Goal: Transaction & Acquisition: Purchase product/service

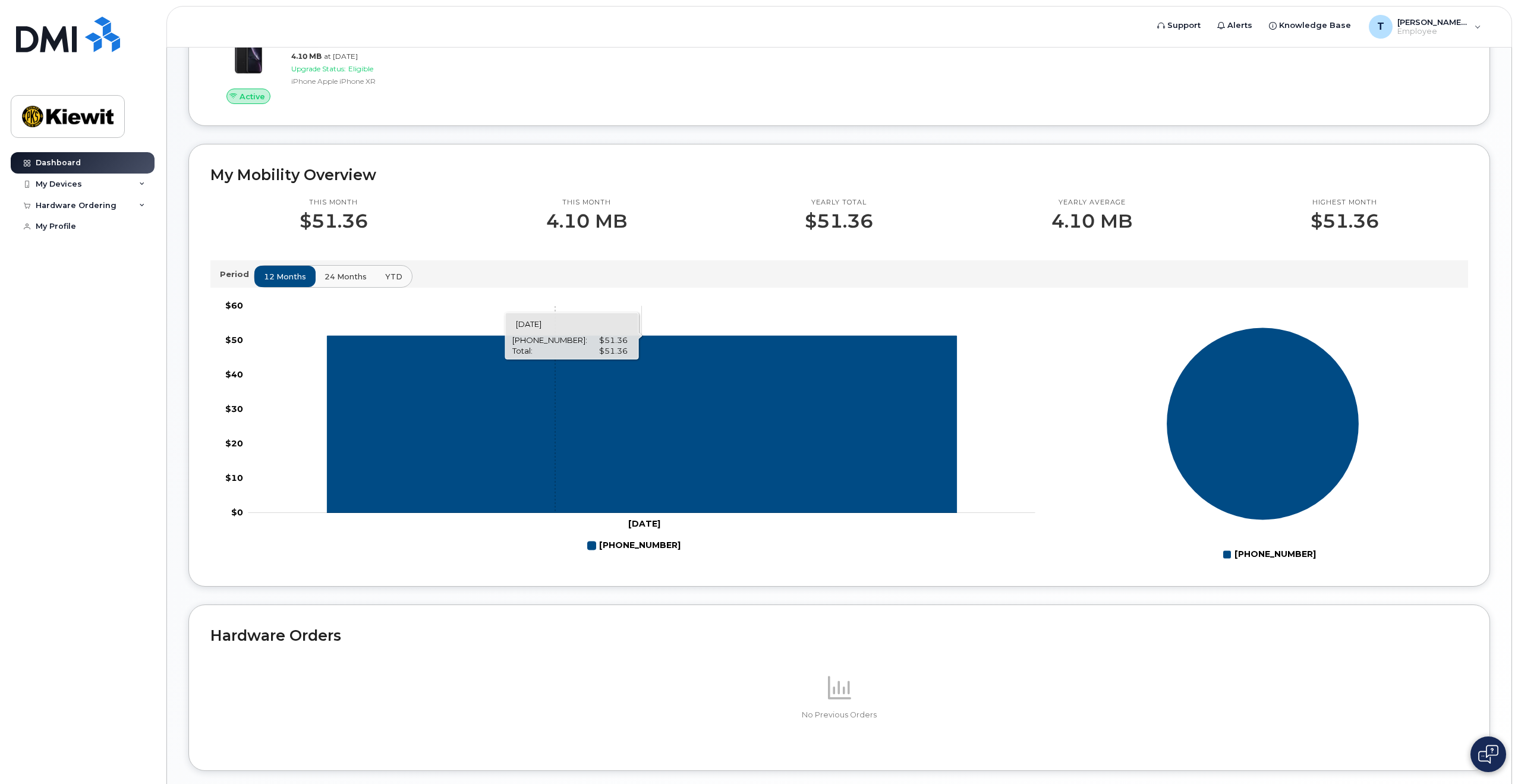
scroll to position [59, 0]
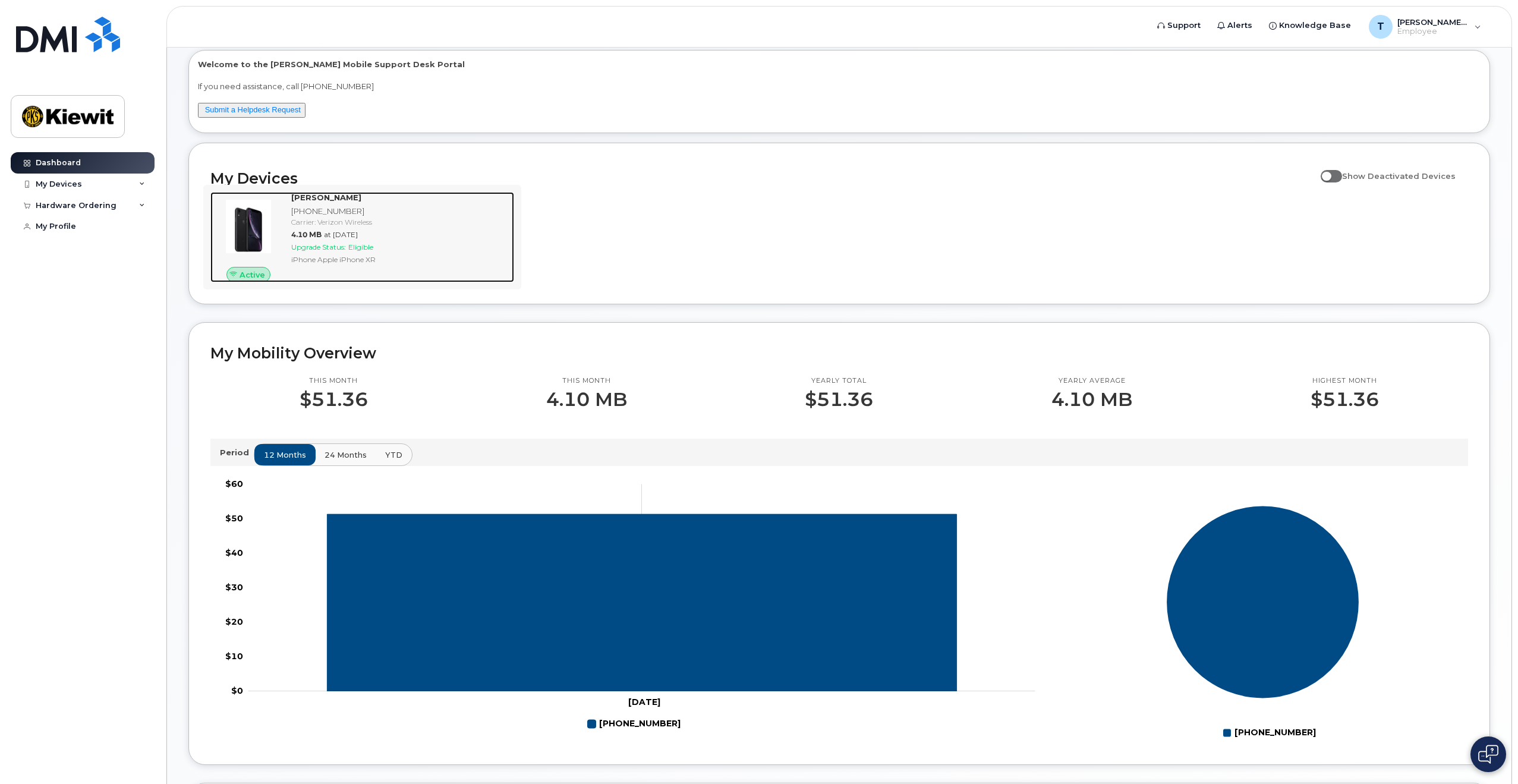
click at [360, 241] on div "TYLER DIEDRICH 720-666-2804 Carrier: Verizon Wireless 4.10 MB at Jul 01, 2025 U…" at bounding box center [400, 237] width 228 height 91
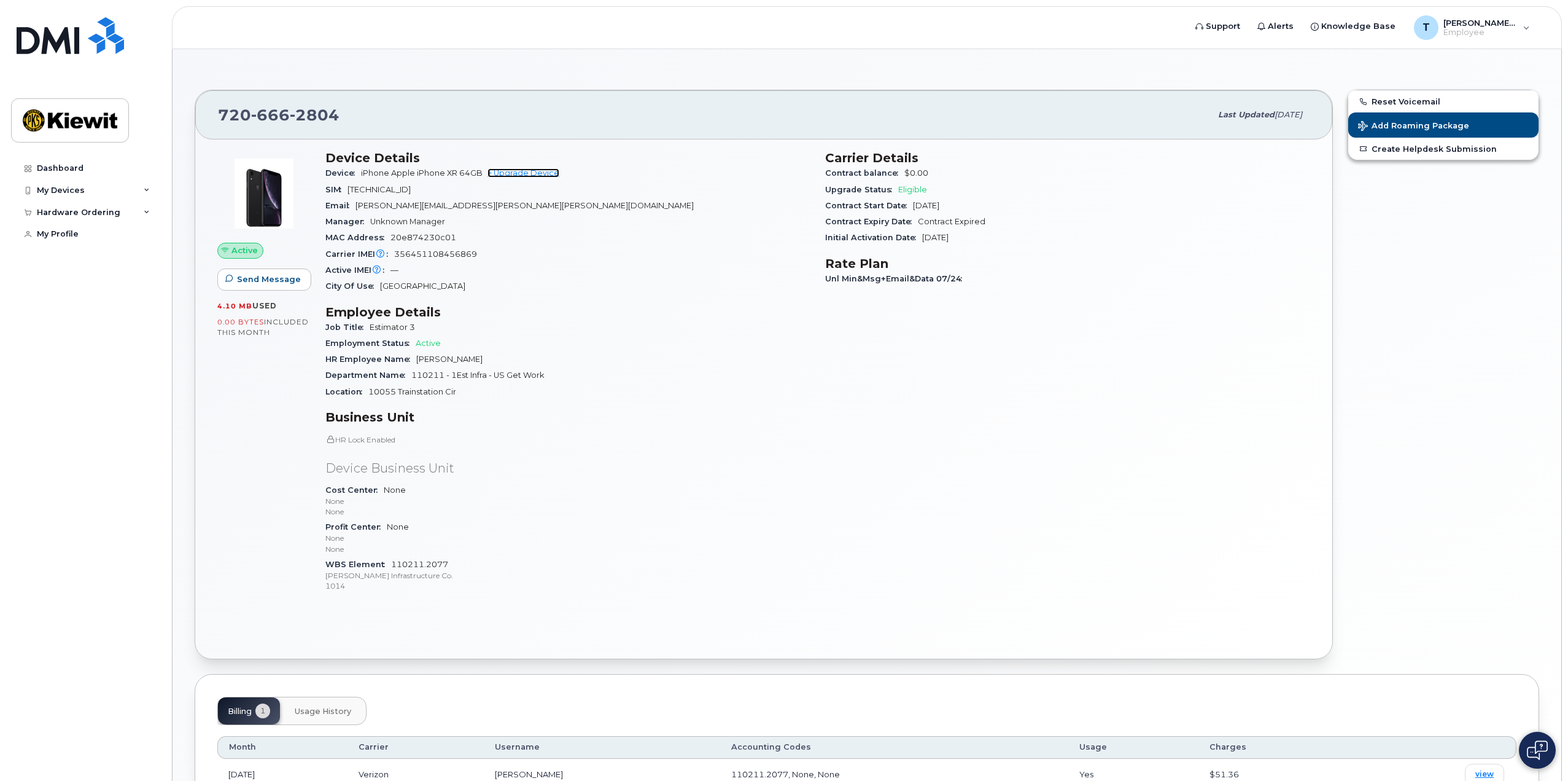
click at [519, 172] on link "+ Upgrade Device" at bounding box center [524, 172] width 72 height 9
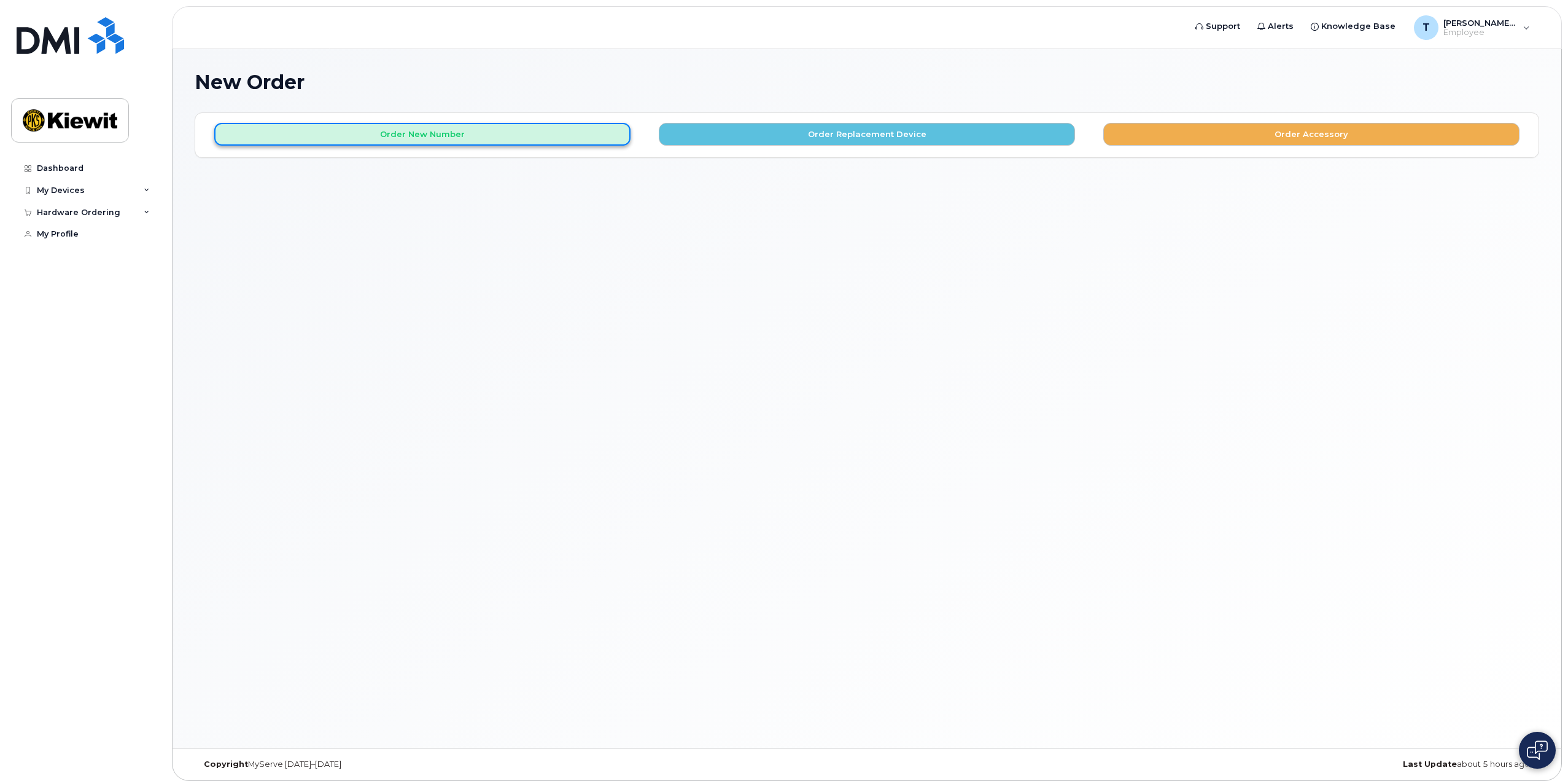
click at [537, 136] on button "Order New Number" at bounding box center [423, 134] width 417 height 23
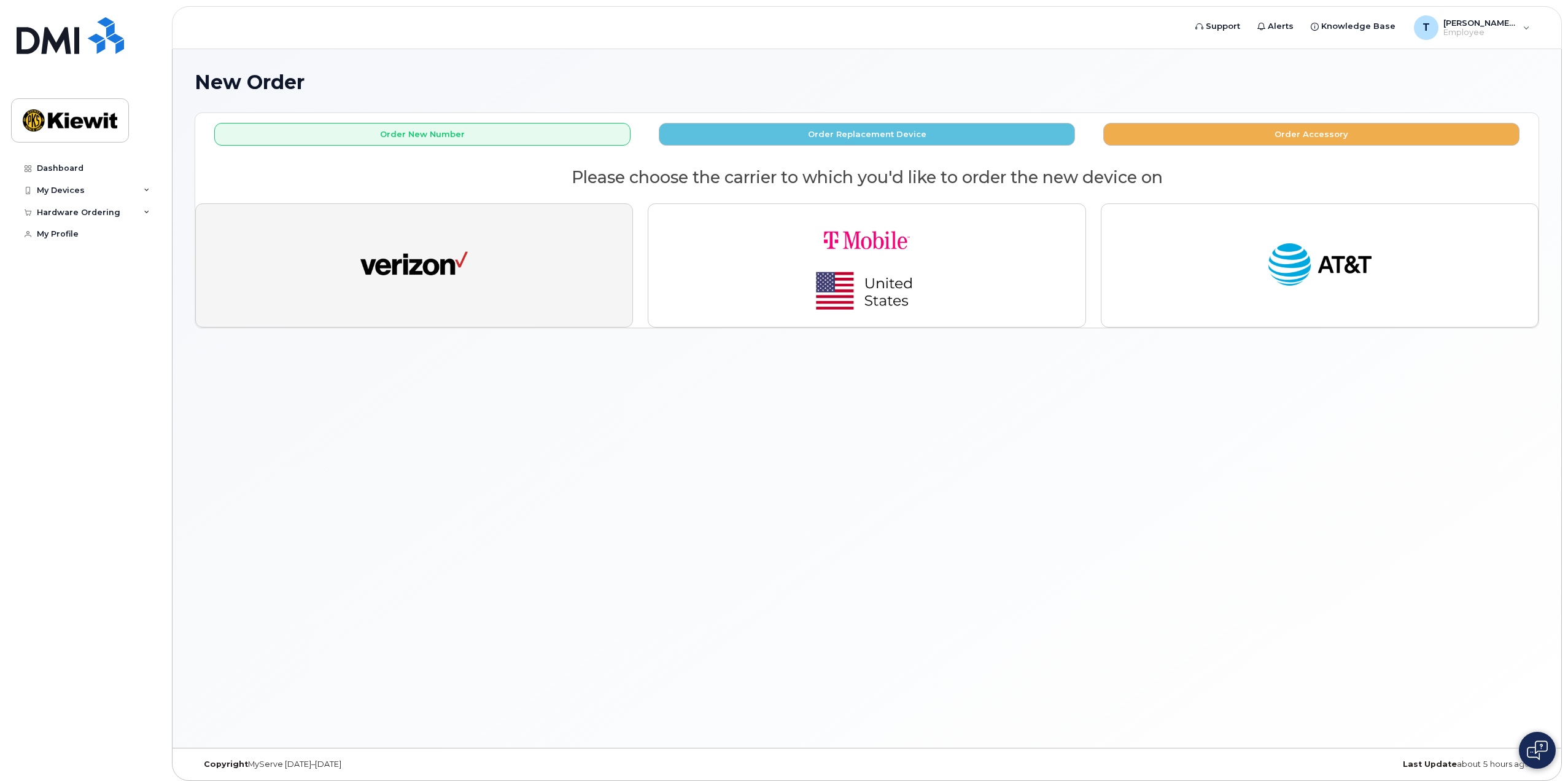
click at [508, 259] on button "button" at bounding box center [413, 265] width 438 height 124
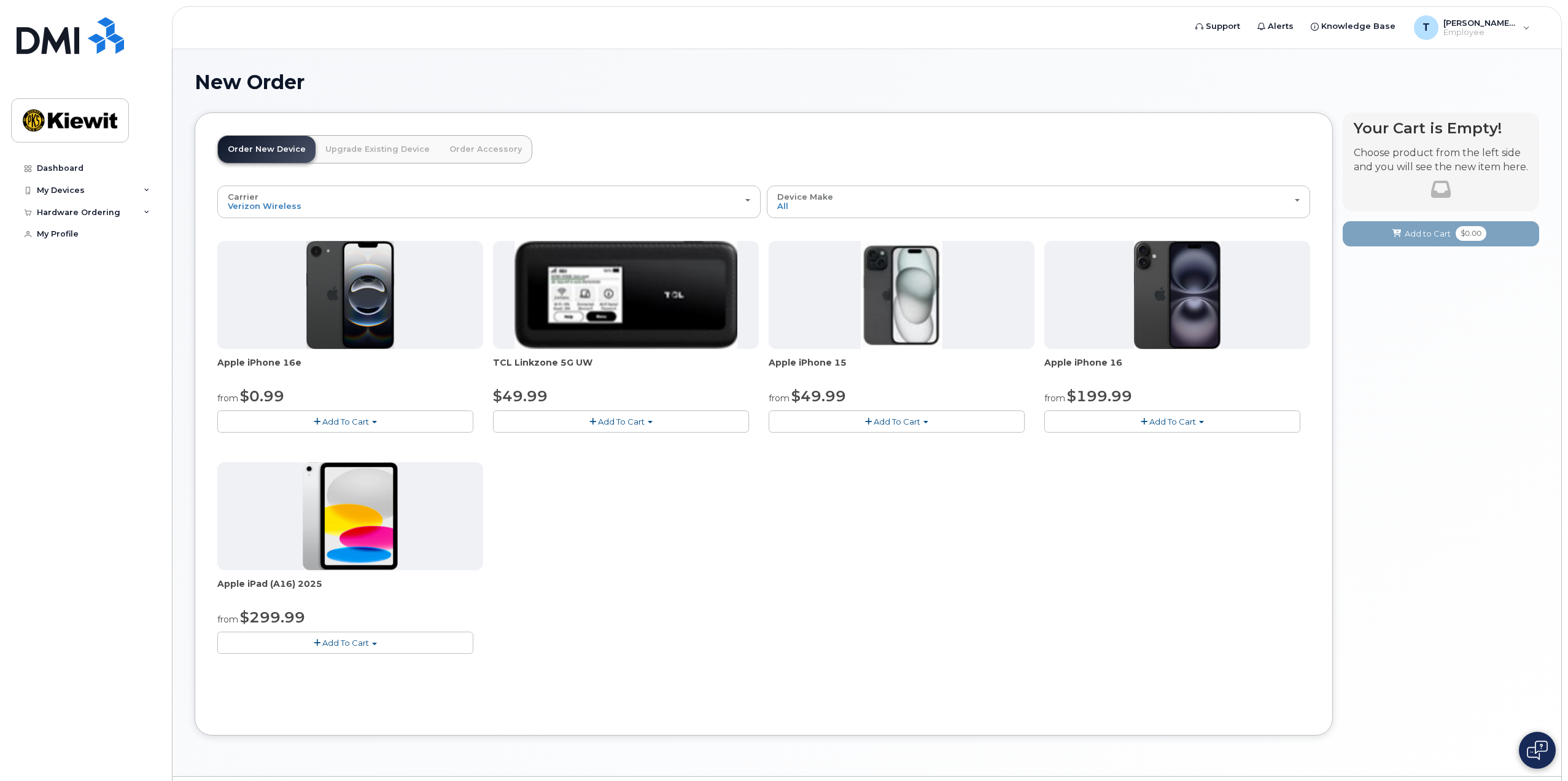
click at [333, 146] on link "Upgrade Existing Device" at bounding box center [377, 149] width 124 height 27
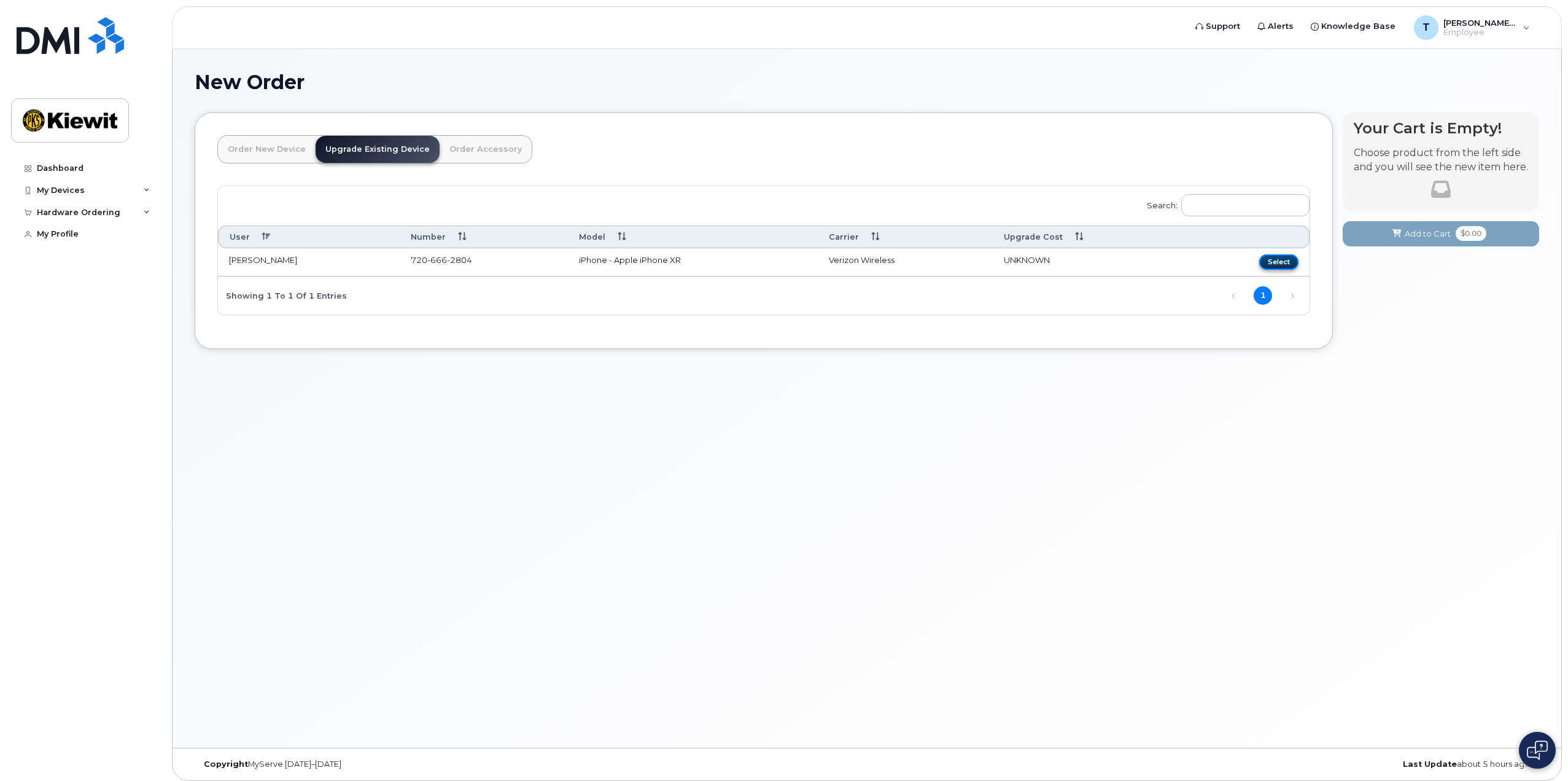
click at [1284, 259] on button "Select" at bounding box center [1278, 262] width 39 height 15
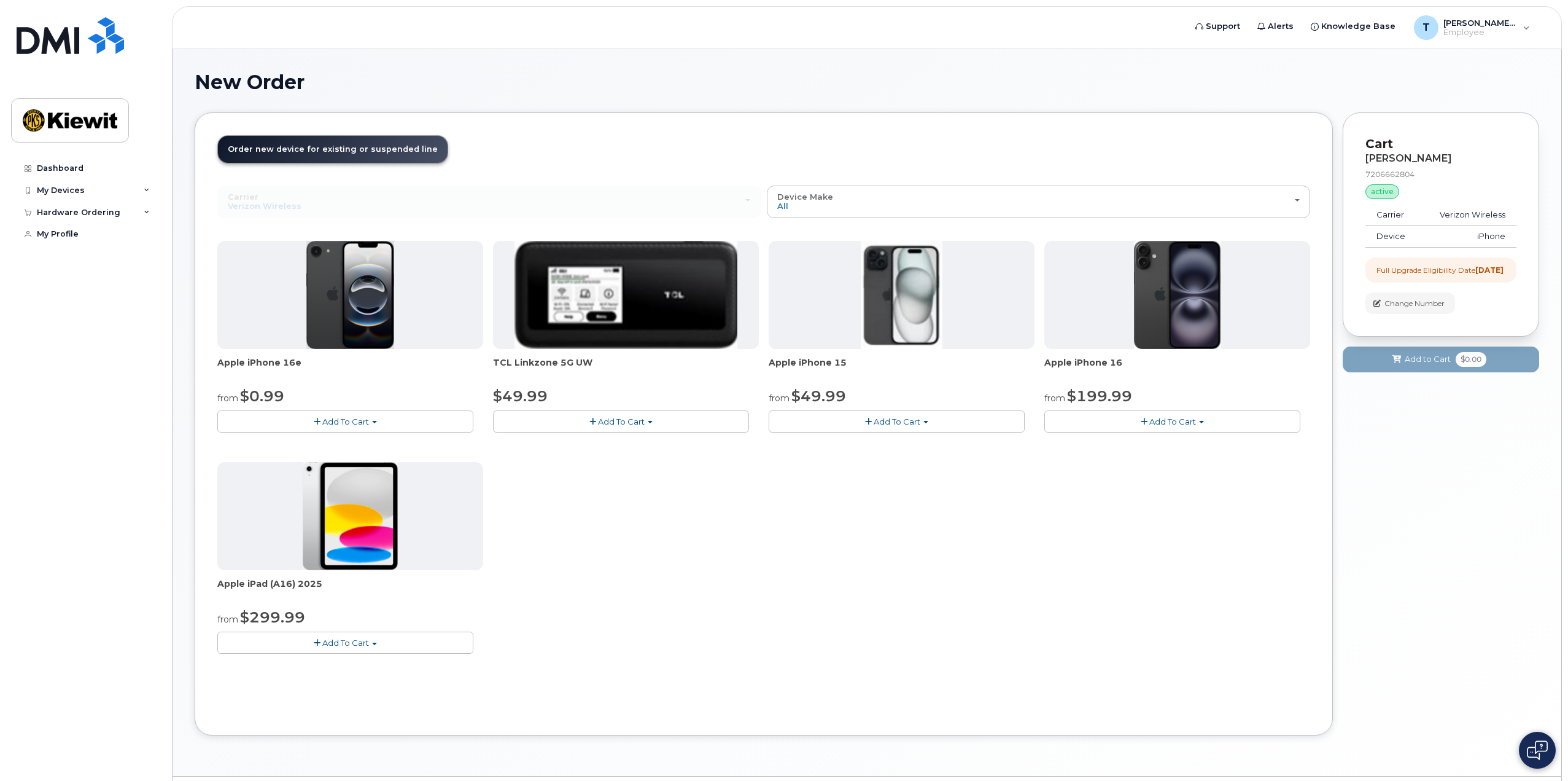
click at [753, 470] on div "Apple iPhone 16e from $0.99 Add To Cart $0.99 - 2 Year Upgrade (128GB) $599.99 …" at bounding box center [764, 457] width 1093 height 433
click at [349, 316] on img at bounding box center [351, 295] width 89 height 108
click at [341, 412] on button "Add To Cart" at bounding box center [346, 421] width 256 height 22
click at [726, 475] on div "Apple iPhone 16e from $0.99 Add To Cart $0.99 - 2 Year Upgrade (128GB) $599.99 …" at bounding box center [764, 457] width 1093 height 433
click at [926, 423] on span "button" at bounding box center [926, 422] width 5 height 3
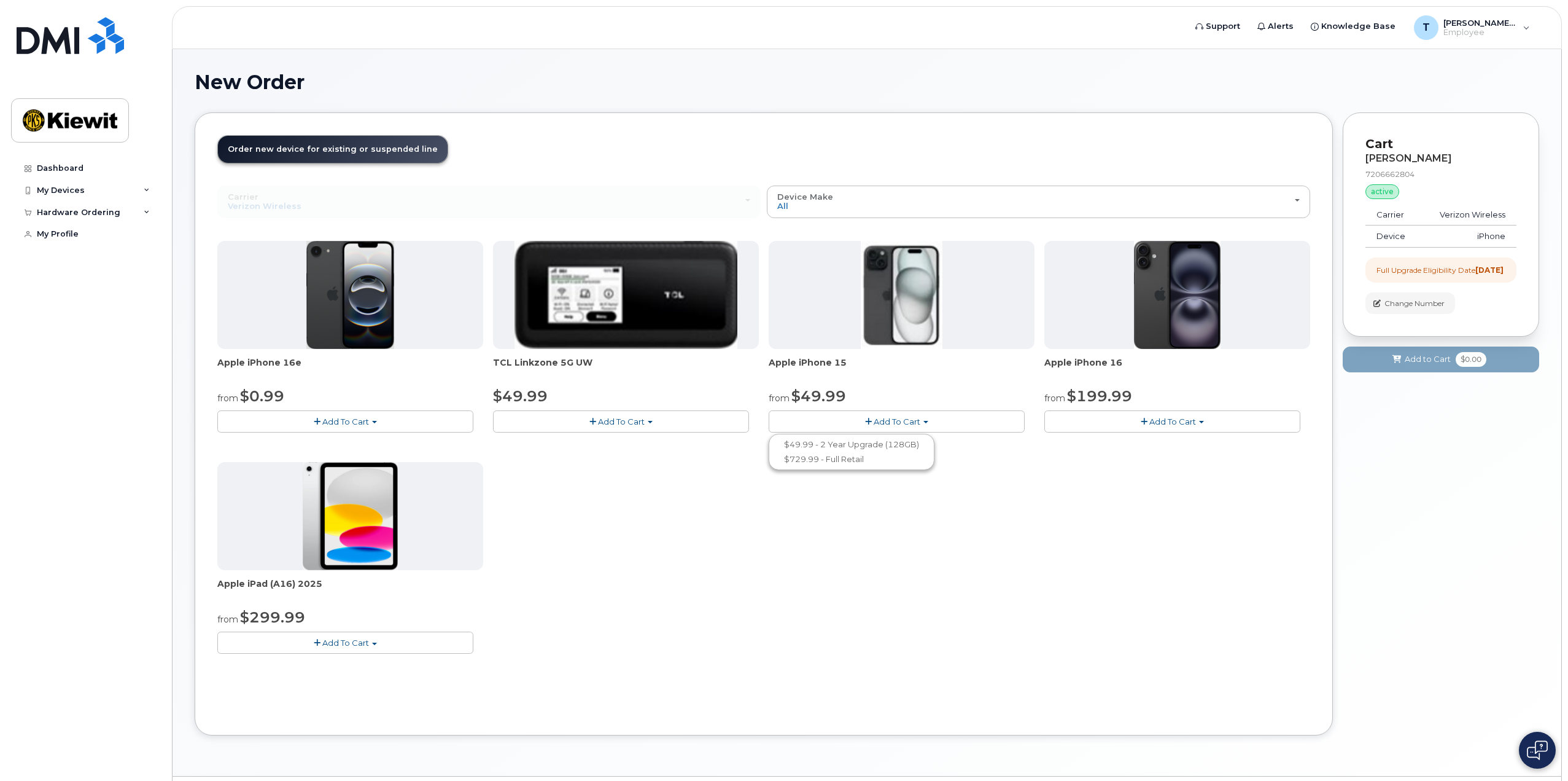
click at [916, 419] on span "Add To Cart" at bounding box center [897, 422] width 47 height 10
click at [884, 454] on div "Apple iPhone 16e from $0.99 Add To Cart $0.99 - 2 Year Upgrade (128GB) $599.99 …" at bounding box center [764, 457] width 1093 height 433
click at [871, 308] on img at bounding box center [902, 295] width 82 height 108
click at [806, 366] on span "Apple iPhone 15" at bounding box center [902, 368] width 266 height 24
click at [798, 390] on span "$49.99" at bounding box center [818, 395] width 54 height 18
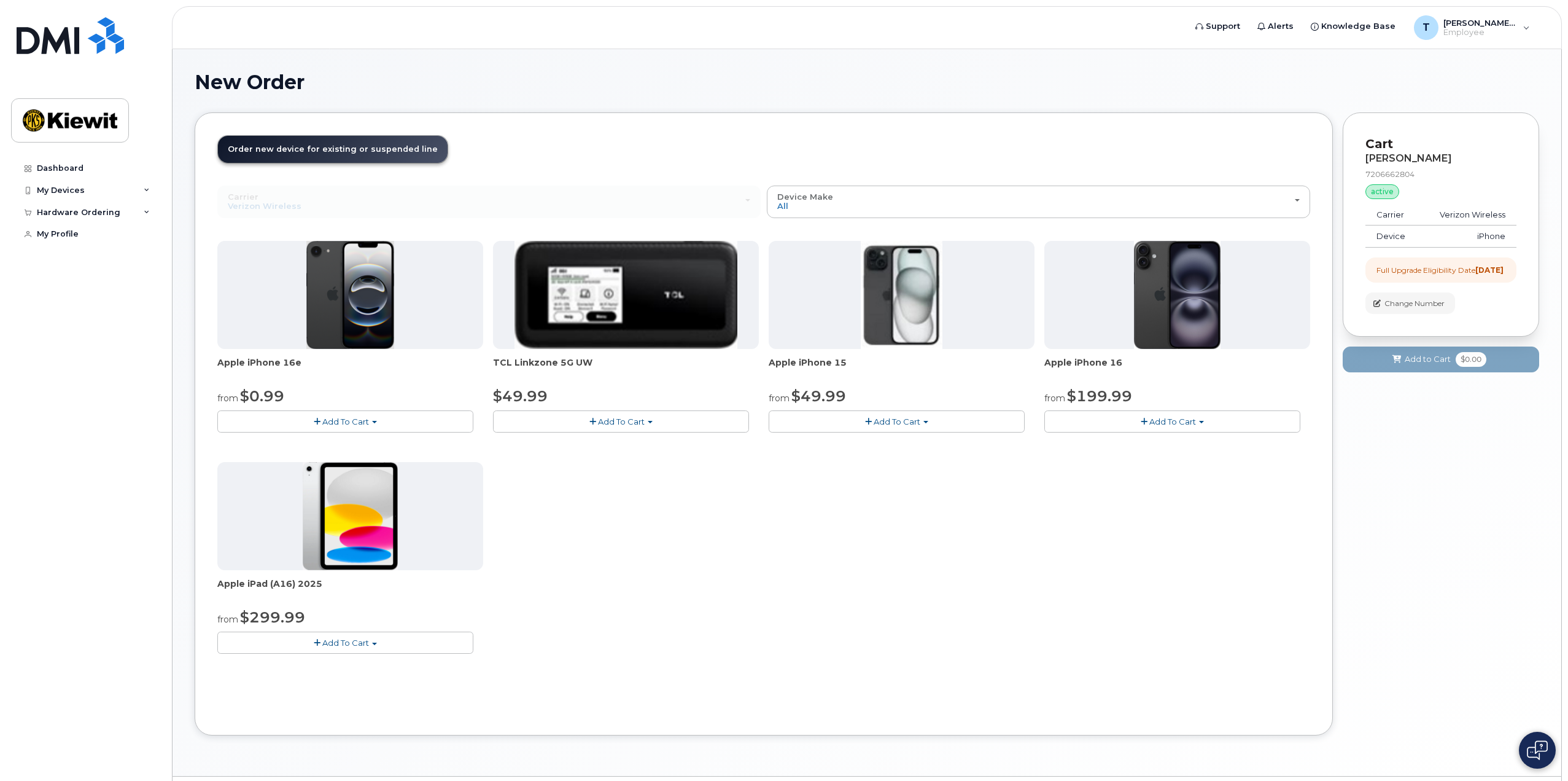
click at [880, 417] on span "Add To Cart" at bounding box center [897, 422] width 47 height 10
click at [882, 421] on span "Add To Cart" at bounding box center [897, 422] width 47 height 10
click at [891, 328] on img at bounding box center [902, 295] width 82 height 108
click at [334, 299] on img at bounding box center [351, 295] width 89 height 108
click at [338, 419] on span "Add To Cart" at bounding box center [346, 422] width 47 height 10
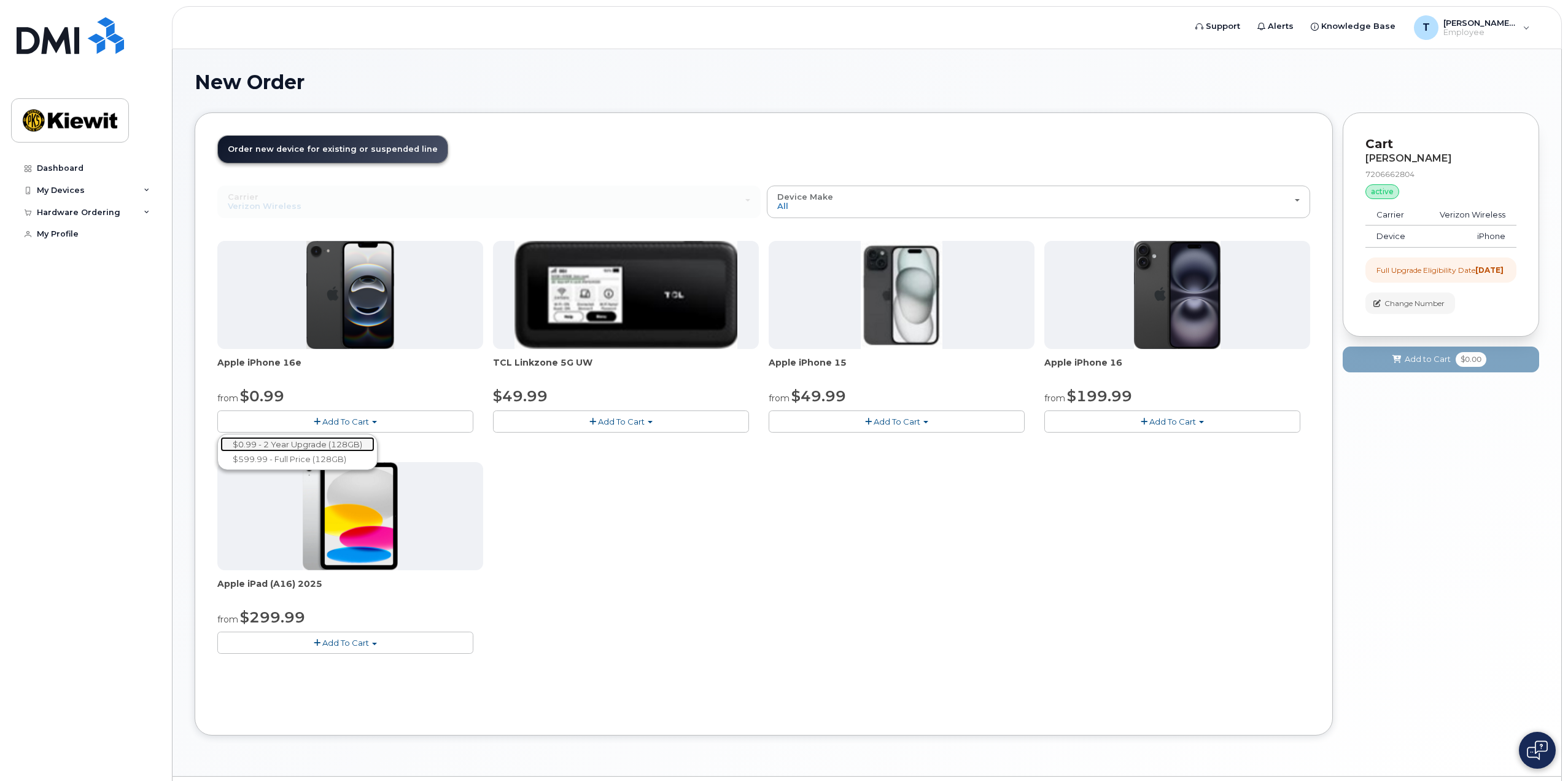
click at [304, 443] on link "$0.99 - 2 Year Upgrade (128GB)" at bounding box center [297, 444] width 154 height 15
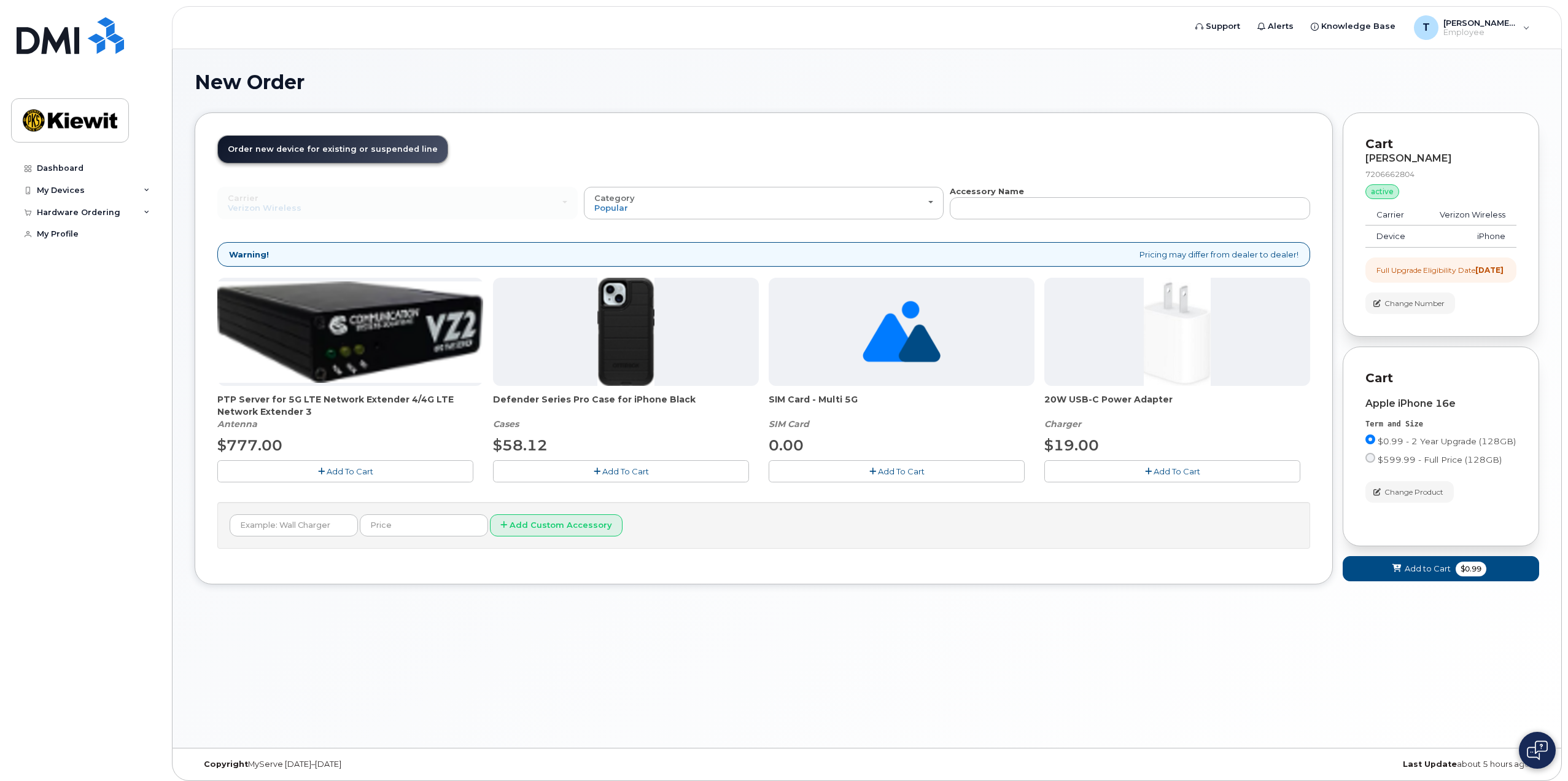
drag, startPoint x: 495, startPoint y: 403, endPoint x: 732, endPoint y: 396, distance: 237.1
click at [732, 396] on div "PTP Server for 5G LTE Network Extender 4/4G LTE Network Extender 3 Antenna $777…" at bounding box center [764, 389] width 1093 height 224
click at [696, 400] on span "Defender Series Pro Case for iPhone Black" at bounding box center [626, 405] width 266 height 24
drag, startPoint x: 690, startPoint y: 401, endPoint x: 474, endPoint y: 404, distance: 216.0
click at [474, 404] on div "PTP Server for 5G LTE Network Extender 4/4G LTE Network Extender 3 Antenna $777…" at bounding box center [764, 389] width 1093 height 224
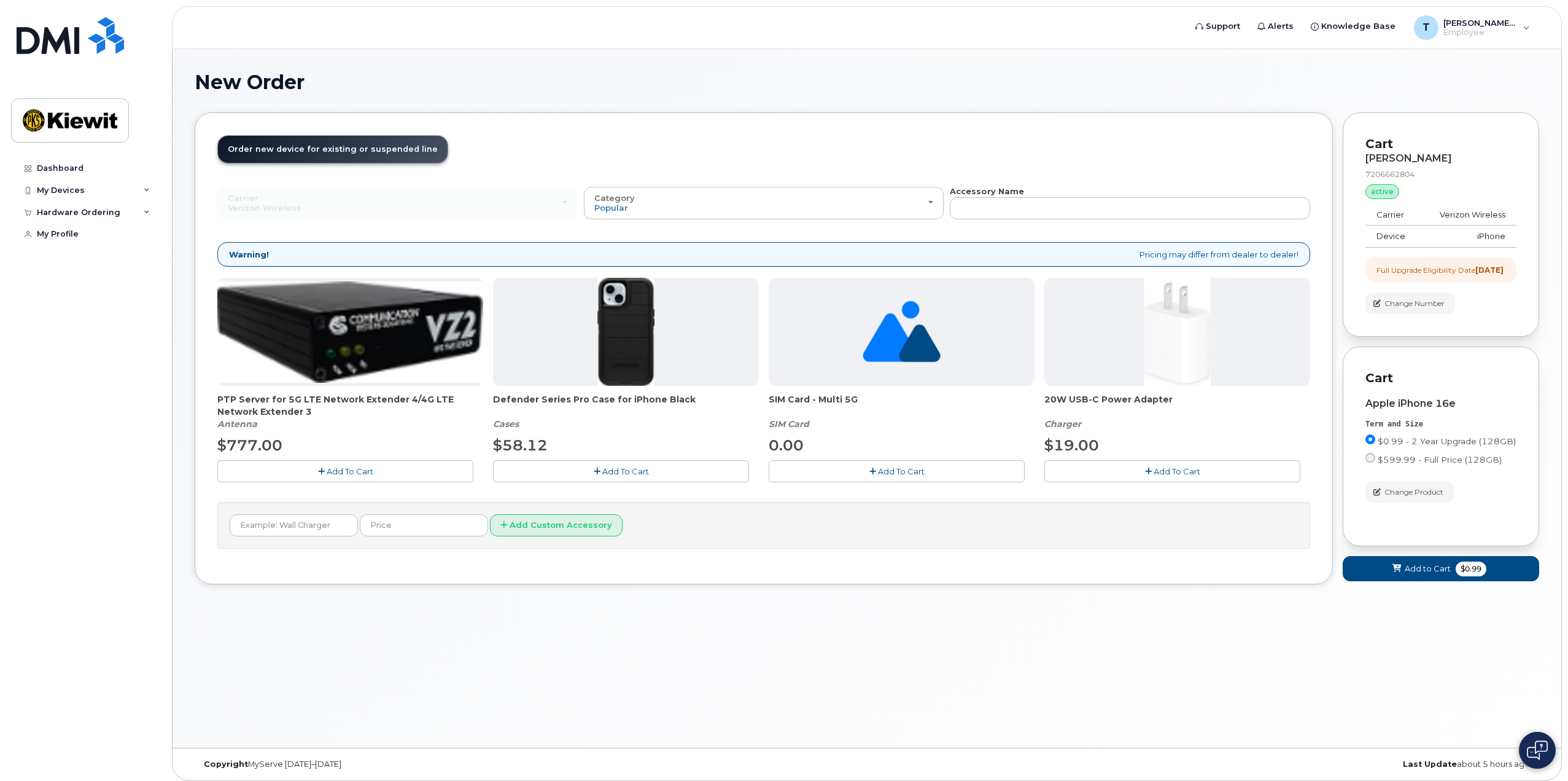
click at [531, 408] on span "Defender Series Pro Case for iPhone Black" at bounding box center [626, 405] width 266 height 24
drag, startPoint x: 492, startPoint y: 401, endPoint x: 702, endPoint y: 398, distance: 210.0
click at [702, 398] on div "PTP Server for 5G LTE Network Extender 4/4G LTE Network Extender 3 Antenna $777…" at bounding box center [764, 389] width 1093 height 224
click at [691, 401] on span "Defender Series Pro Case for iPhone Black" at bounding box center [626, 405] width 266 height 24
click at [579, 386] on div at bounding box center [626, 331] width 266 height 108
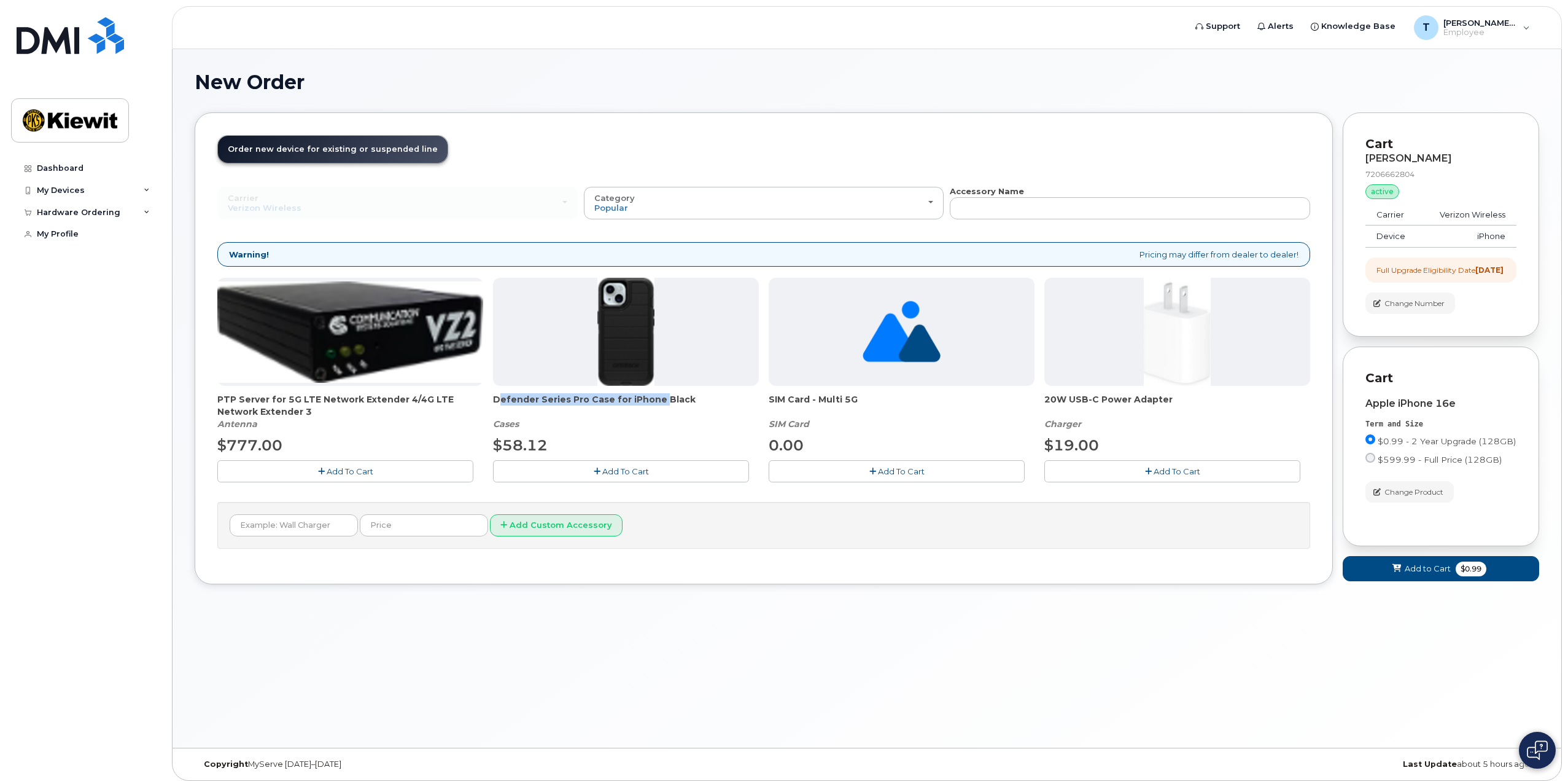
drag, startPoint x: 494, startPoint y: 400, endPoint x: 656, endPoint y: 400, distance: 162.0
click at [656, 400] on span "Defender Series Pro Case for iPhone Black" at bounding box center [626, 405] width 266 height 24
copy span "Defender Series Pro Case for iPhone"
click at [1409, 574] on span "Add to Cart" at bounding box center [1427, 568] width 46 height 12
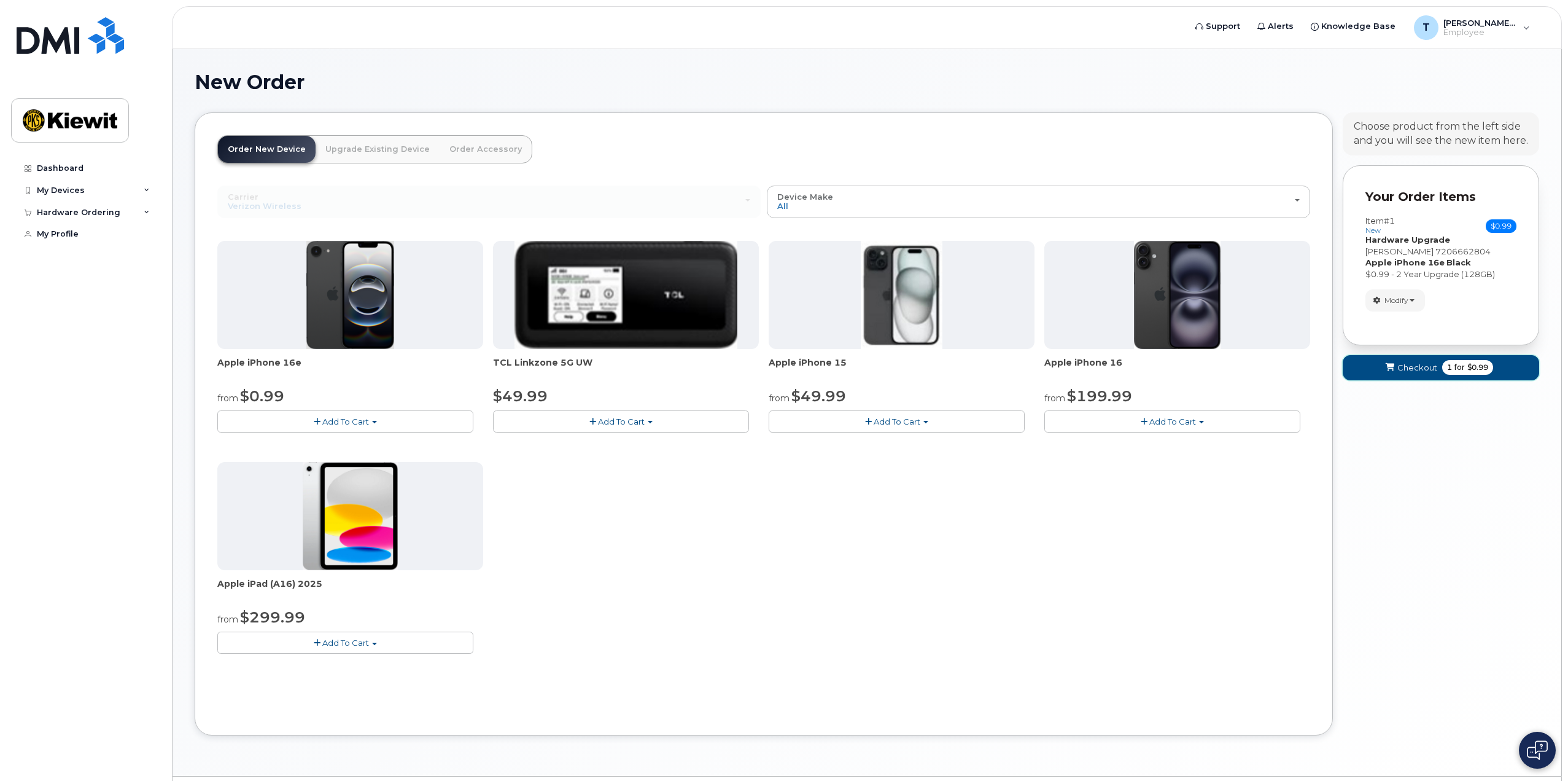
click at [1417, 365] on span "Checkout" at bounding box center [1417, 367] width 40 height 12
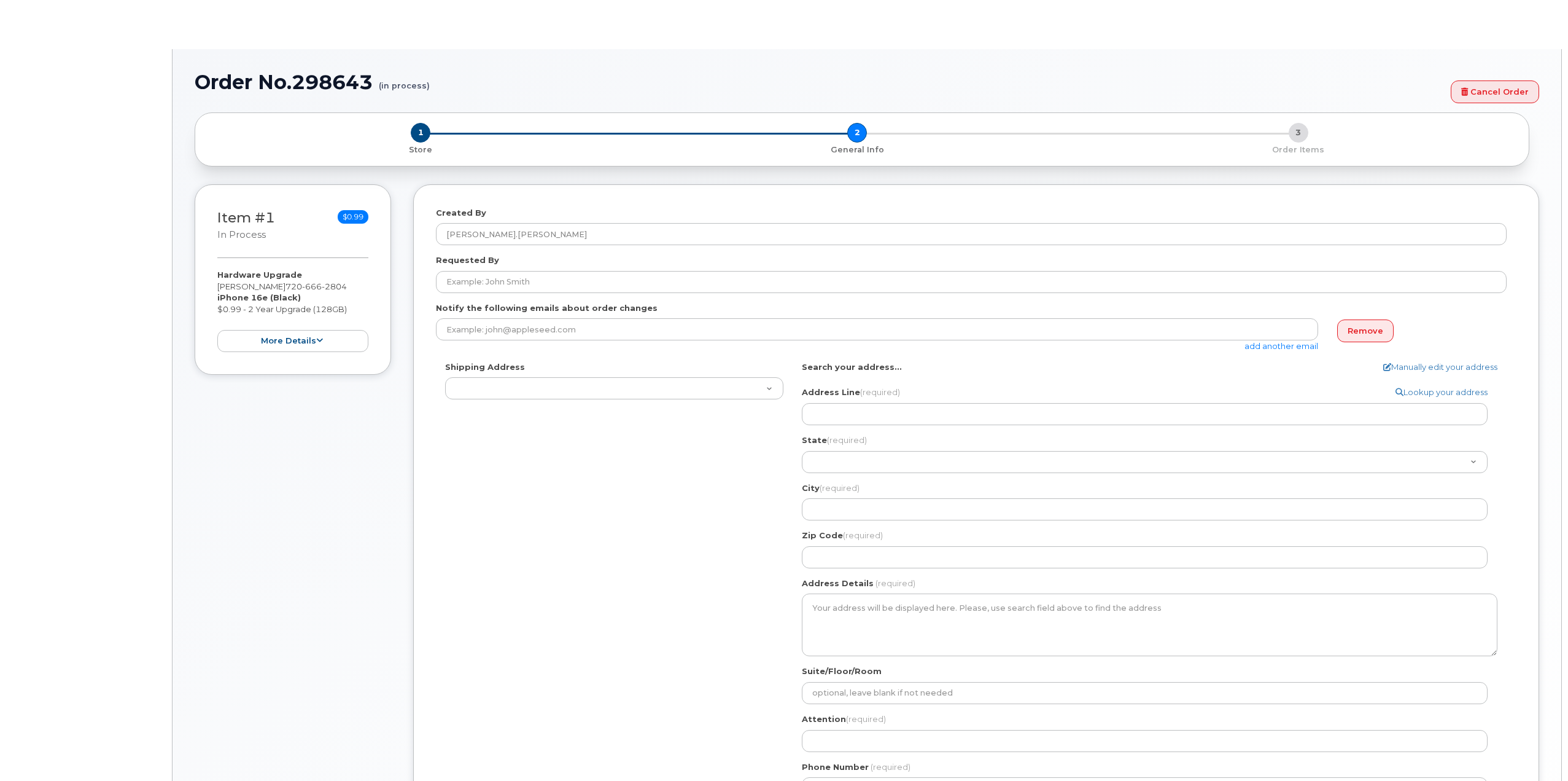
select select
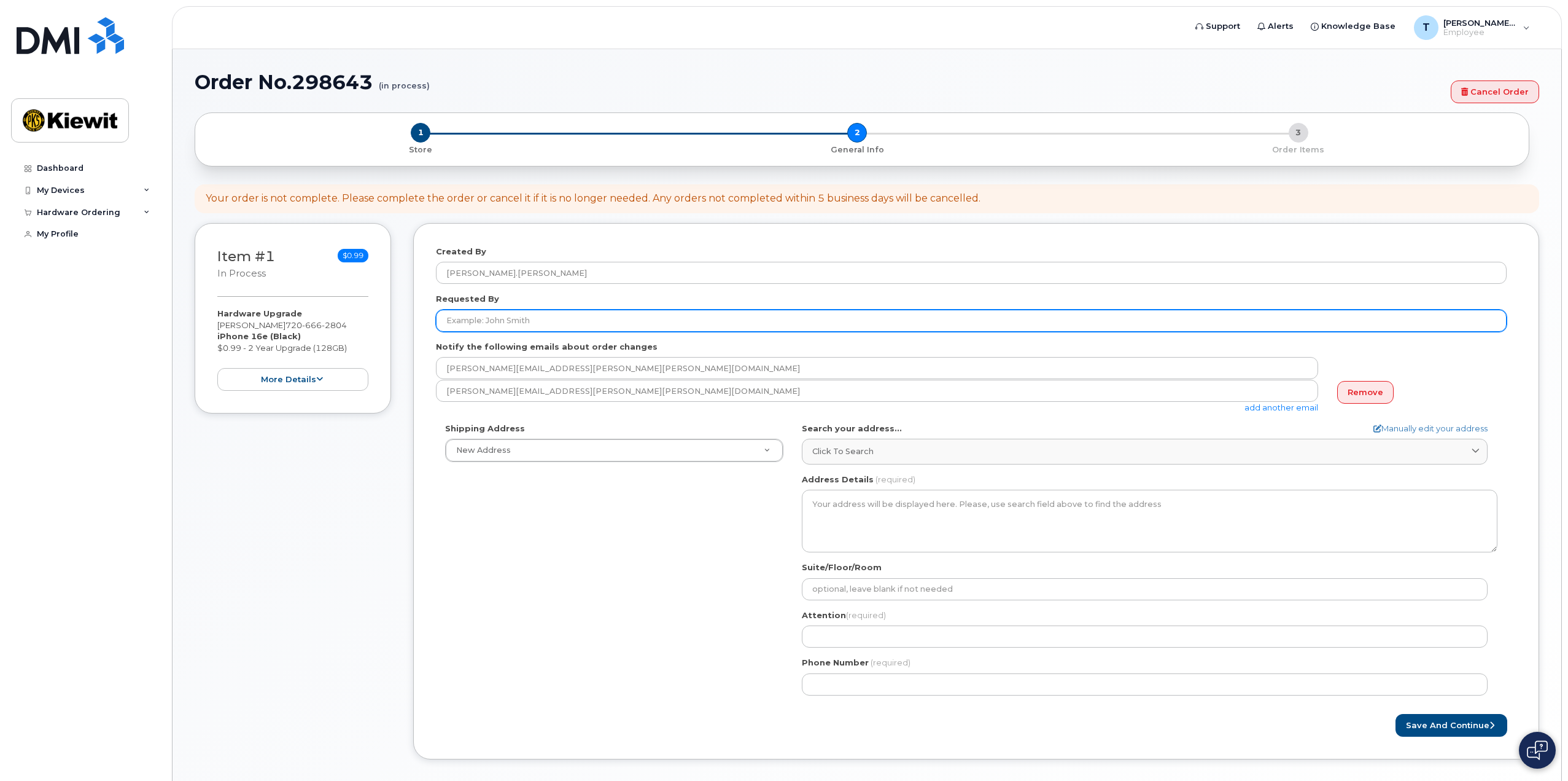
click at [567, 319] on input "Requested By" at bounding box center [971, 321] width 1071 height 22
type input "[PERSON_NAME]"
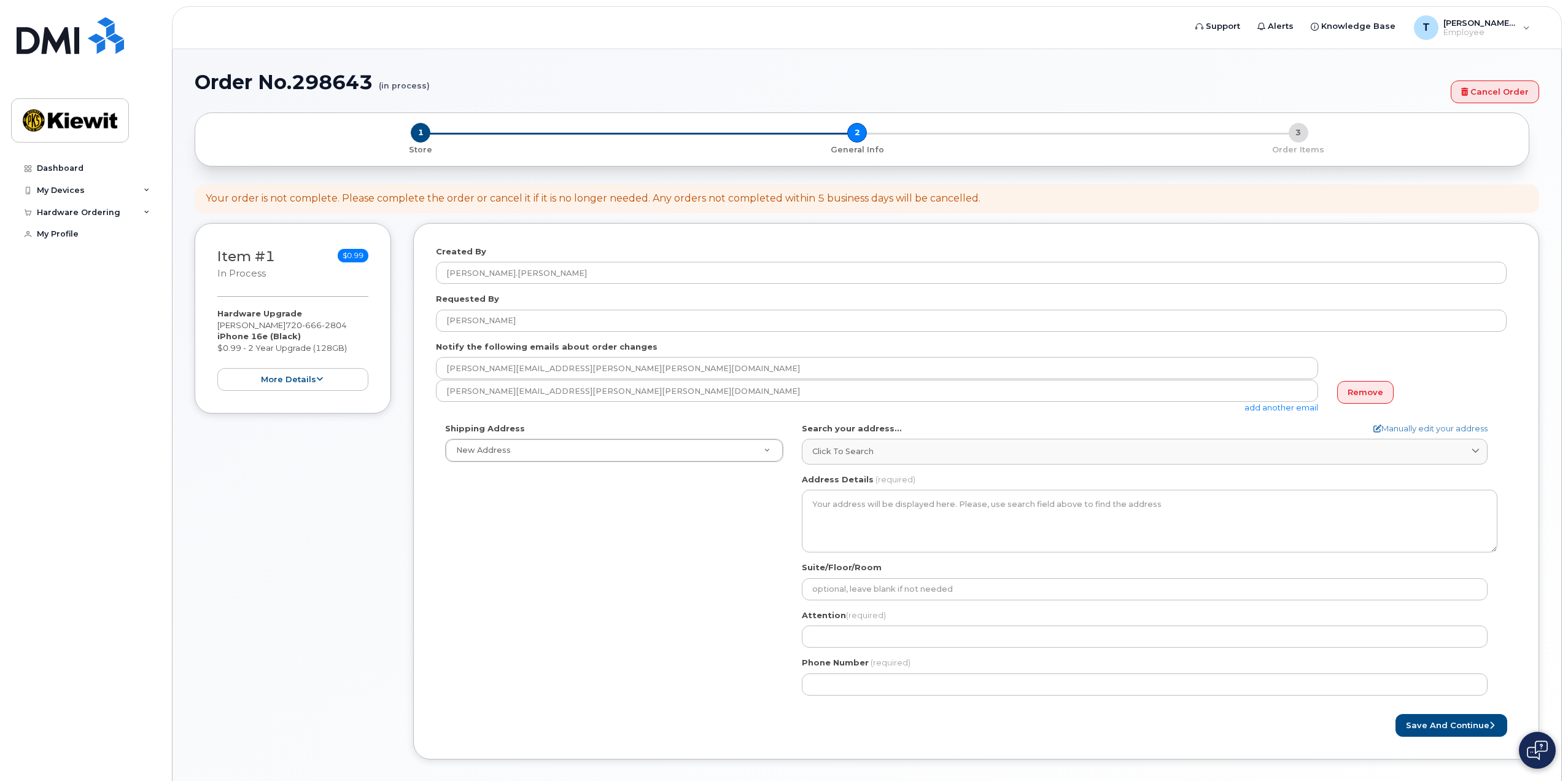
click at [564, 463] on div "Shipping Address New Address New Address AB Search your address... Manually edi…" at bounding box center [971, 563] width 1071 height 282
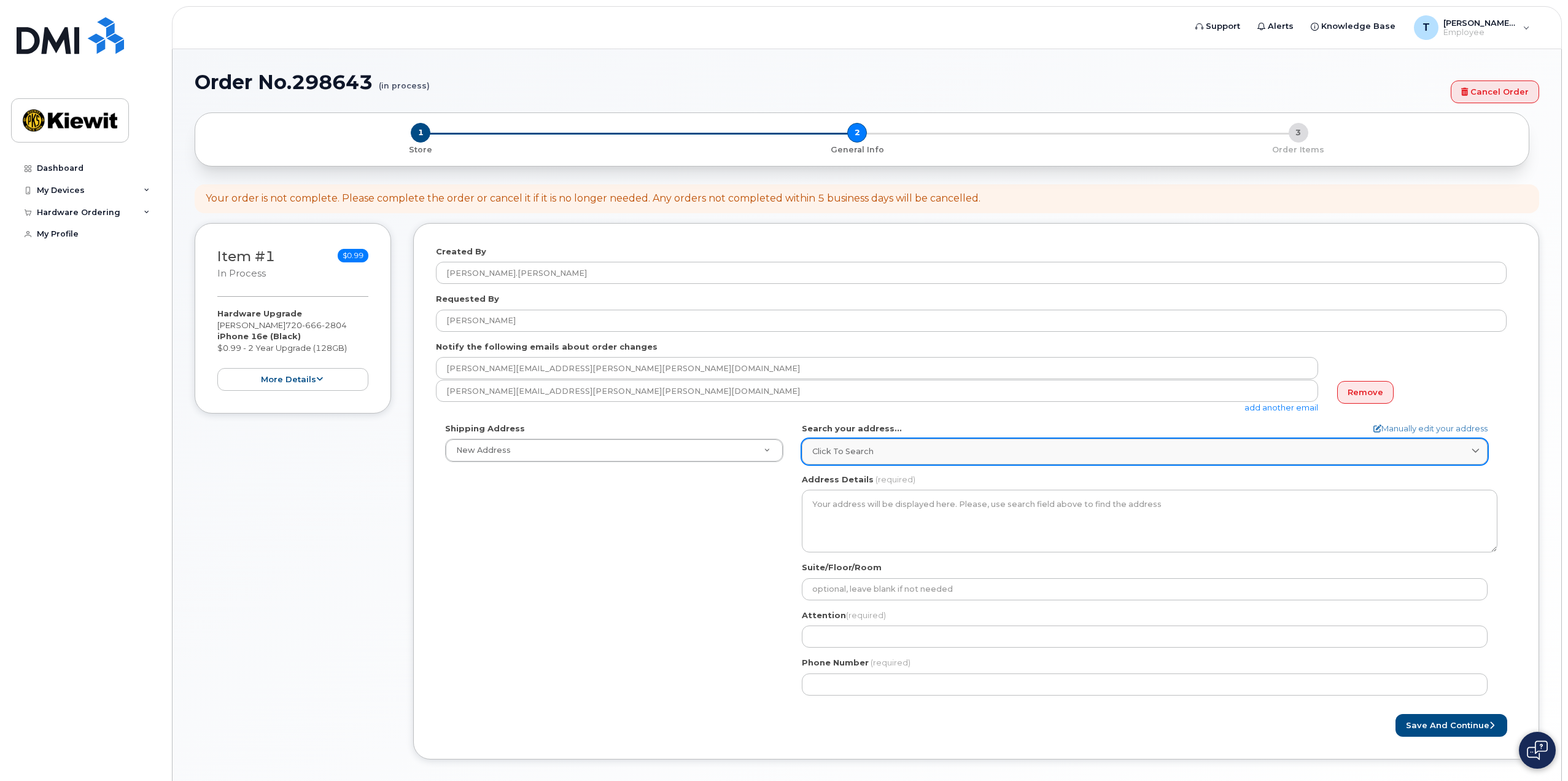
click at [889, 447] on div "Click to search" at bounding box center [1145, 451] width 665 height 12
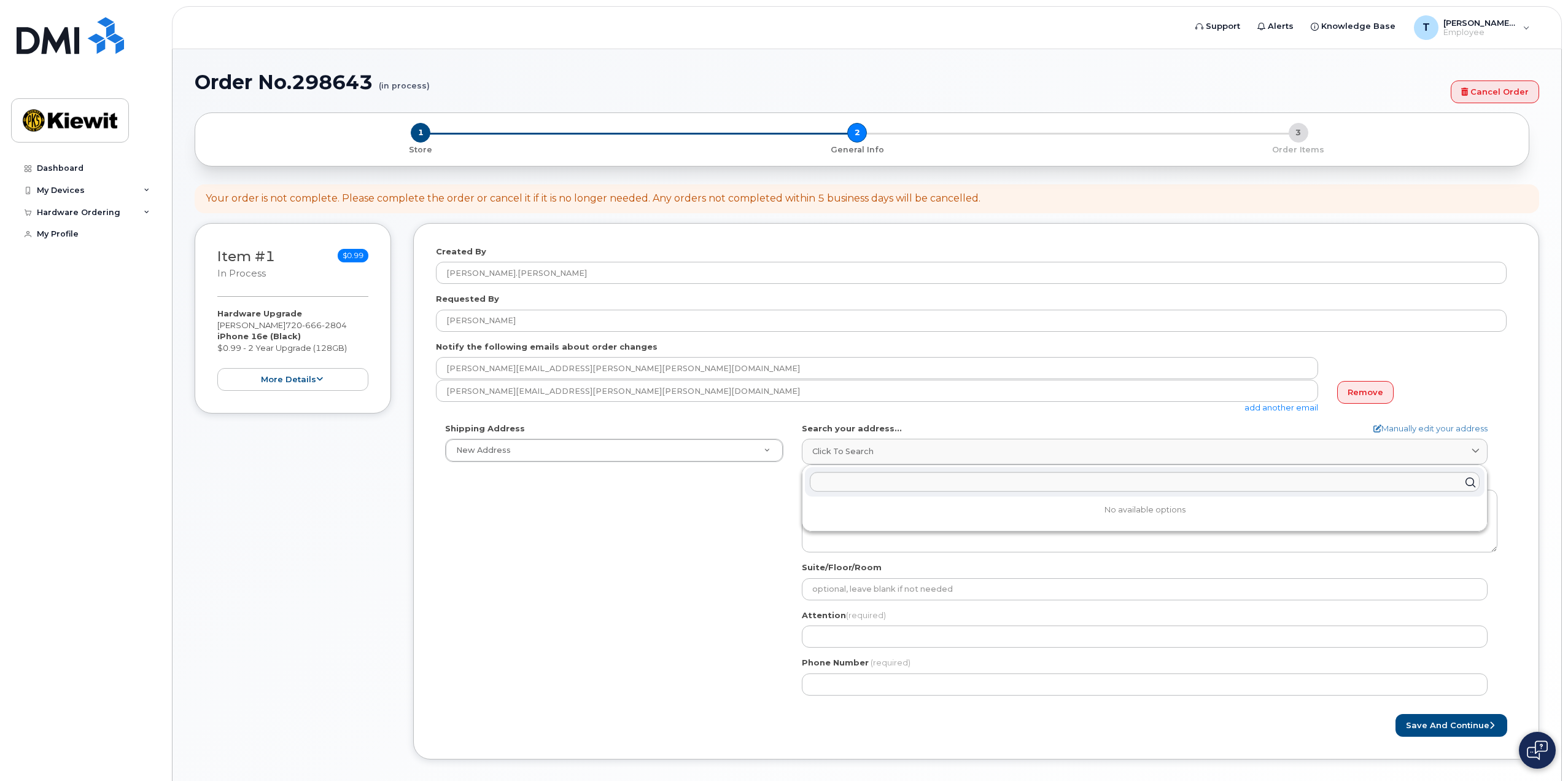
click at [702, 482] on div "Shipping Address New Address New Address AB Search your address... Manually edi…" at bounding box center [971, 563] width 1071 height 282
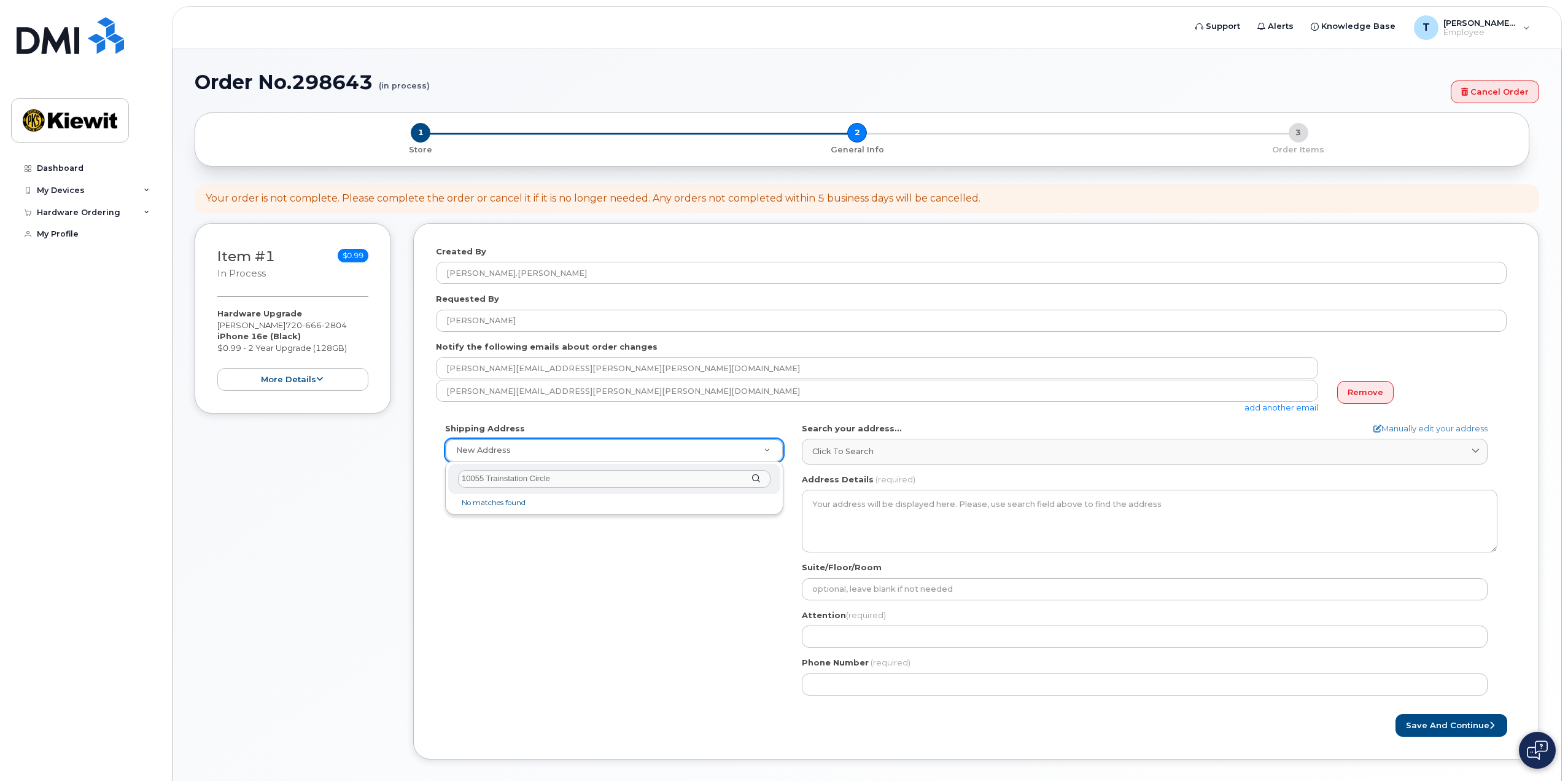
type input "10055 Trainstation Circle"
click at [758, 475] on div "10055 Trainstation Circle" at bounding box center [614, 479] width 332 height 30
click at [755, 479] on div "10055 Trainstation Circle" at bounding box center [614, 479] width 332 height 30
click at [509, 505] on li "No matches found" at bounding box center [614, 502] width 327 height 13
drag, startPoint x: 587, startPoint y: 479, endPoint x: 446, endPoint y: 476, distance: 141.0
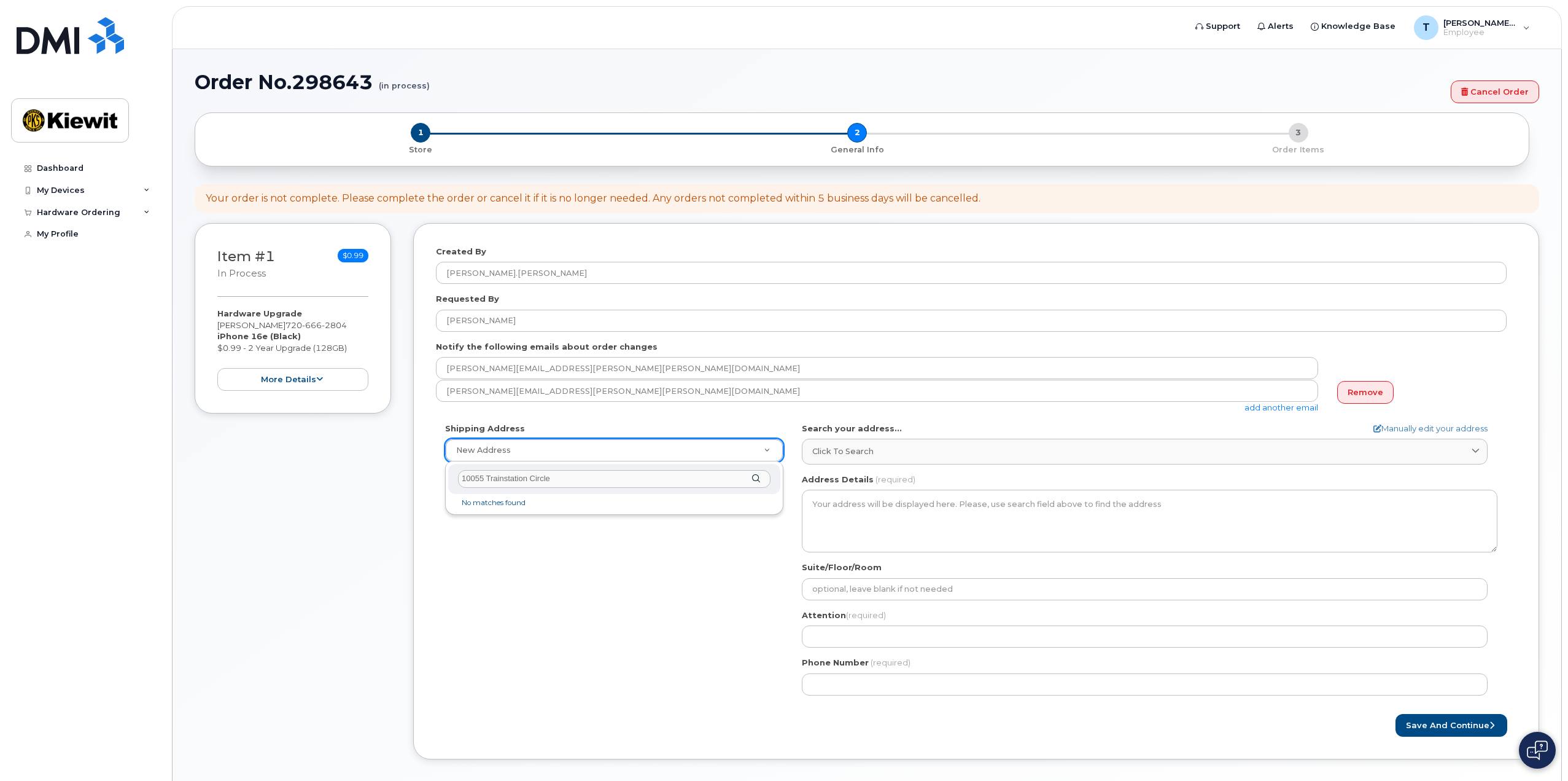
click at [445, 476] on div "10055 Trainstation Circle No matches found" at bounding box center [614, 487] width 338 height 53
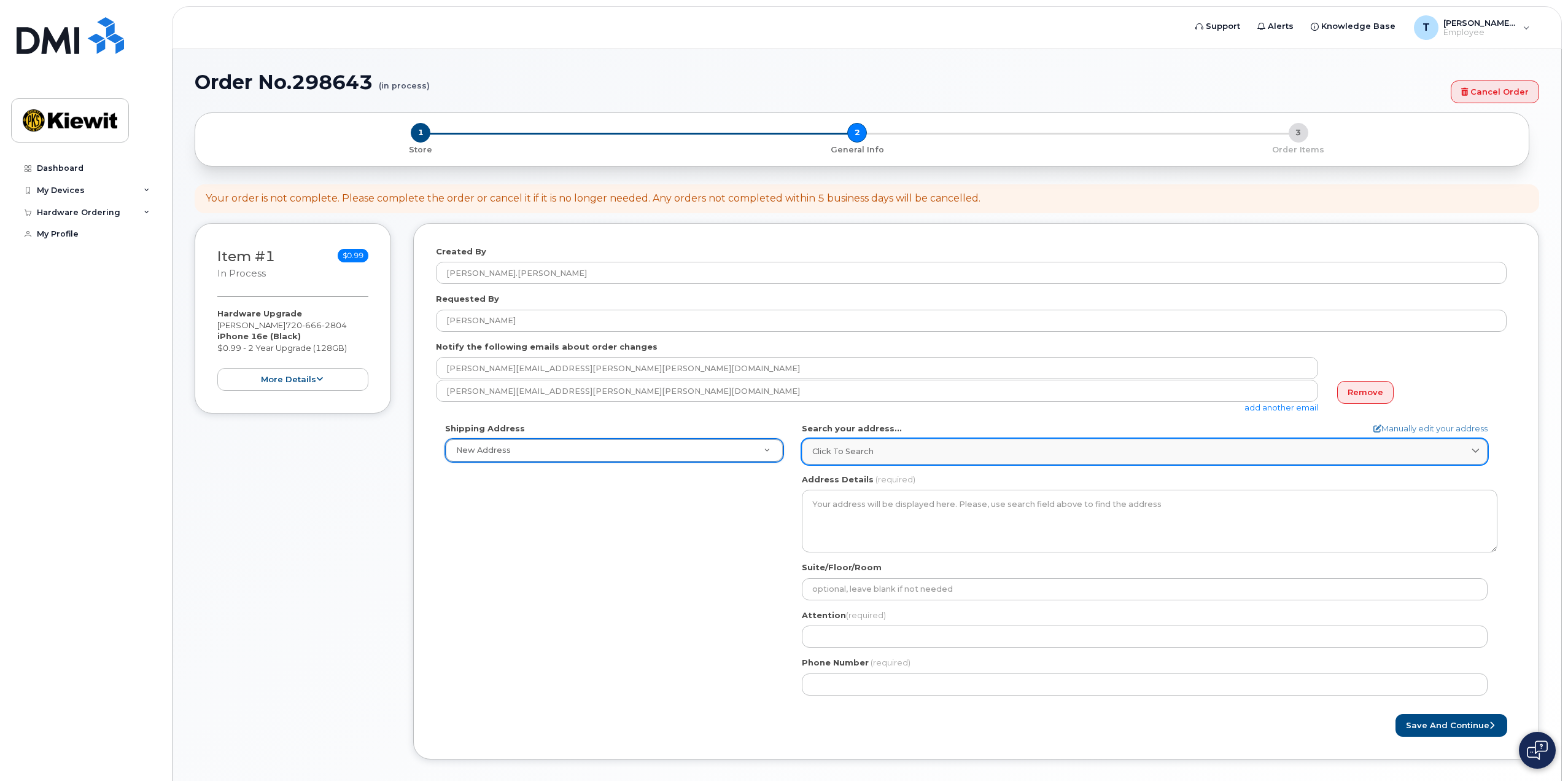
click at [910, 445] on div "Click to search" at bounding box center [1145, 451] width 665 height 12
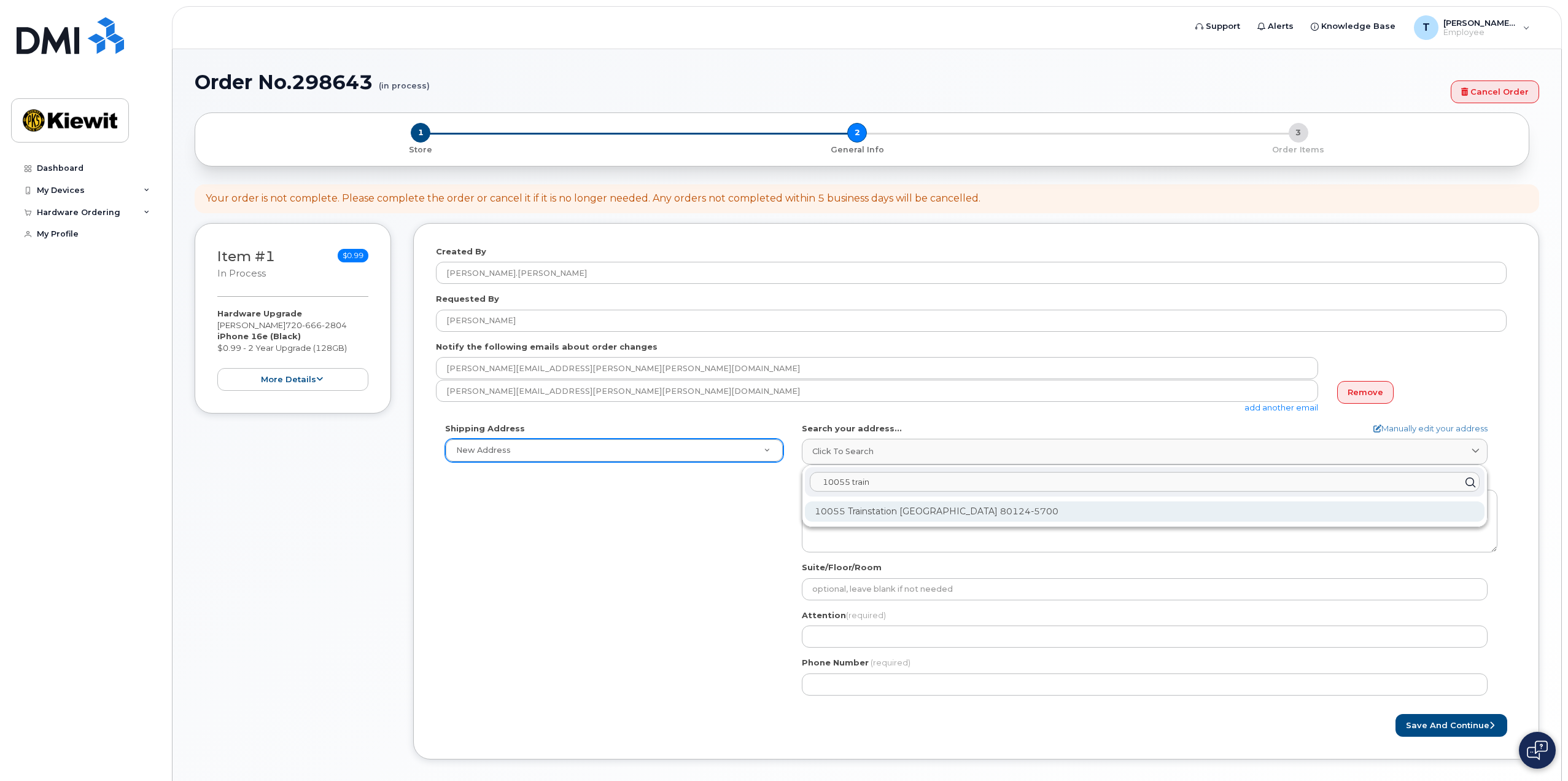
type input "10055 train"
click at [859, 516] on div "10055 Trainstation Cir Lone Tree CO 80124-5700" at bounding box center [1145, 511] width 679 height 20
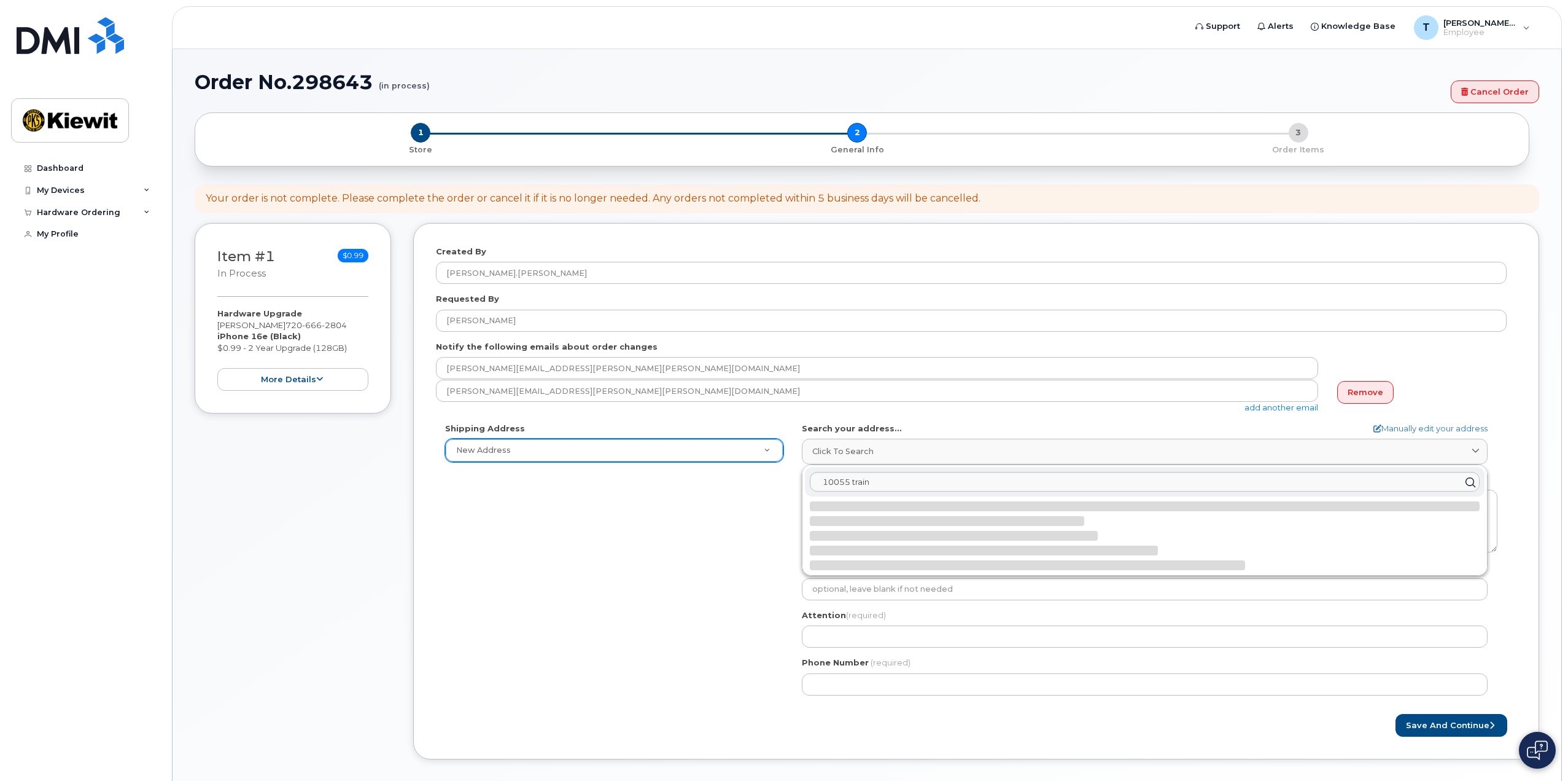
select select
type textarea "10055 Trainstation Cir LONE TREE CO 80124-5700 UNITED STATES"
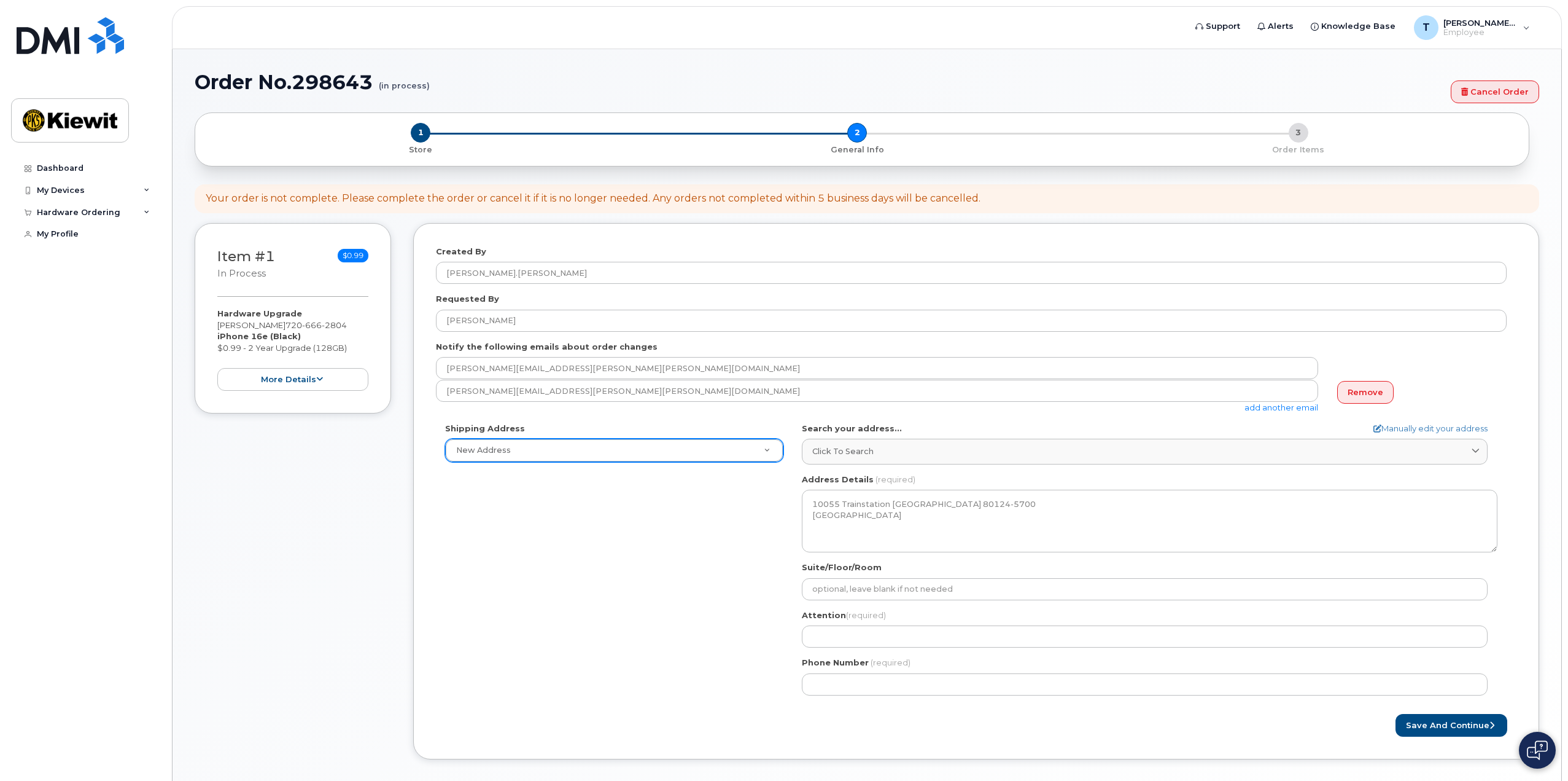
click at [754, 520] on div "Shipping Address New Address New Address CO Lone Tree Search your address... Ma…" at bounding box center [971, 563] width 1071 height 282
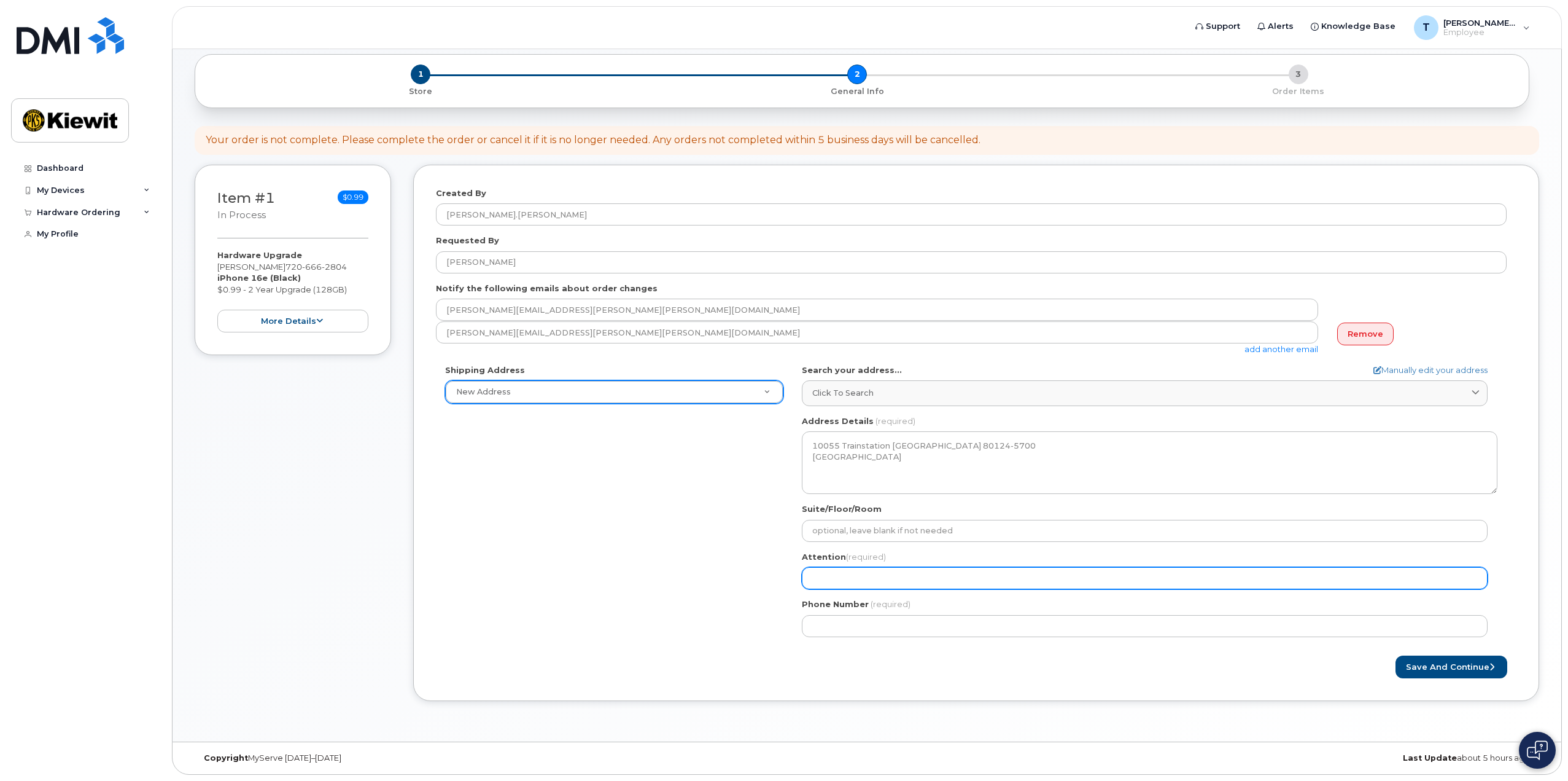
click at [835, 578] on input "Attention (required)" at bounding box center [1145, 578] width 686 height 22
select select
type input "T"
select select
type input "Ty"
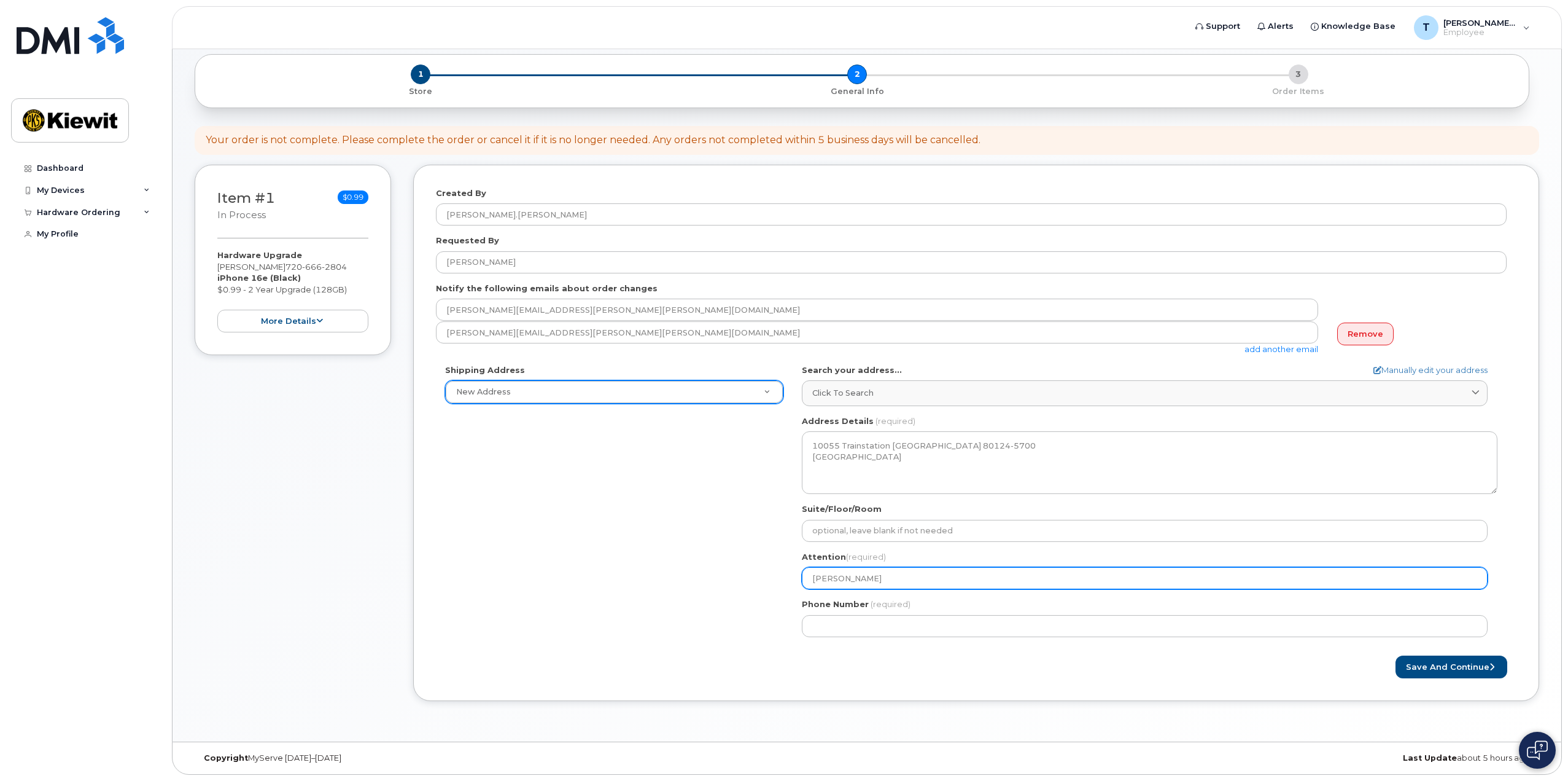
select select
type input "Tyl"
select select
type input "Tyle"
select select
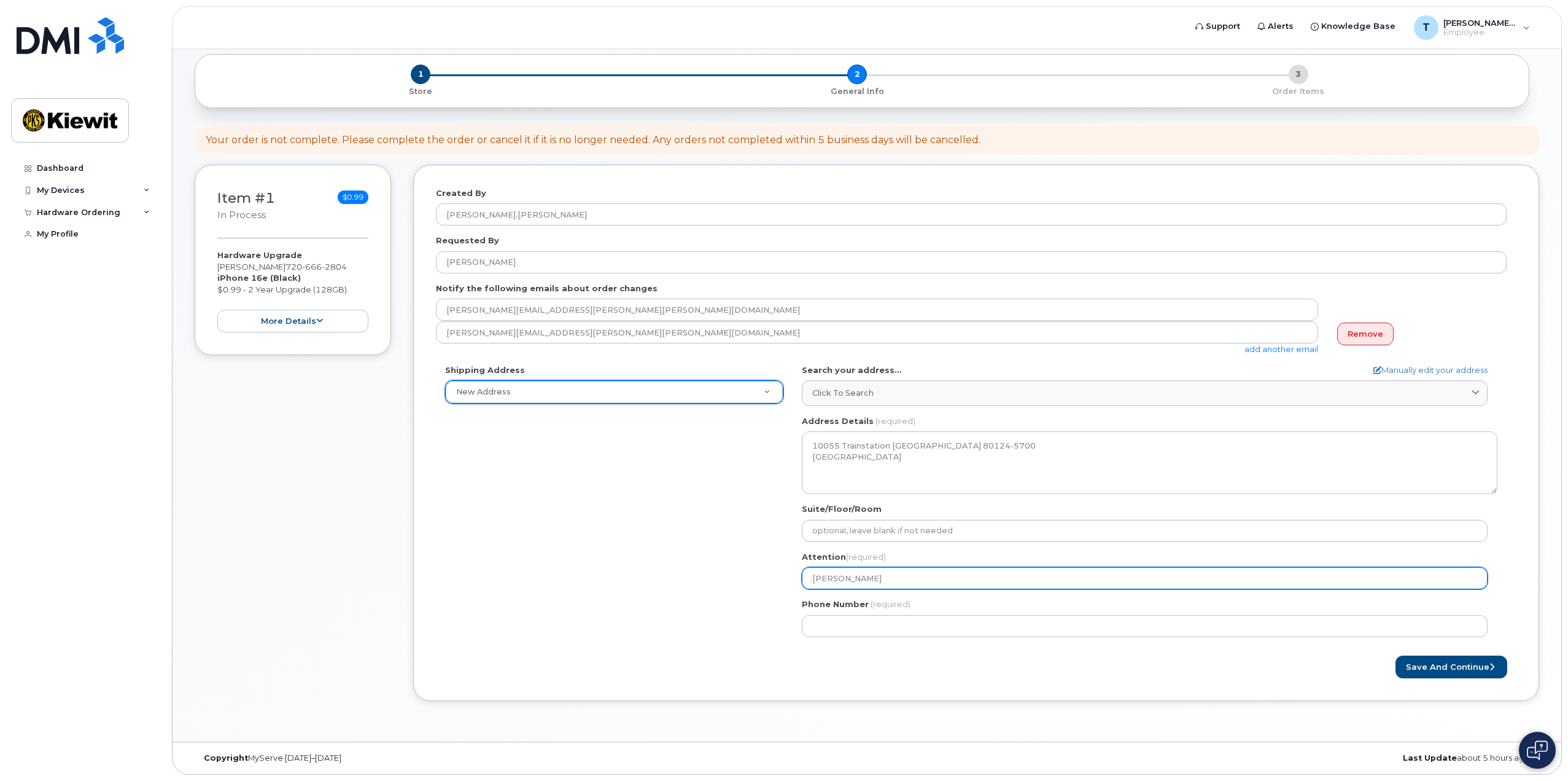
type input "Tyler"
select select
type input "Tyler D"
select select
type input "Tyler Di"
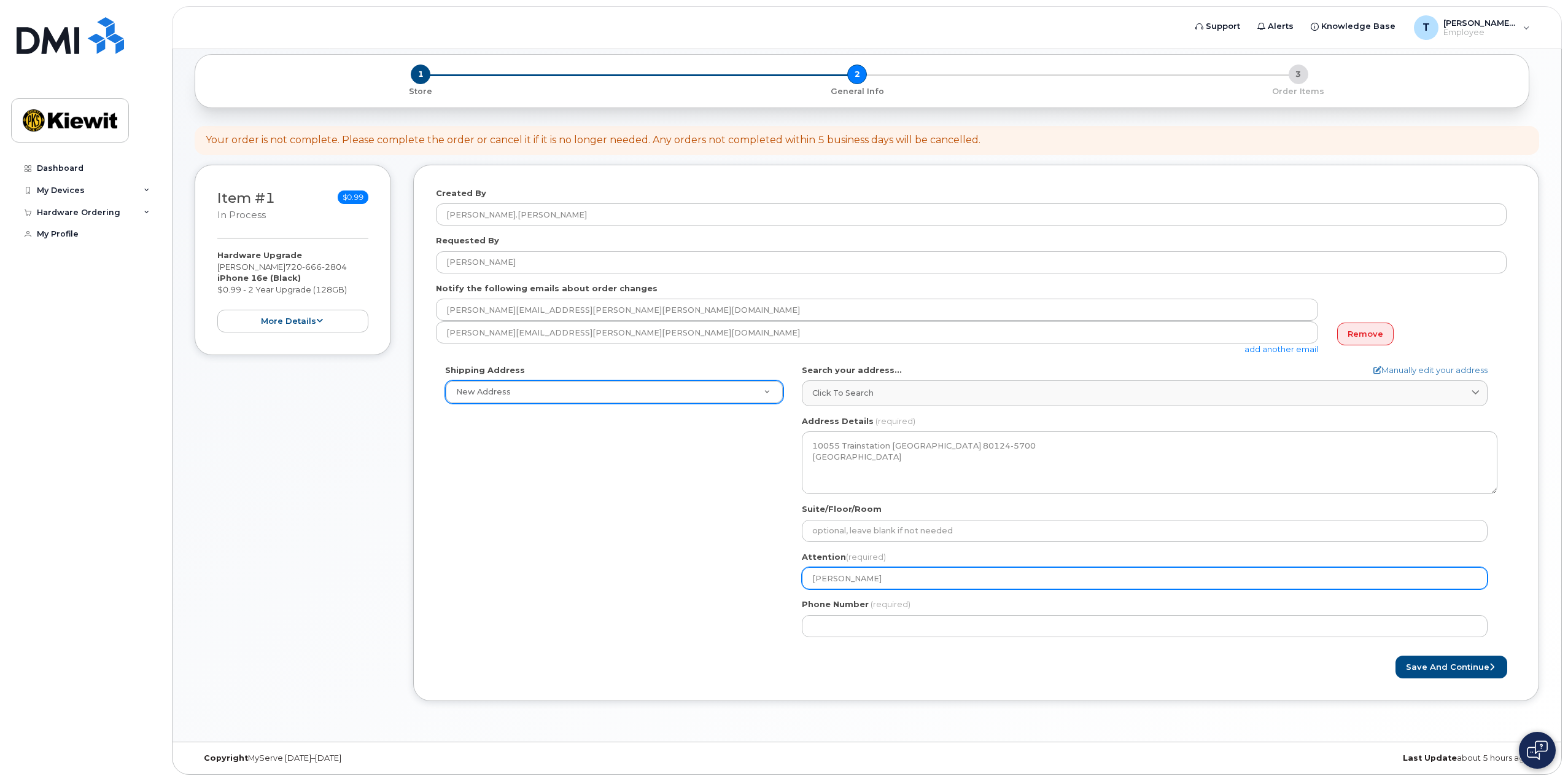
select select
type input "Tyler Die"
select select
type input "Tyler Died"
select select
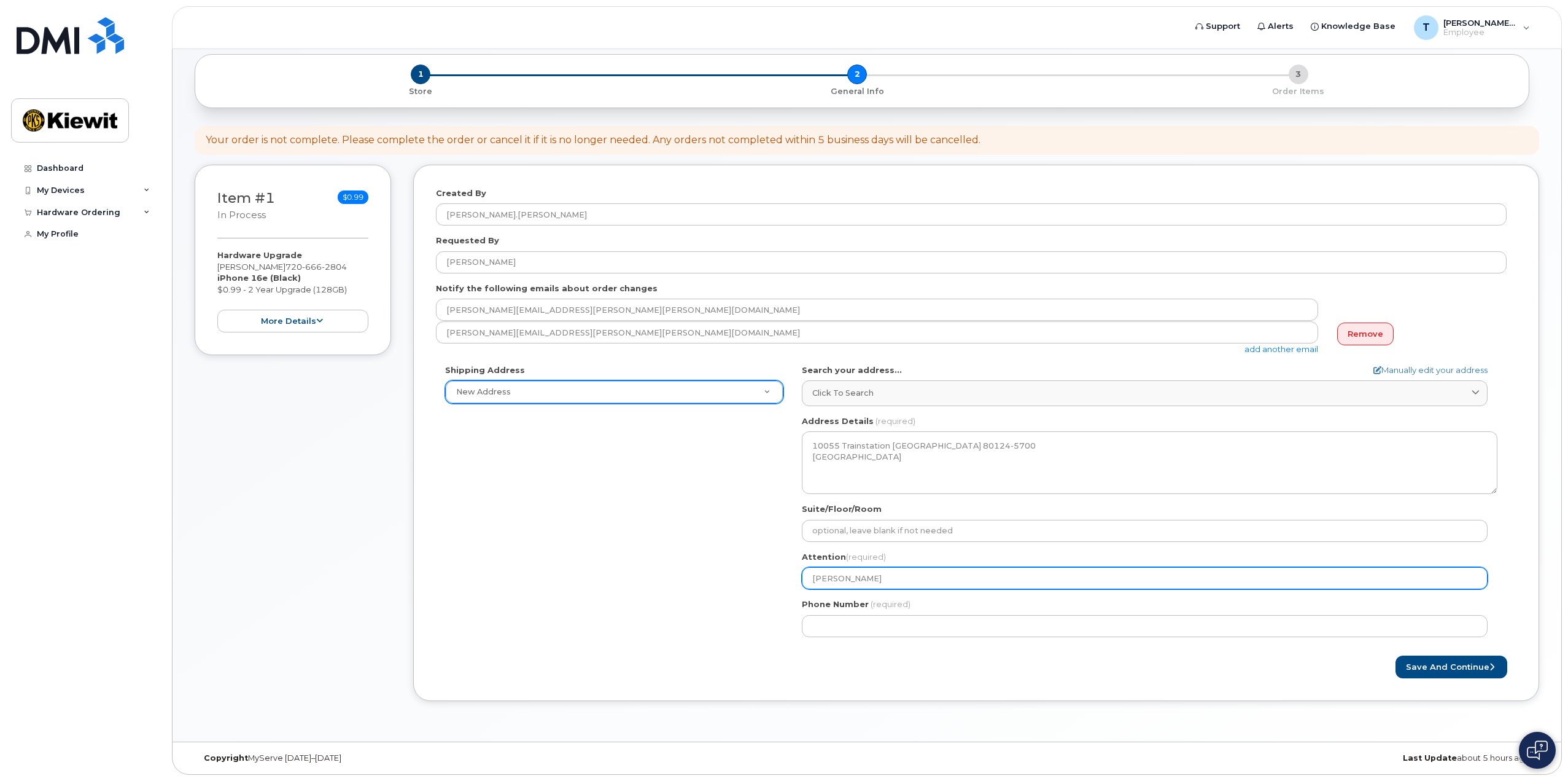
type input "Tyler Diedr"
select select
type input "Tyler Diedri"
select select
type input "Tyler Diedric"
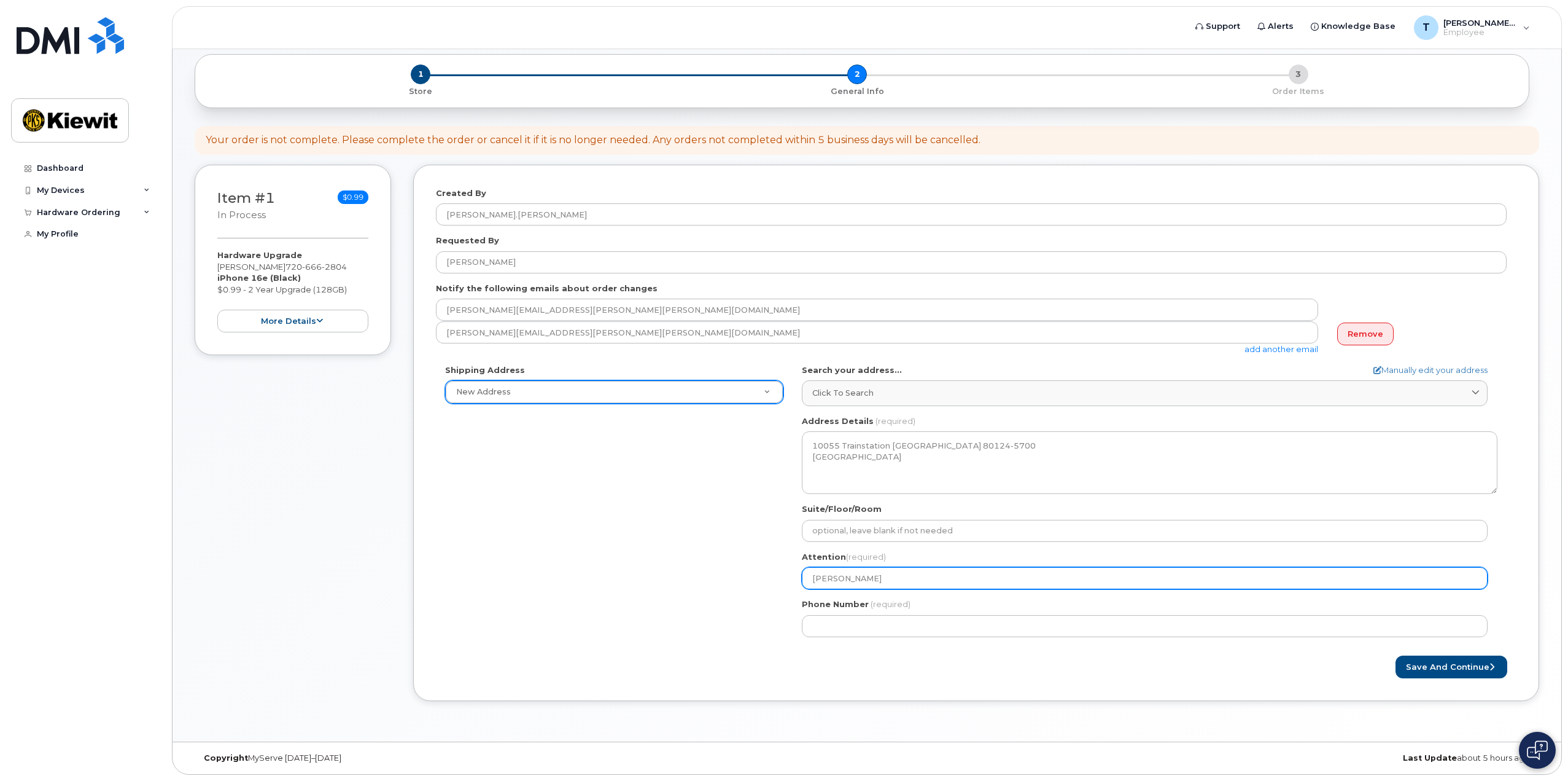
select select
type input "Tyler Diedrich"
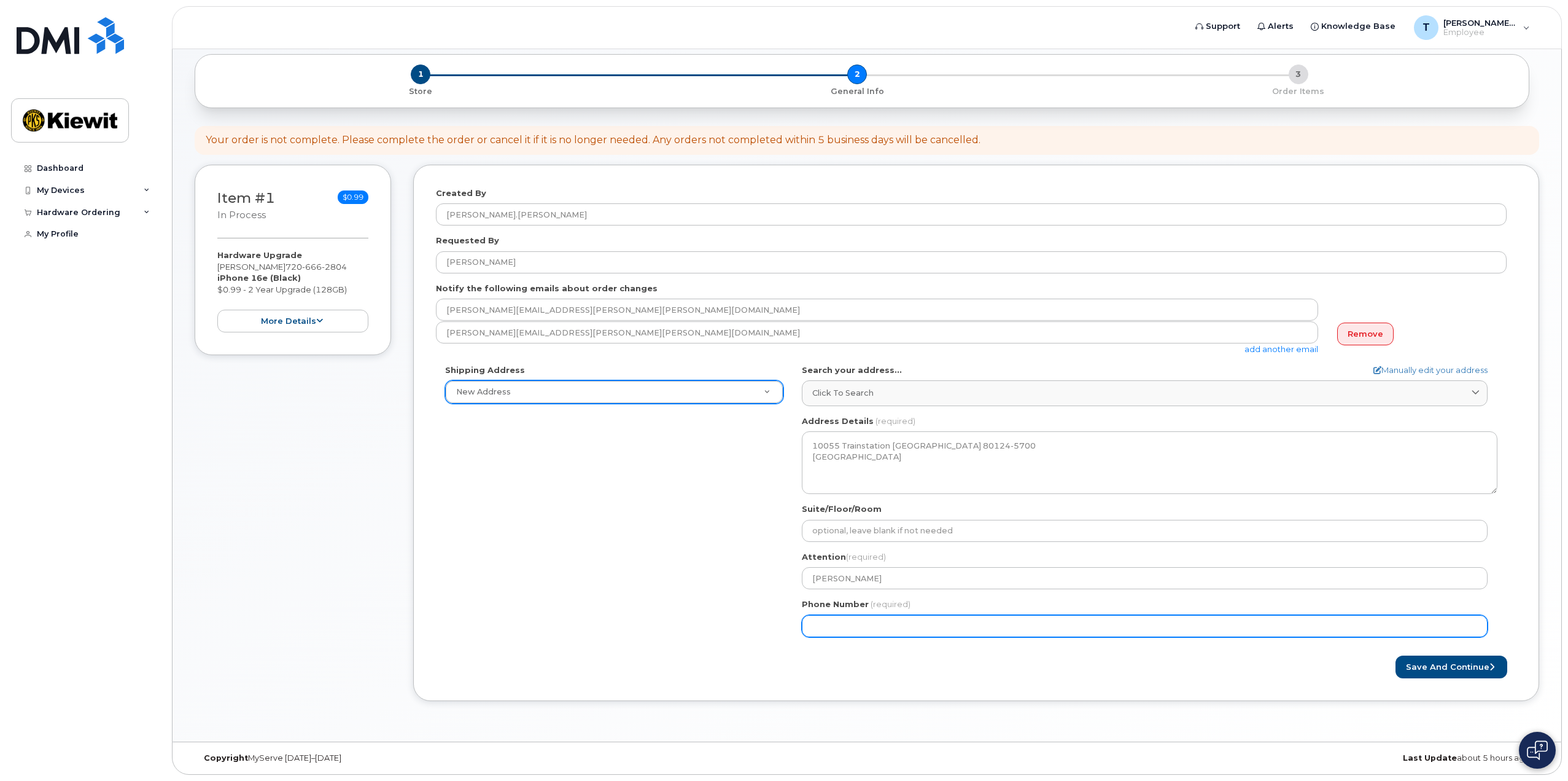
click at [848, 631] on input "Phone Number" at bounding box center [1145, 626] width 686 height 22
type input "720"
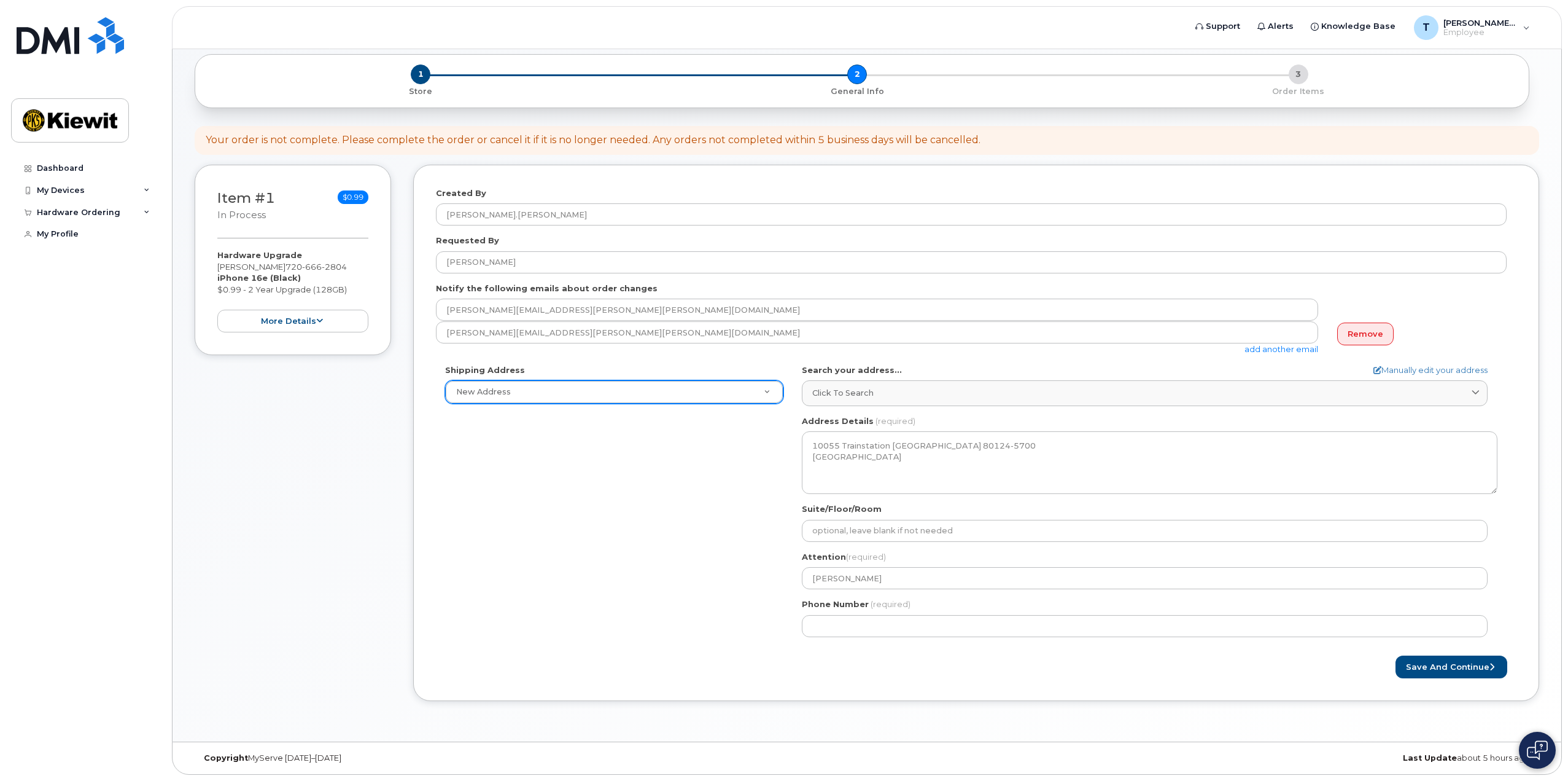
click at [911, 676] on div "Save and Continue" at bounding box center [976, 666] width 1081 height 23
click at [1421, 672] on button "Save and Continue" at bounding box center [1452, 666] width 112 height 23
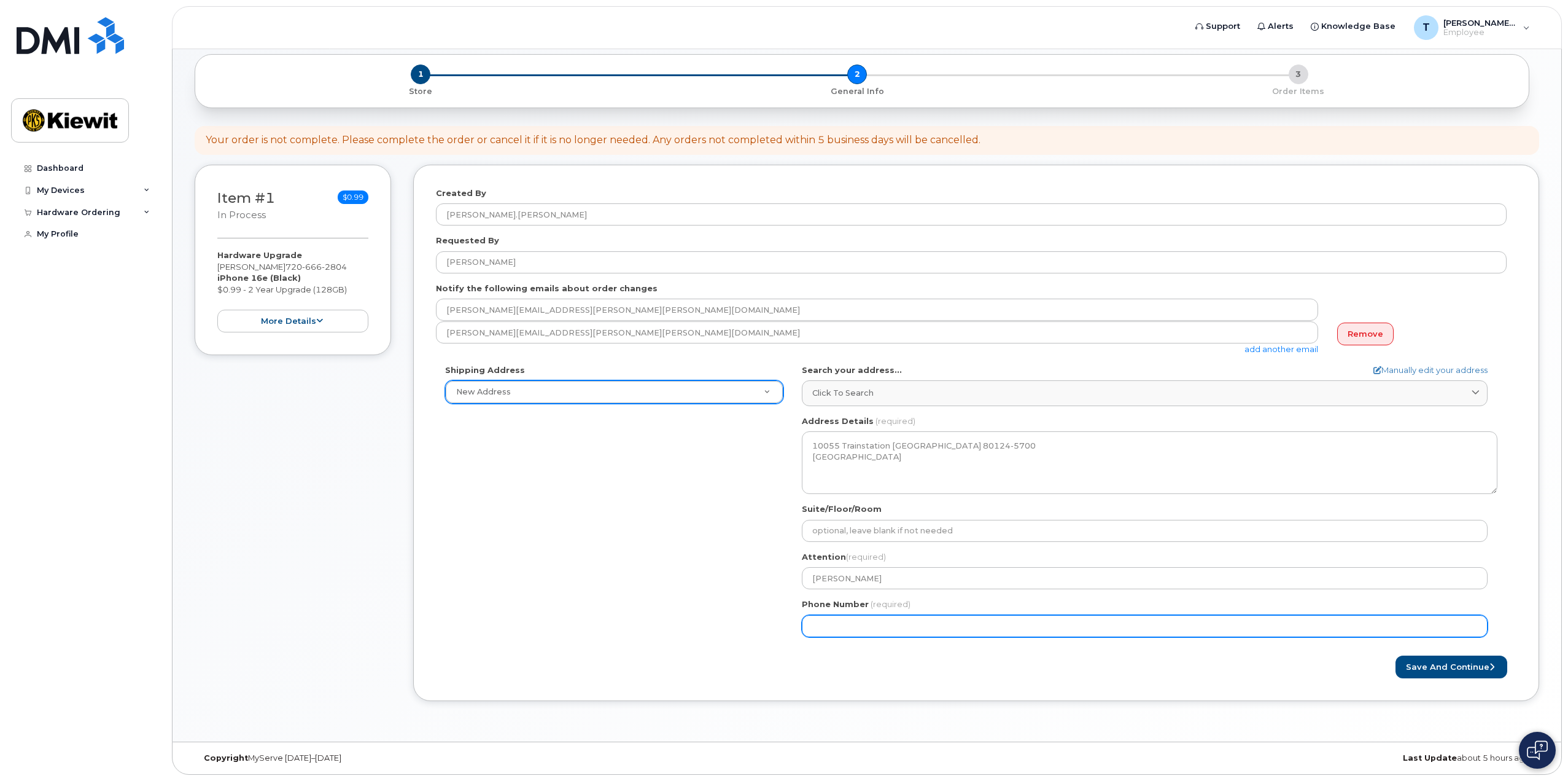
click at [920, 624] on input "Phone Number" at bounding box center [1145, 626] width 686 height 22
click at [831, 628] on input "Phone Number" at bounding box center [1145, 626] width 686 height 22
click at [848, 628] on input "Phone Number" at bounding box center [1145, 626] width 686 height 22
select select
type input "7206662804"
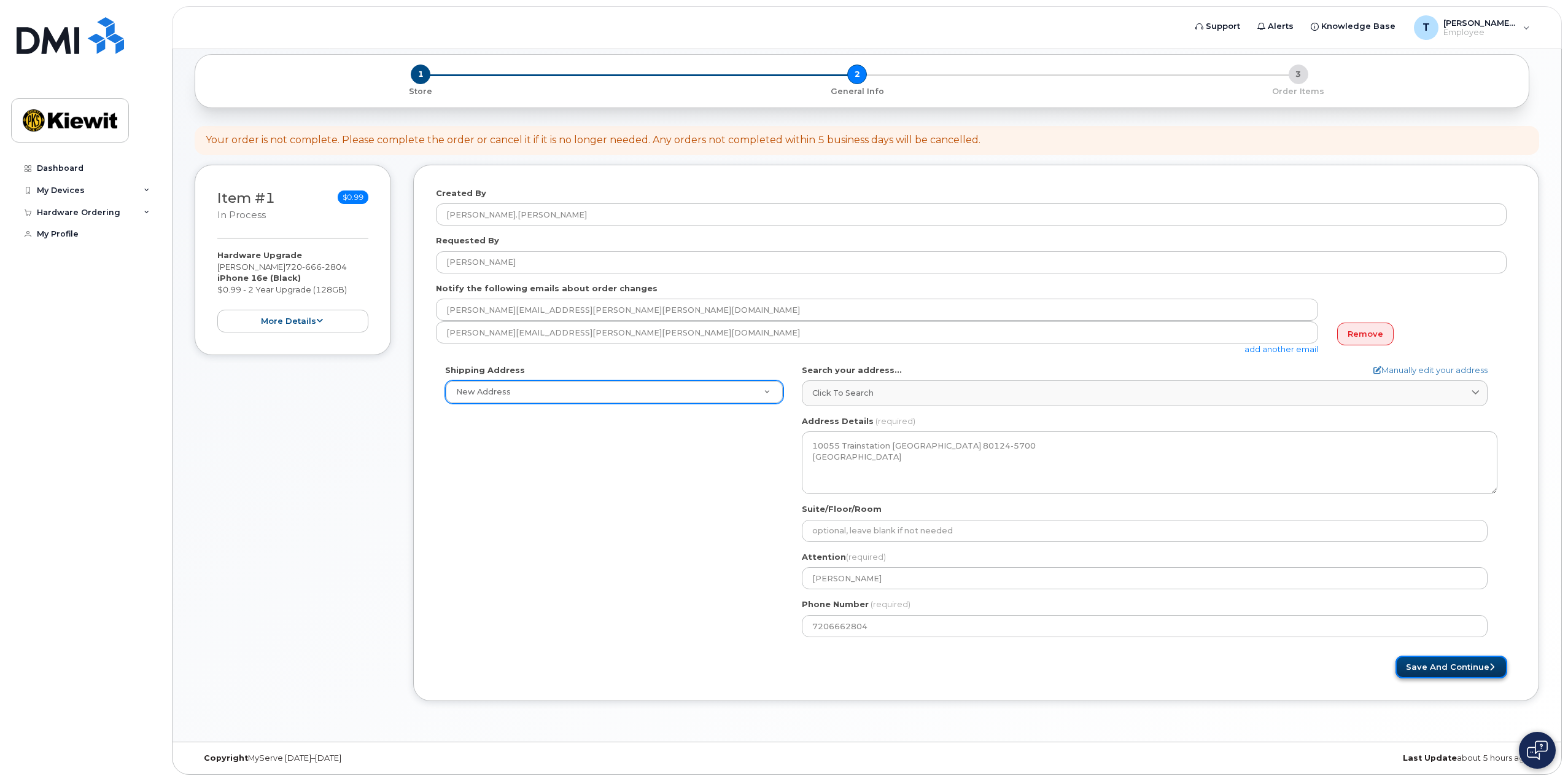
click at [1413, 666] on button "Save and Continue" at bounding box center [1452, 666] width 112 height 23
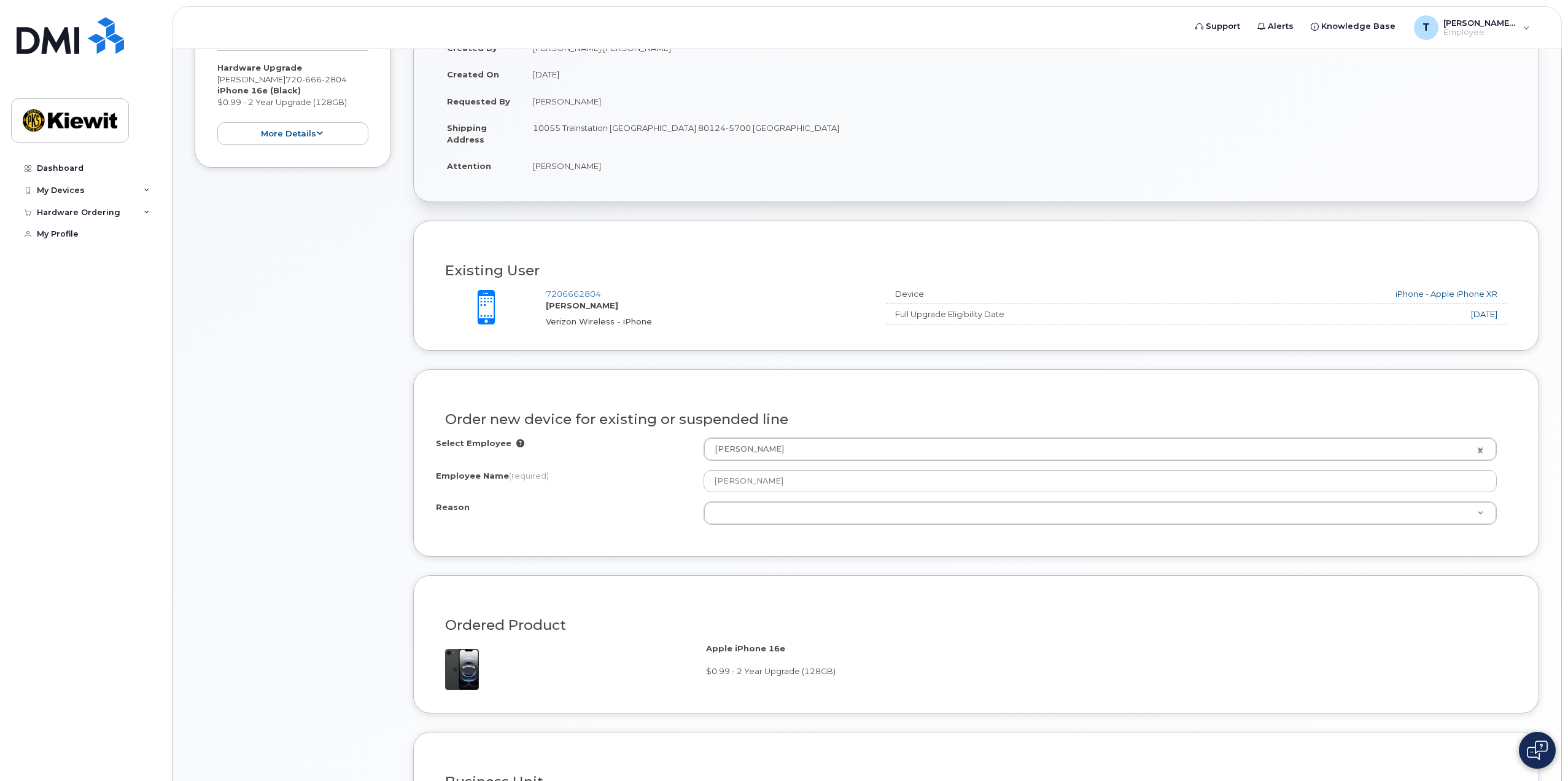
scroll to position [307, 0]
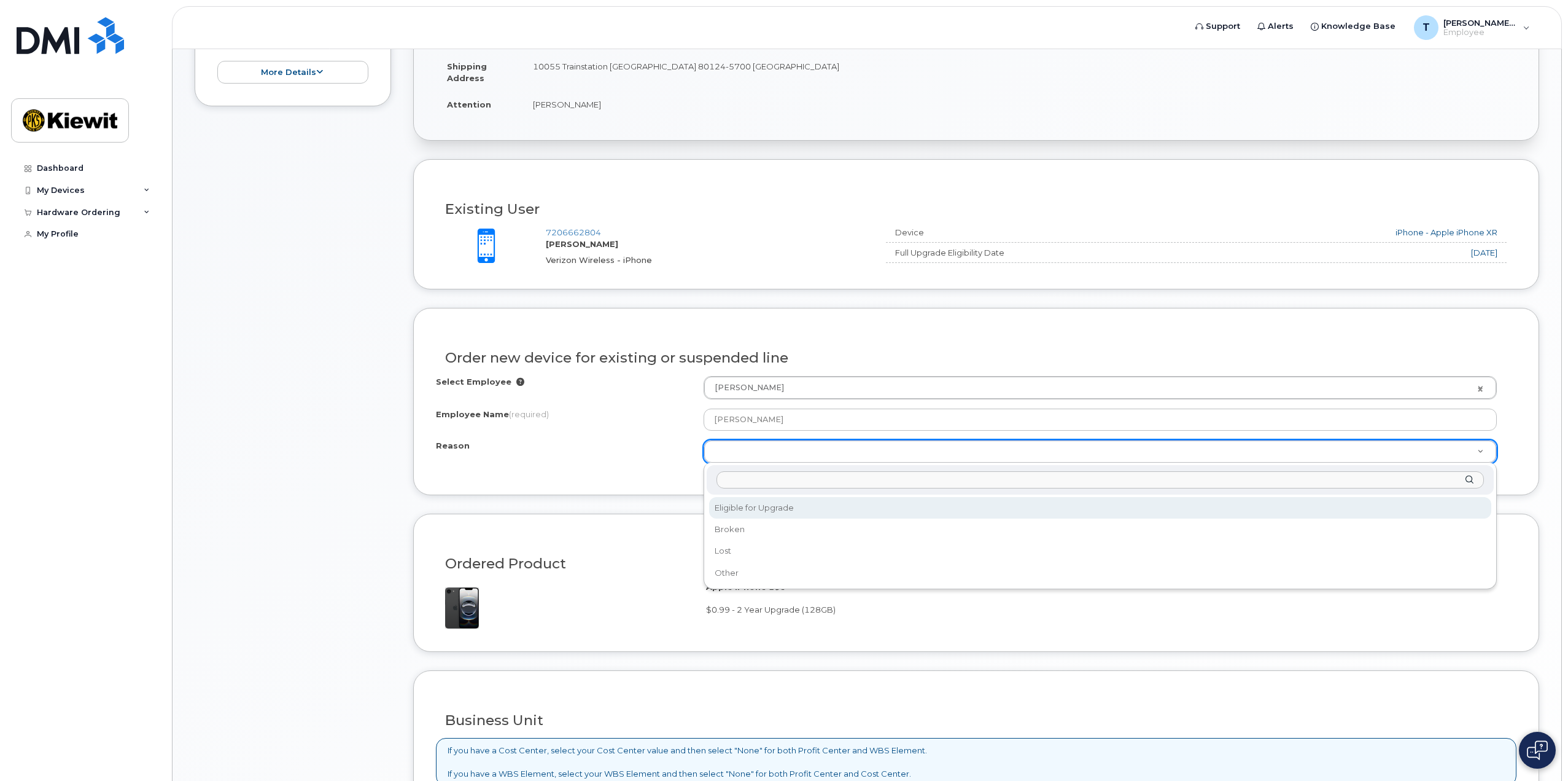
select select "eligible_for_upgrade"
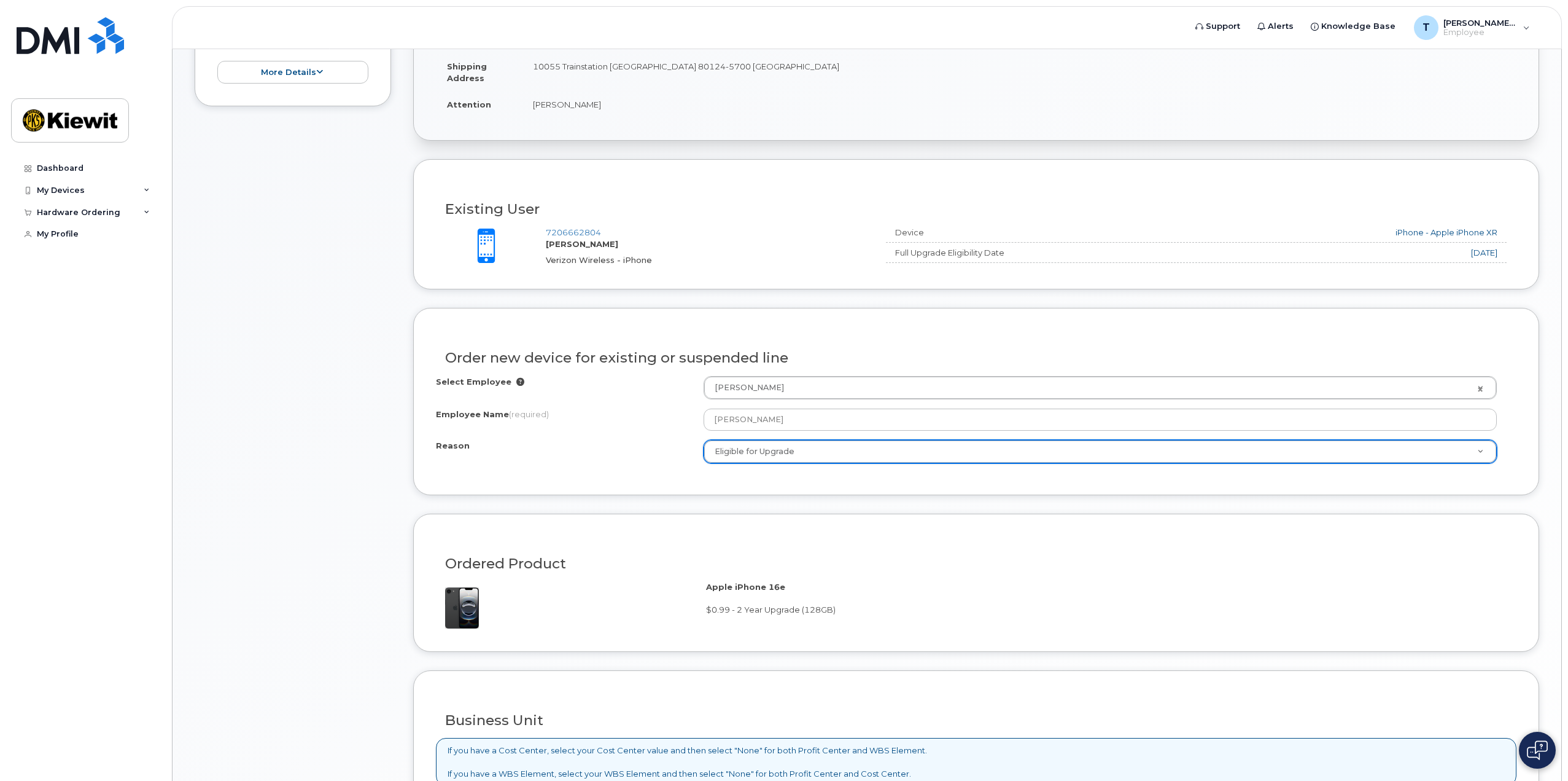
click at [660, 470] on div "Select Employee Tyler Diedrich 2158171 Employee Name (required) Tyler Diedrich …" at bounding box center [976, 424] width 1081 height 96
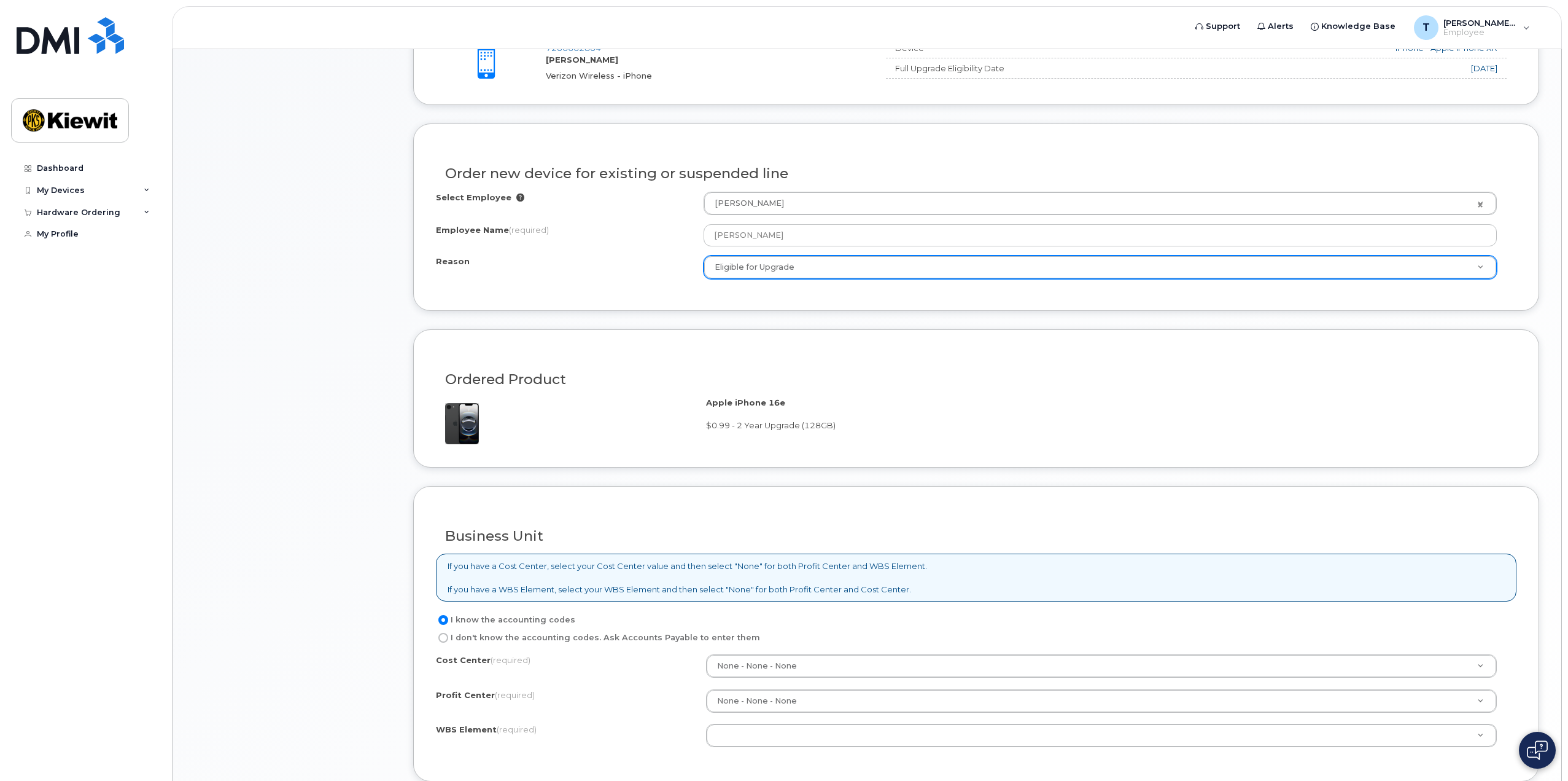
scroll to position [606, 0]
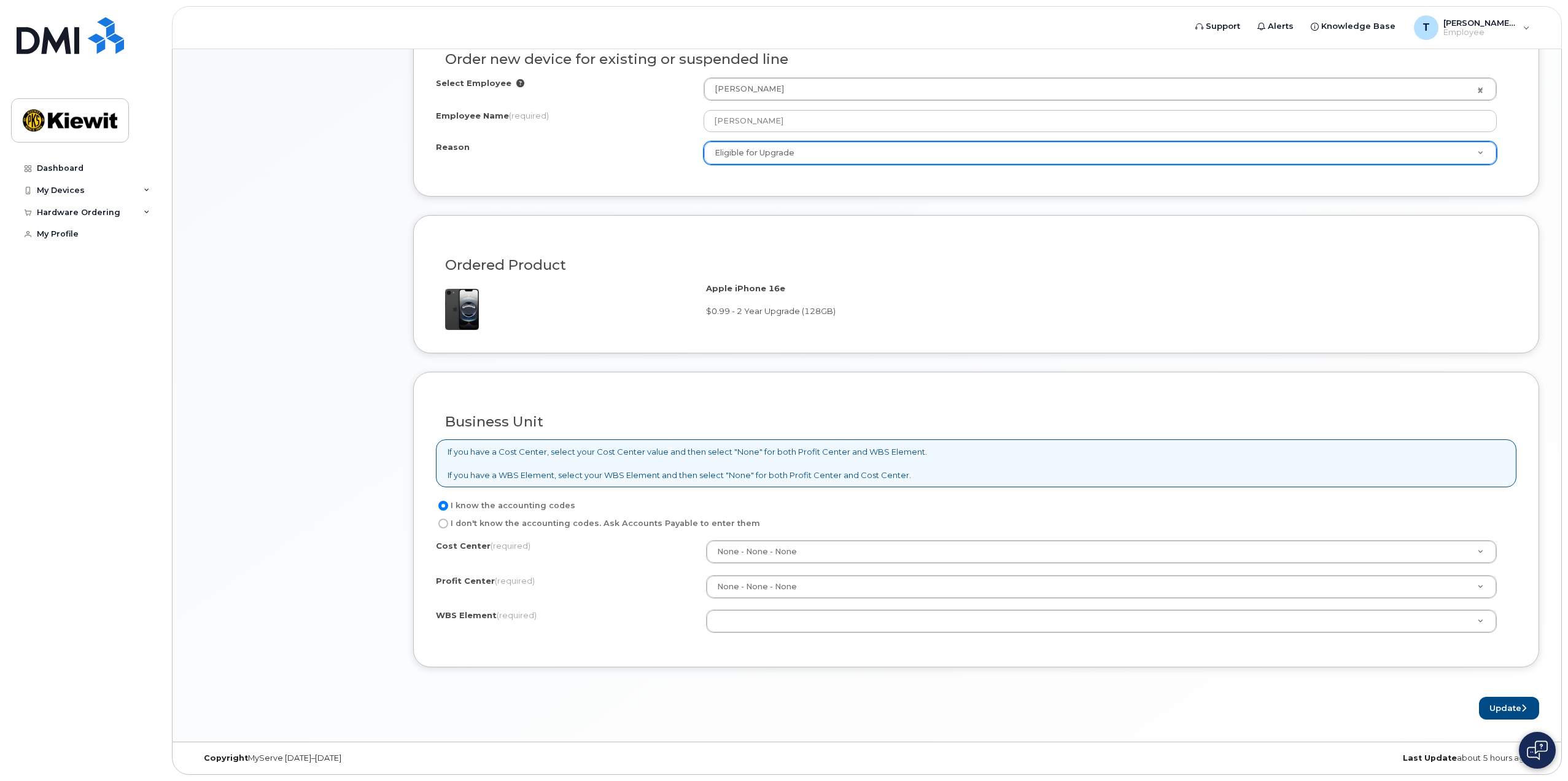
click at [448, 524] on label "I don't know the accounting codes. Ask Accounts Payable to enter them" at bounding box center [597, 523] width 324 height 15
click at [448, 524] on input "I don't know the accounting codes. Ask Accounts Payable to enter them" at bounding box center [443, 523] width 10 height 10
radio input "true"
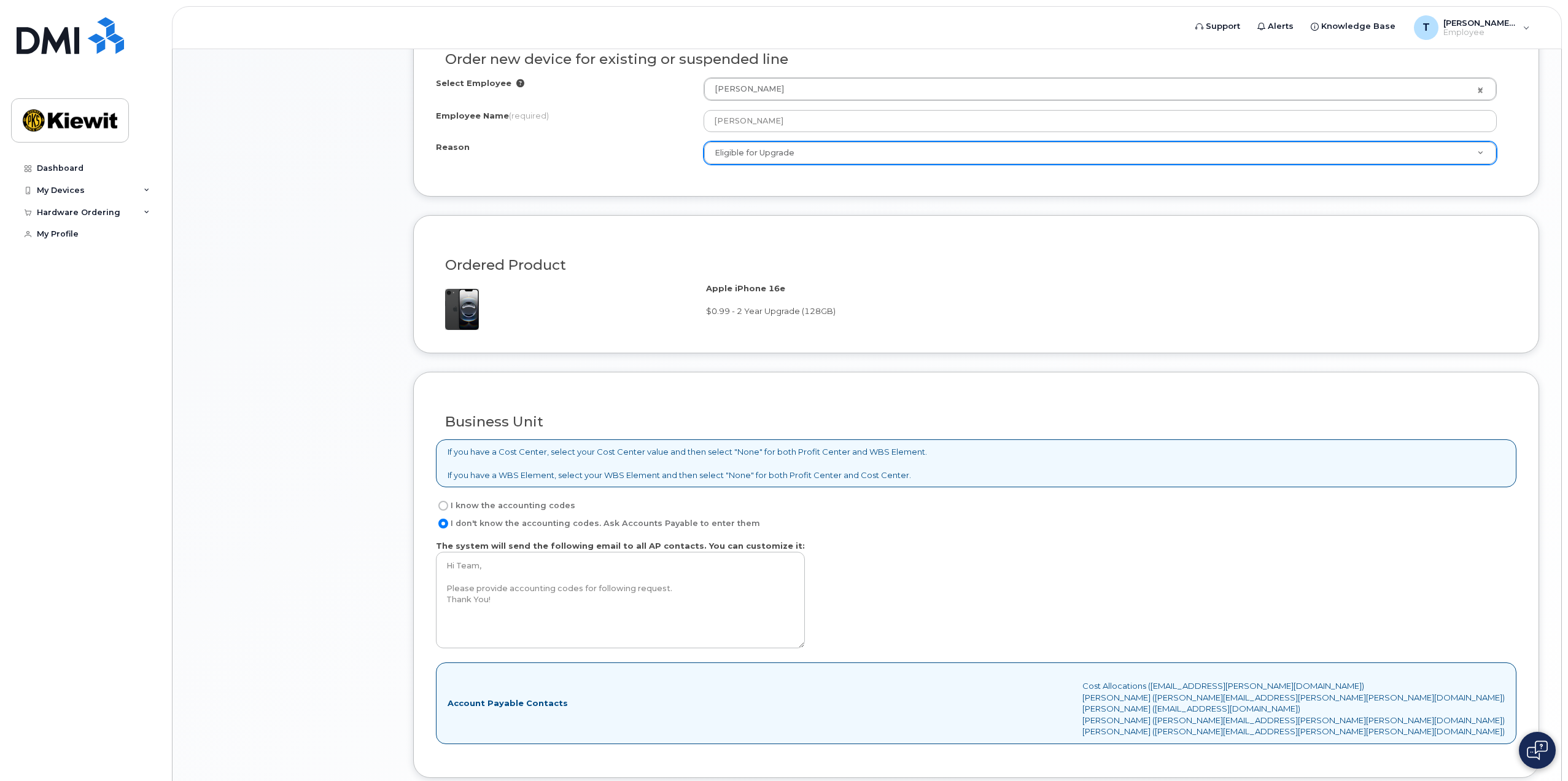
scroll to position [667, 0]
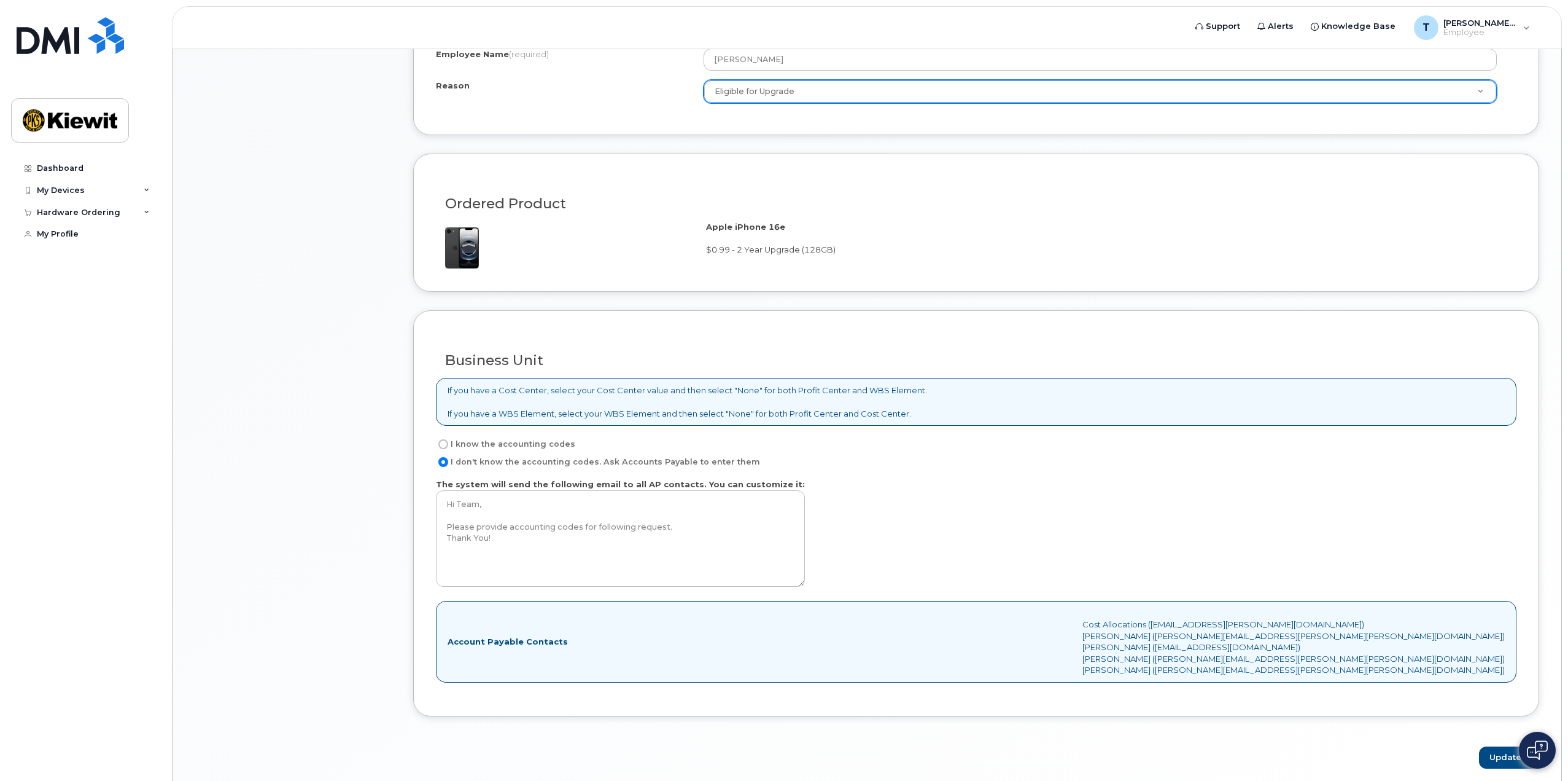
click at [437, 449] on div "Business Unit If you have a Cost Center, select your Cost Center value and then…" at bounding box center [976, 513] width 1126 height 406
click at [442, 448] on input "I know the accounting codes" at bounding box center [443, 444] width 10 height 10
radio input "true"
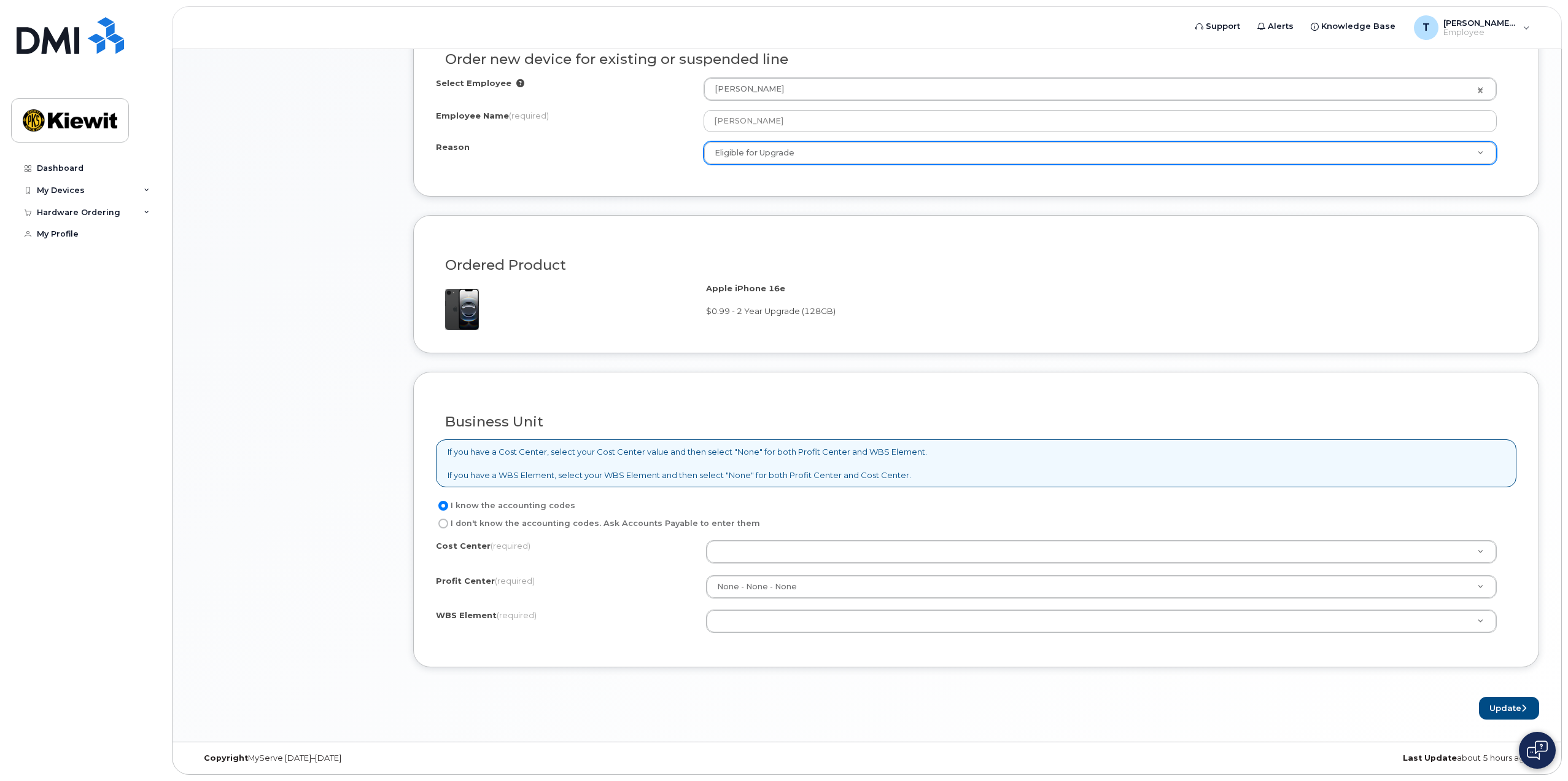
scroll to position [604, 0]
click at [387, 462] on div "Item #1 in process $0.99 Hardware Upgrade Tyler Diedrich 720 666 2804 iPhone 16…" at bounding box center [293, 171] width 197 height 1102
click at [445, 527] on input "I don't know the accounting codes. Ask Accounts Payable to enter them" at bounding box center [443, 523] width 10 height 10
radio input "true"
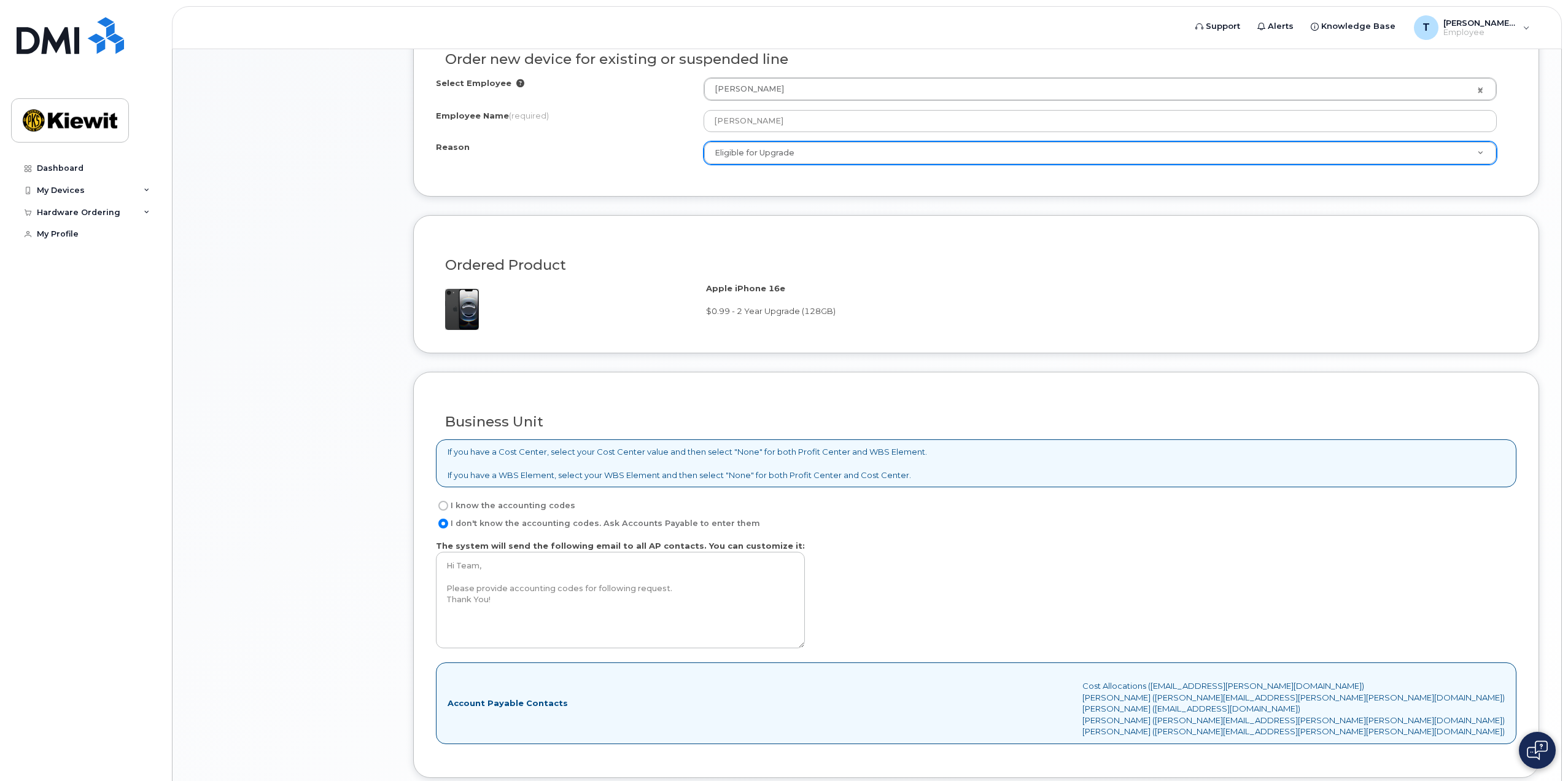
click at [414, 502] on div "Business Unit If you have a Cost Center, select your Cost Center value and then…" at bounding box center [976, 574] width 1126 height 406
click at [441, 509] on input "I know the accounting codes" at bounding box center [443, 506] width 10 height 10
radio input "true"
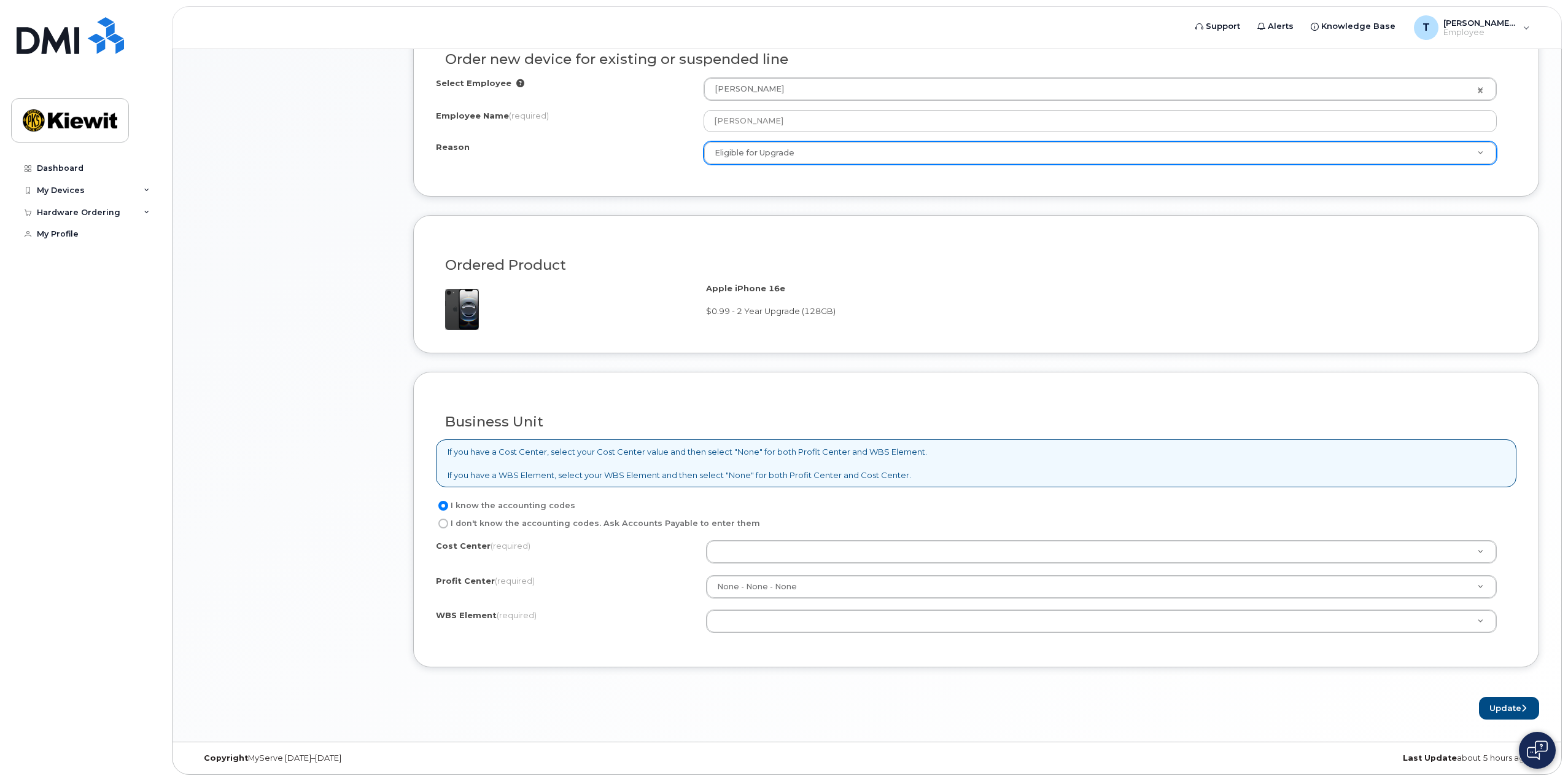
scroll to position [604, 0]
click at [1501, 712] on button "Update" at bounding box center [1509, 710] width 60 height 23
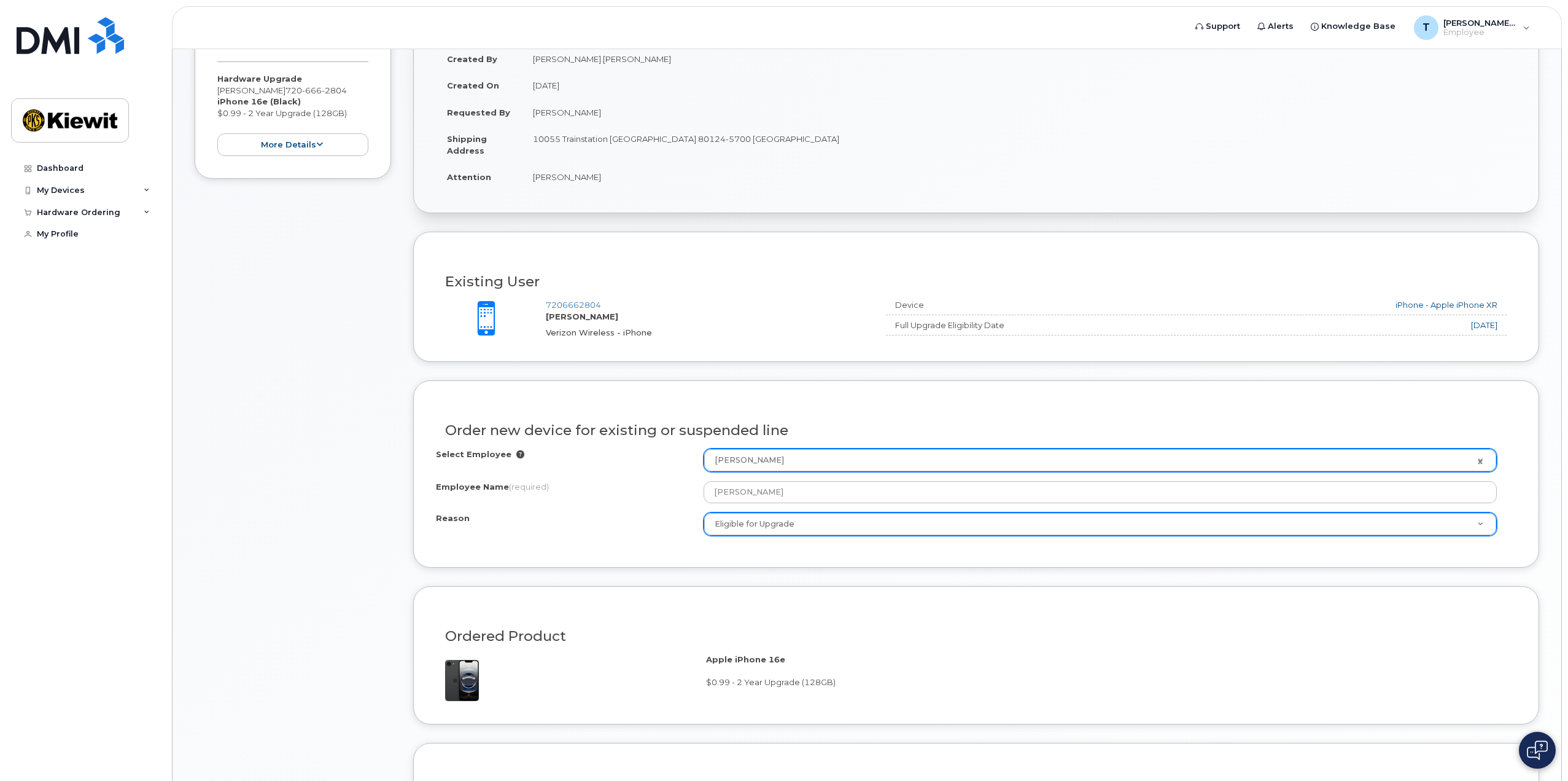
scroll to position [50, 0]
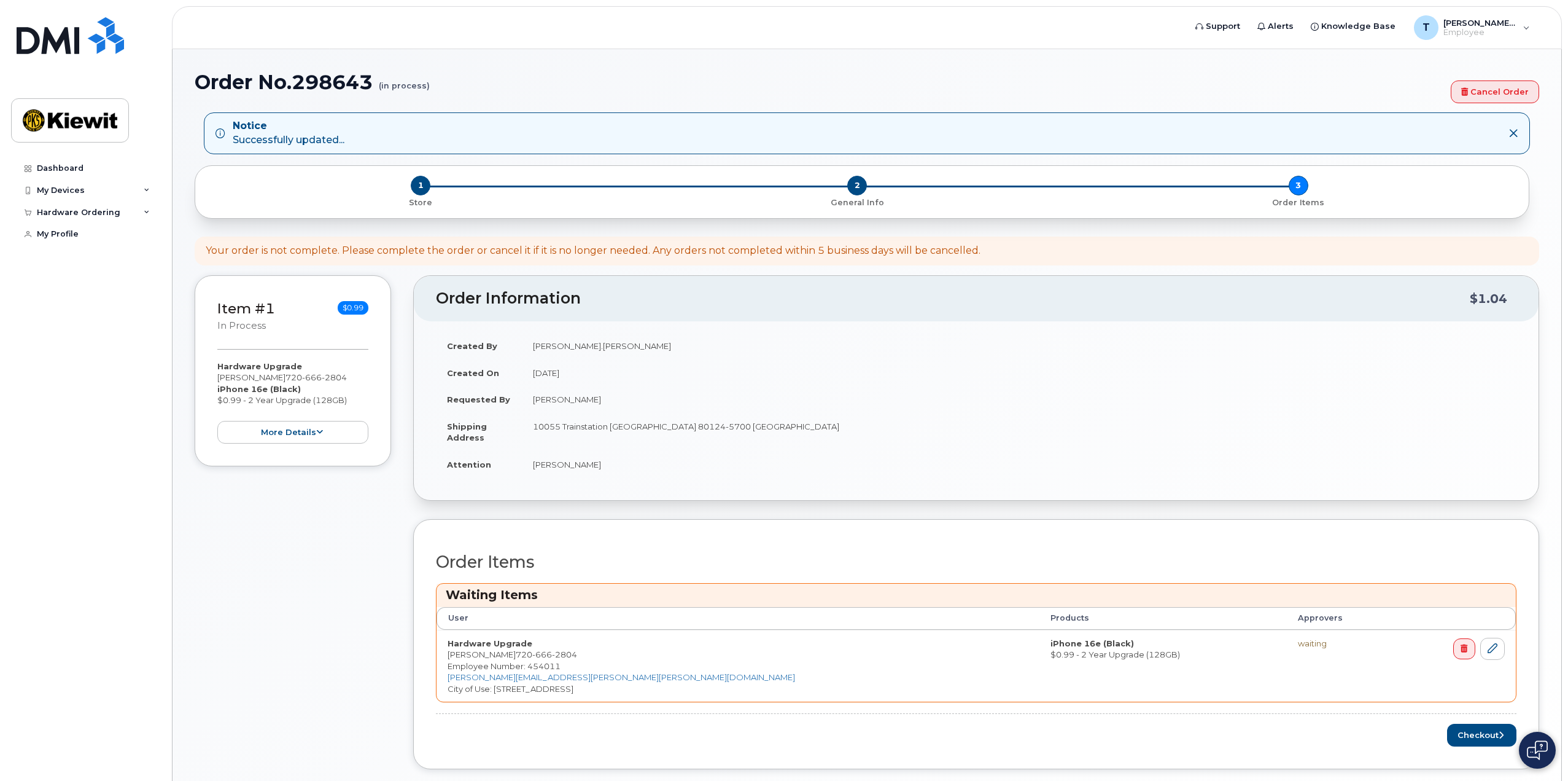
scroll to position [68, 0]
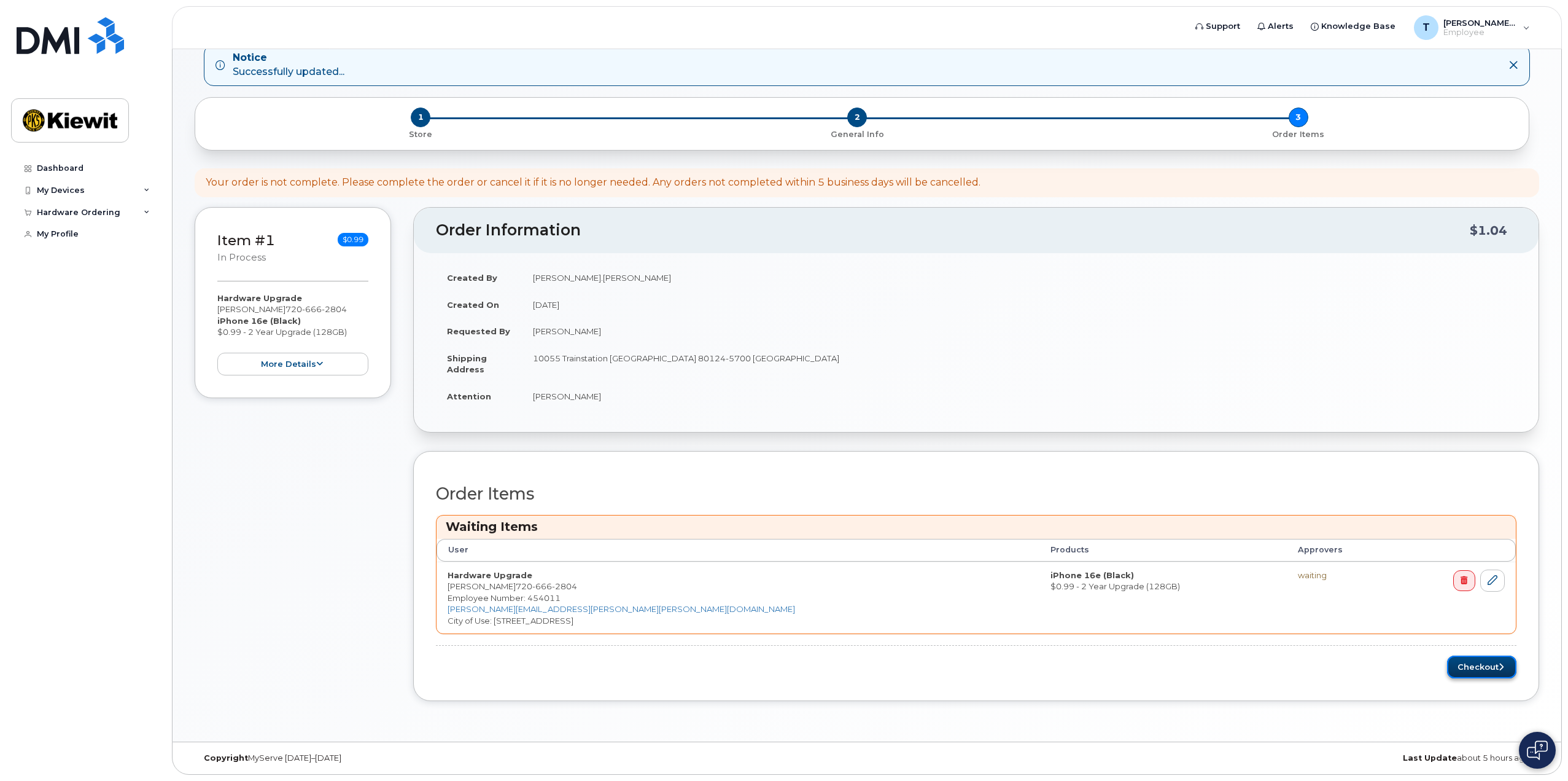
click at [1489, 665] on button "Checkout" at bounding box center [1482, 666] width 69 height 23
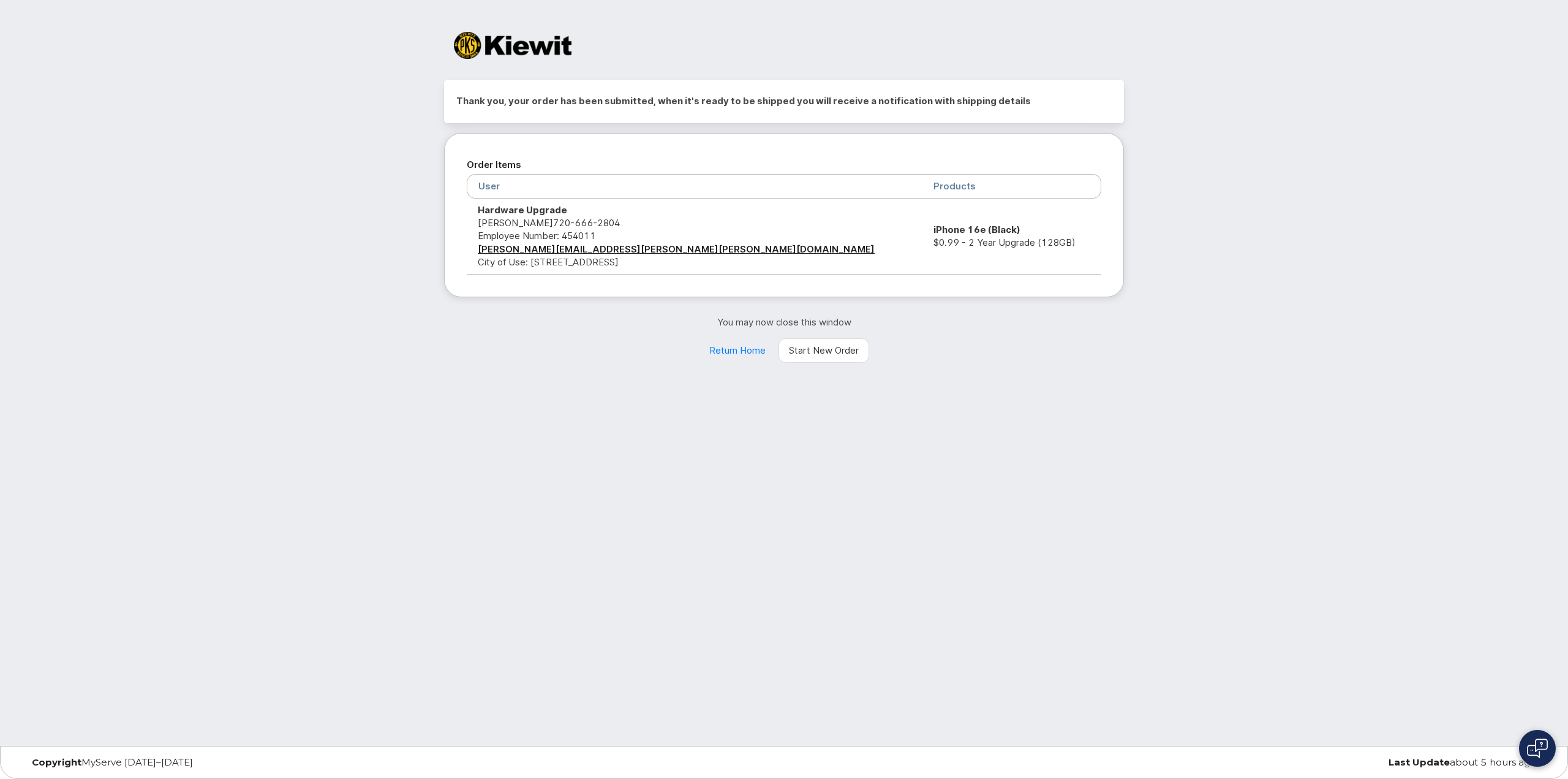
click at [475, 352] on div "You may now close this window Return Home Start New Order" at bounding box center [784, 339] width 680 height 48
click at [749, 353] on link "Return Home" at bounding box center [737, 350] width 77 height 24
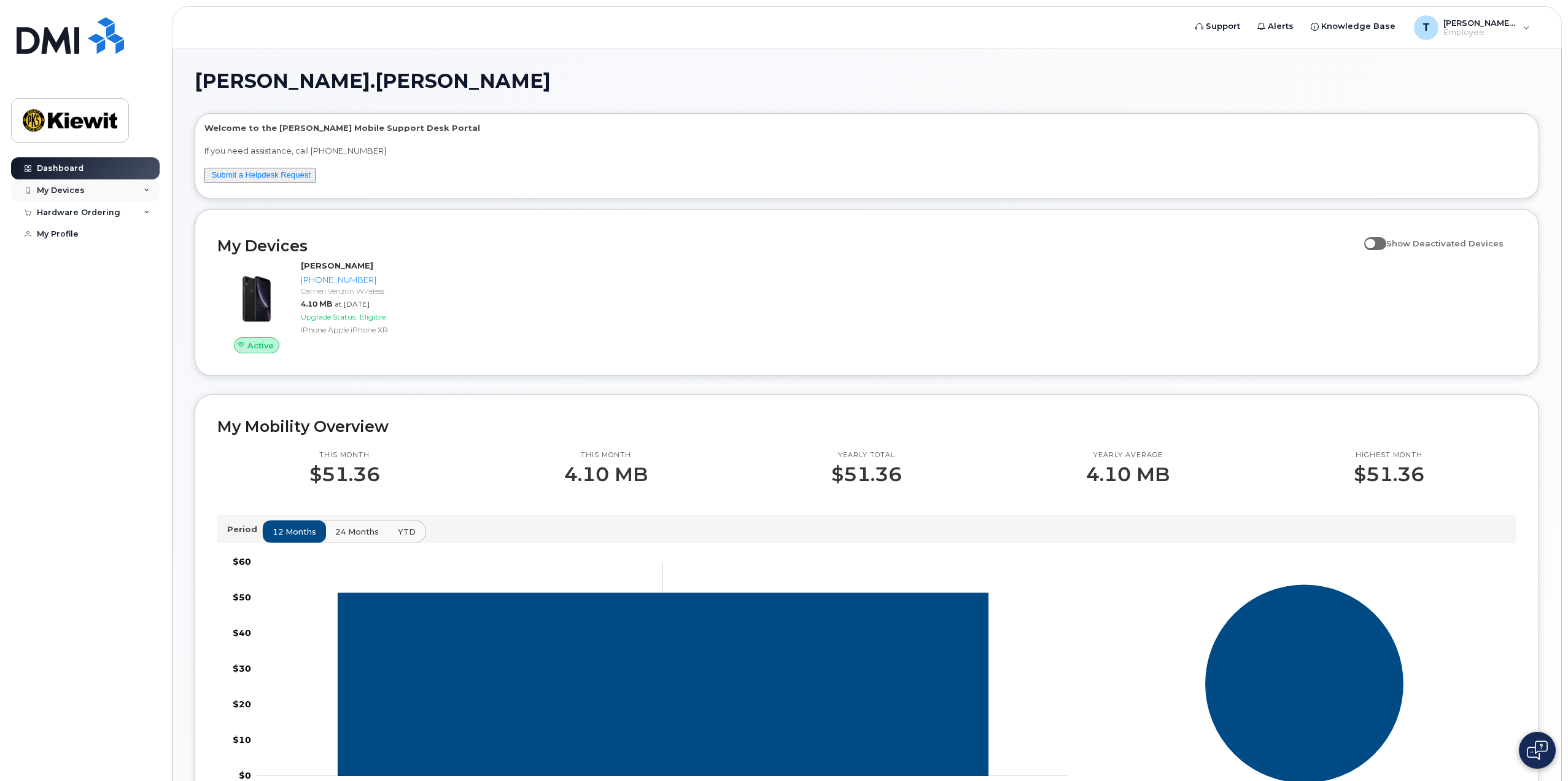
click at [64, 193] on div "My Devices" at bounding box center [60, 191] width 48 height 10
click at [64, 213] on div "Add Device" at bounding box center [67, 213] width 49 height 11
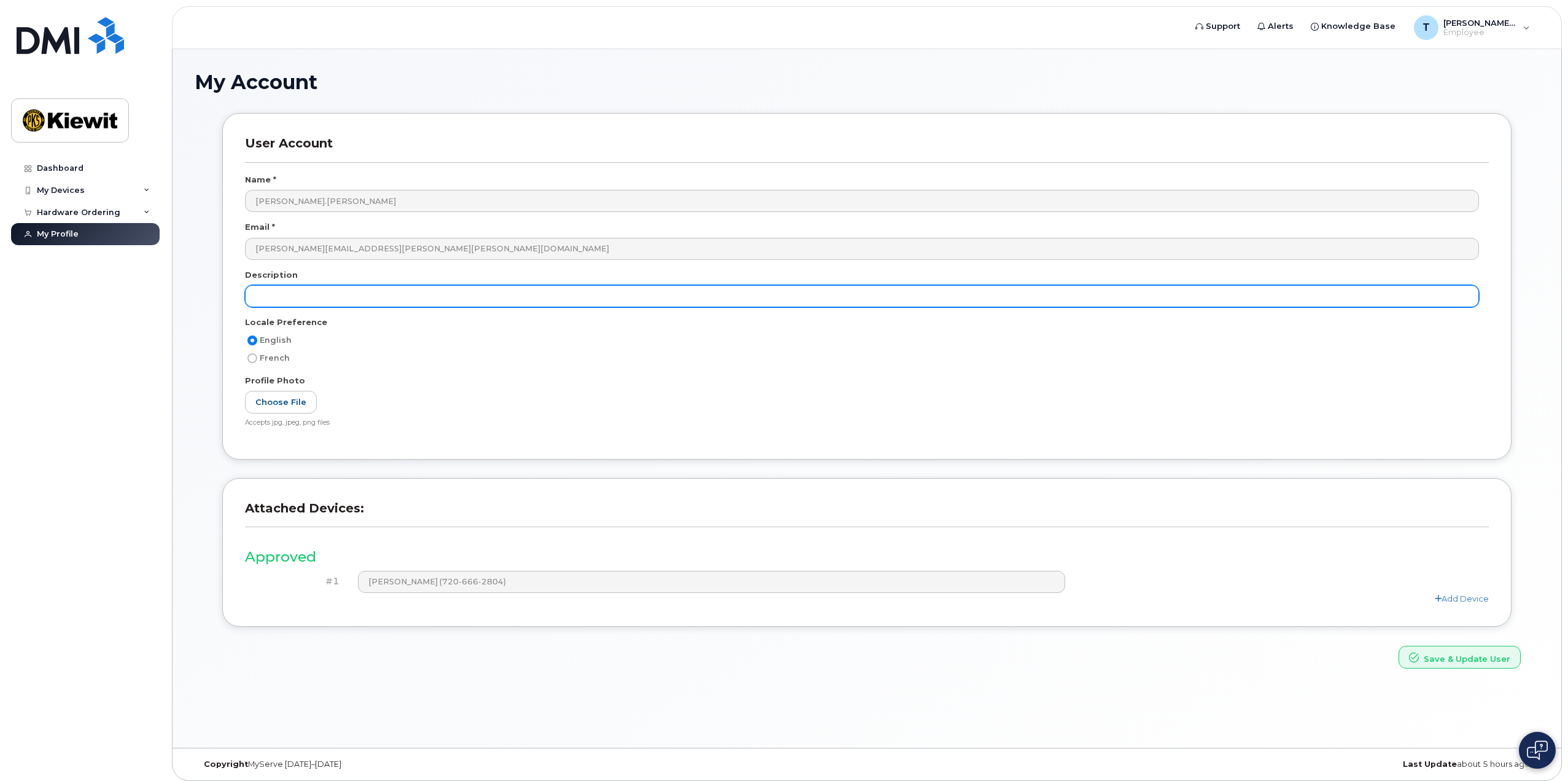
click at [336, 294] on input "text" at bounding box center [862, 295] width 1234 height 22
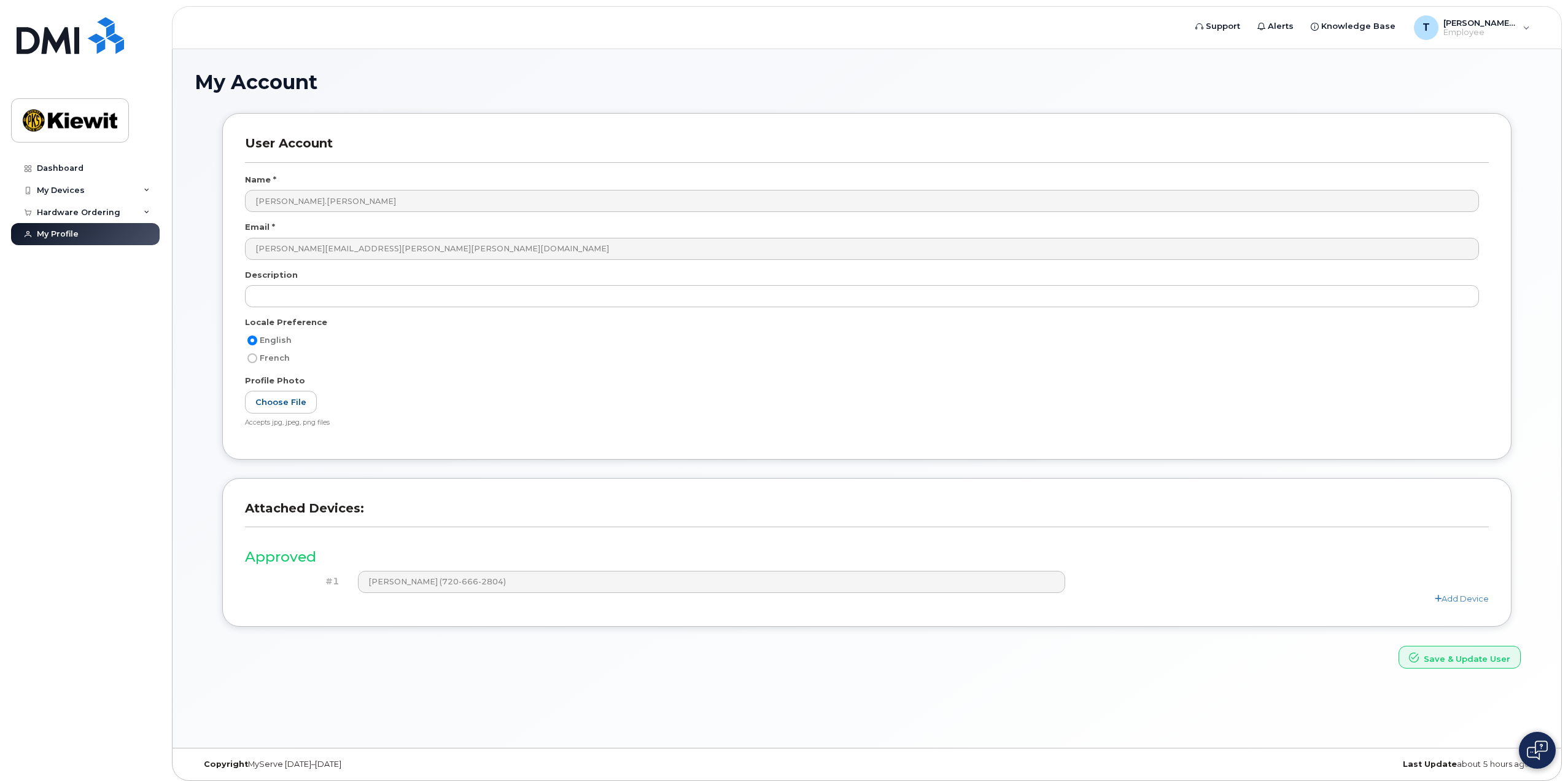
click at [428, 353] on div "French" at bounding box center [862, 358] width 1234 height 15
click at [57, 166] on div "Dashboard" at bounding box center [60, 168] width 47 height 10
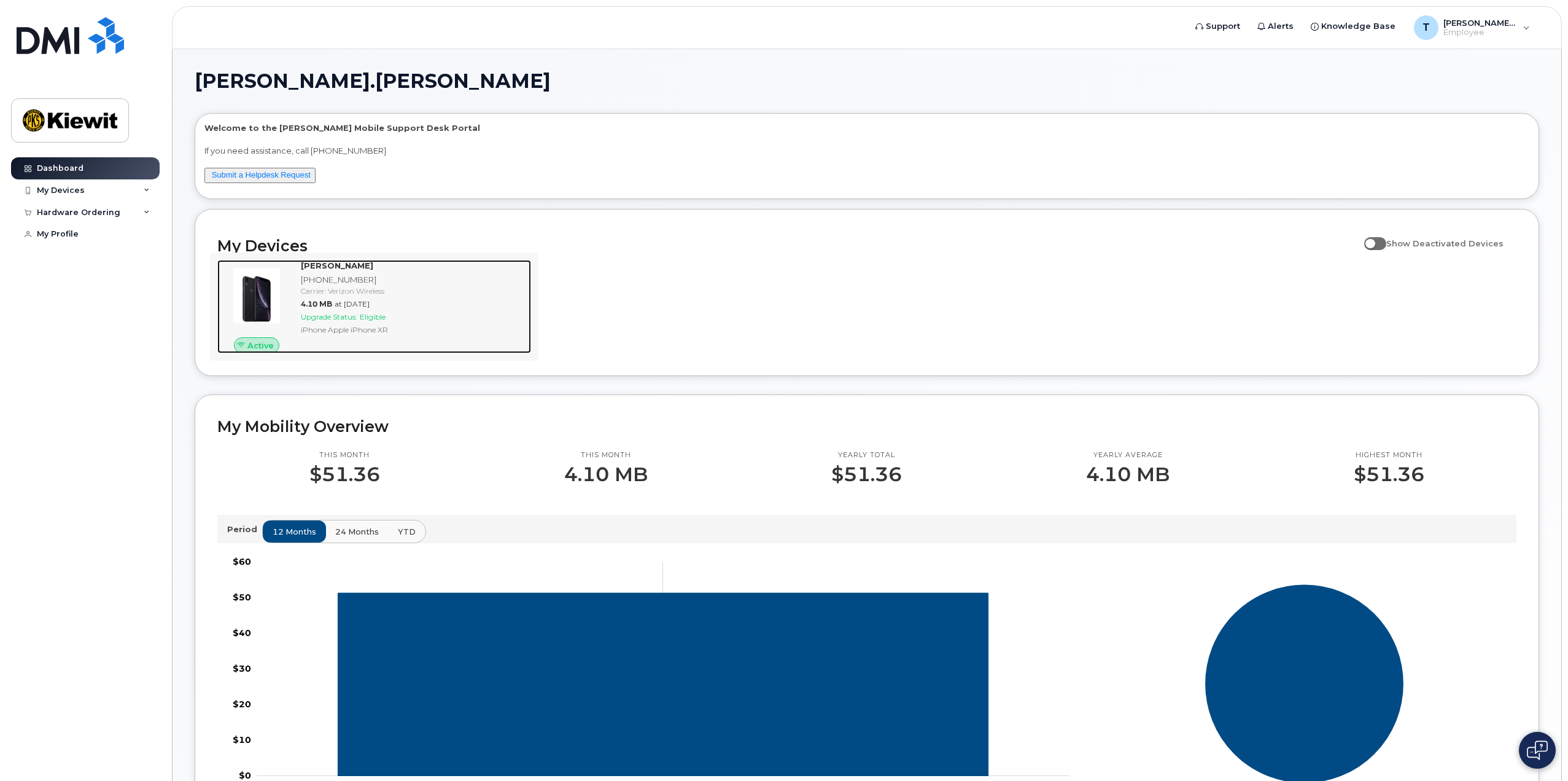
click at [412, 291] on div "Carrier: Verizon Wireless" at bounding box center [413, 290] width 225 height 10
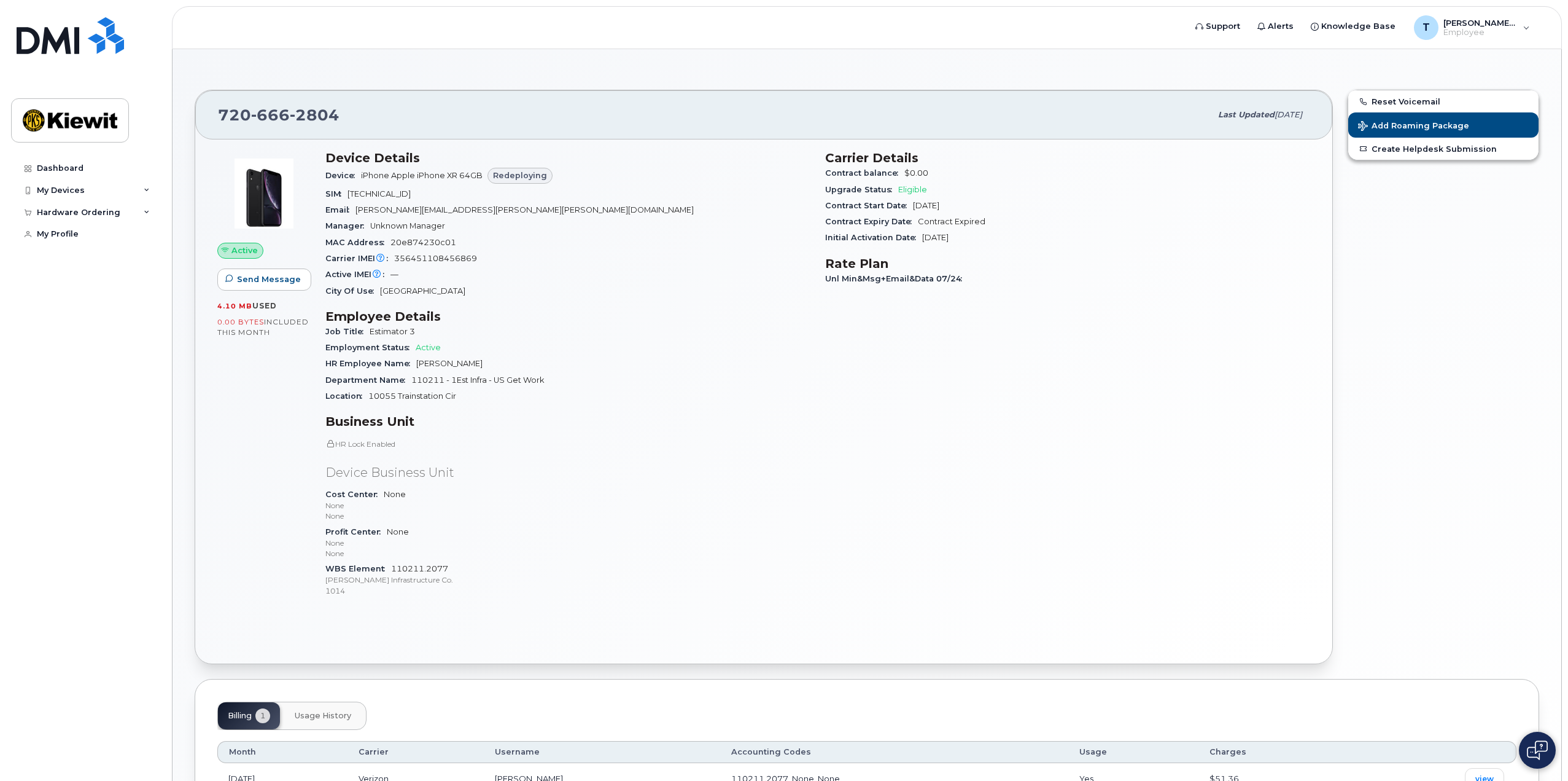
click at [550, 329] on div "Job Title Estimator 3" at bounding box center [568, 331] width 485 height 16
click at [146, 213] on icon at bounding box center [146, 212] width 6 height 6
click at [74, 252] on link "New Order" at bounding box center [96, 258] width 127 height 23
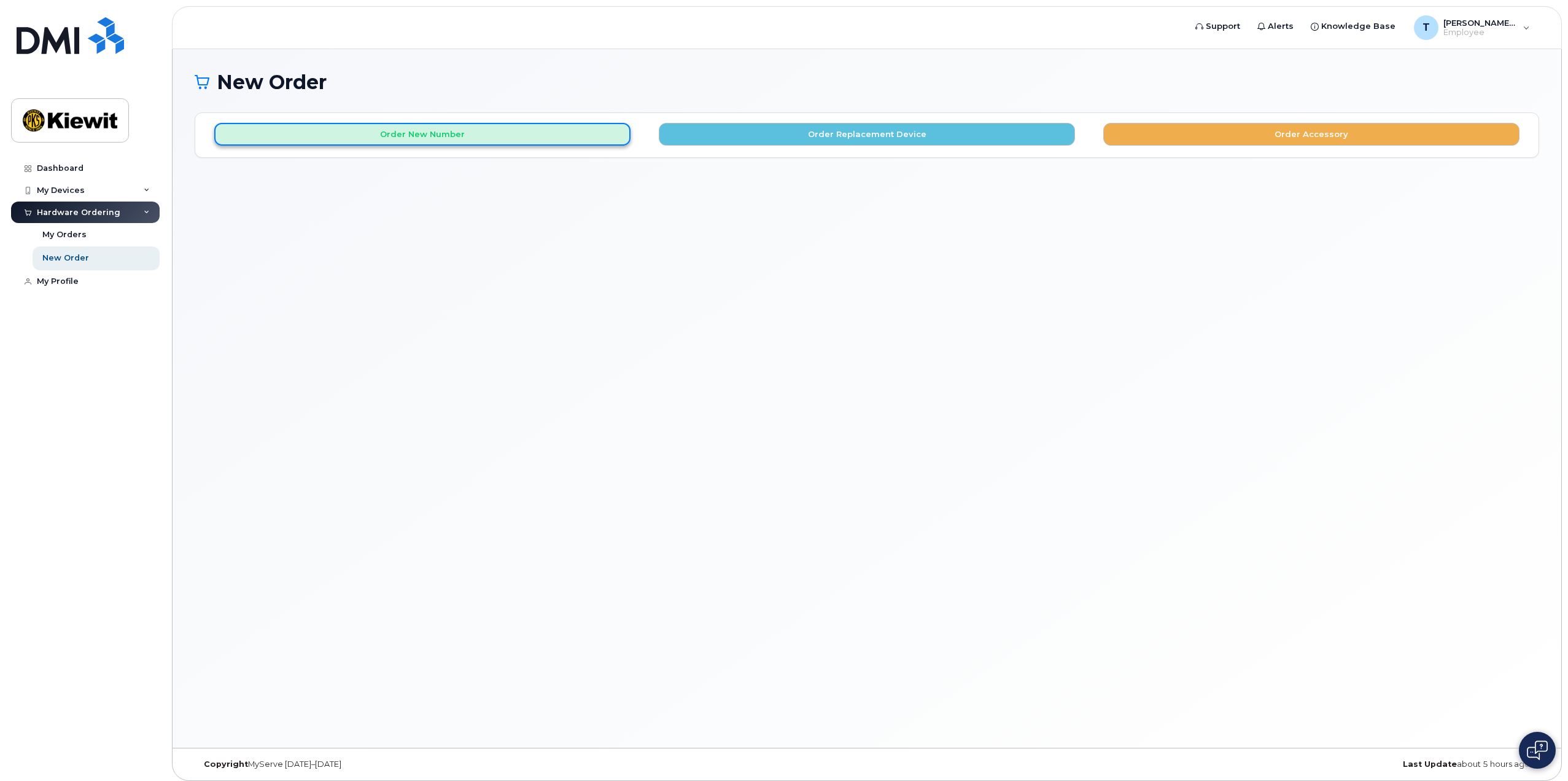
click at [480, 138] on button "Order New Number" at bounding box center [423, 134] width 417 height 23
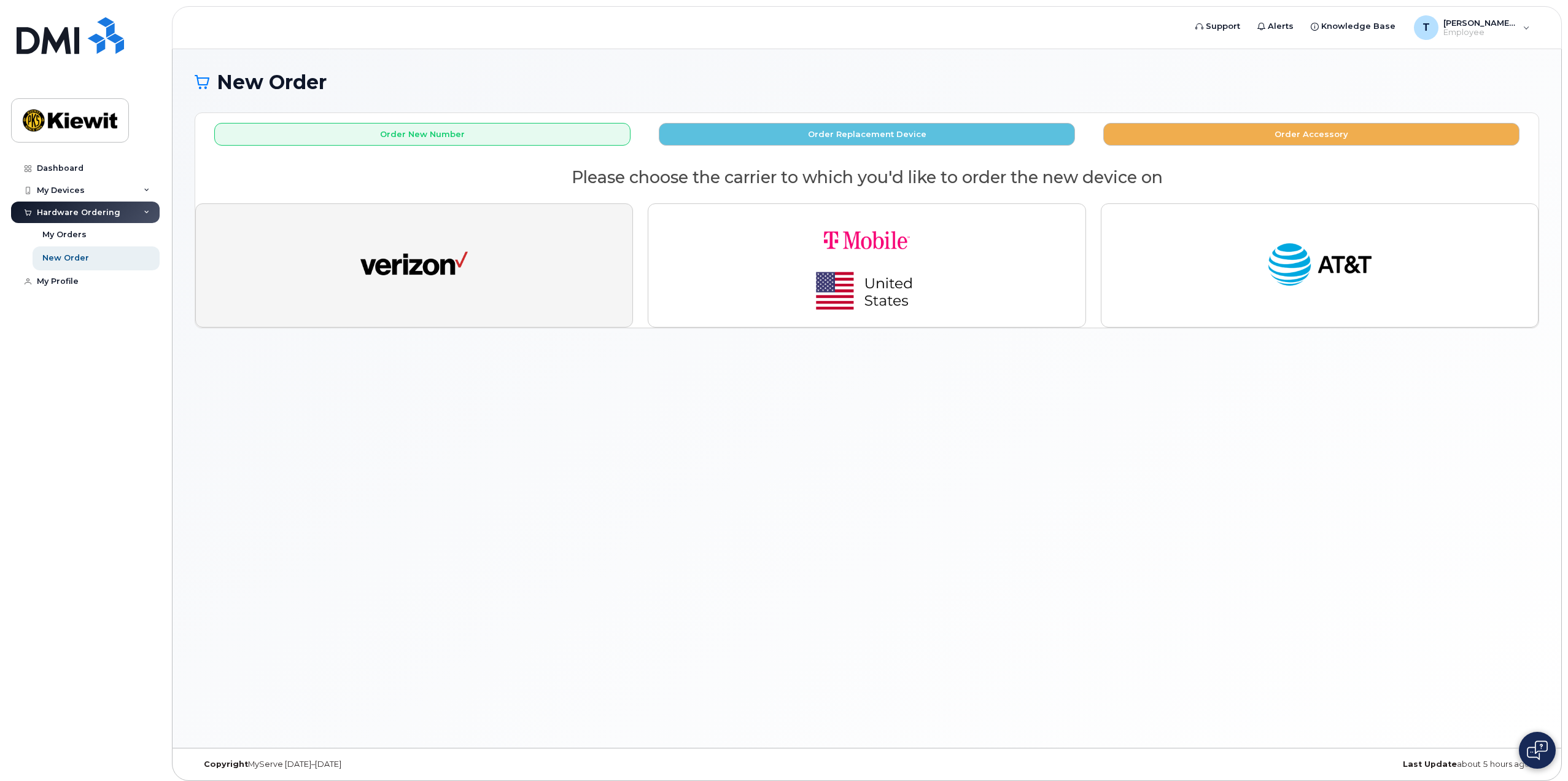
click at [447, 255] on img "button" at bounding box center [414, 265] width 107 height 55
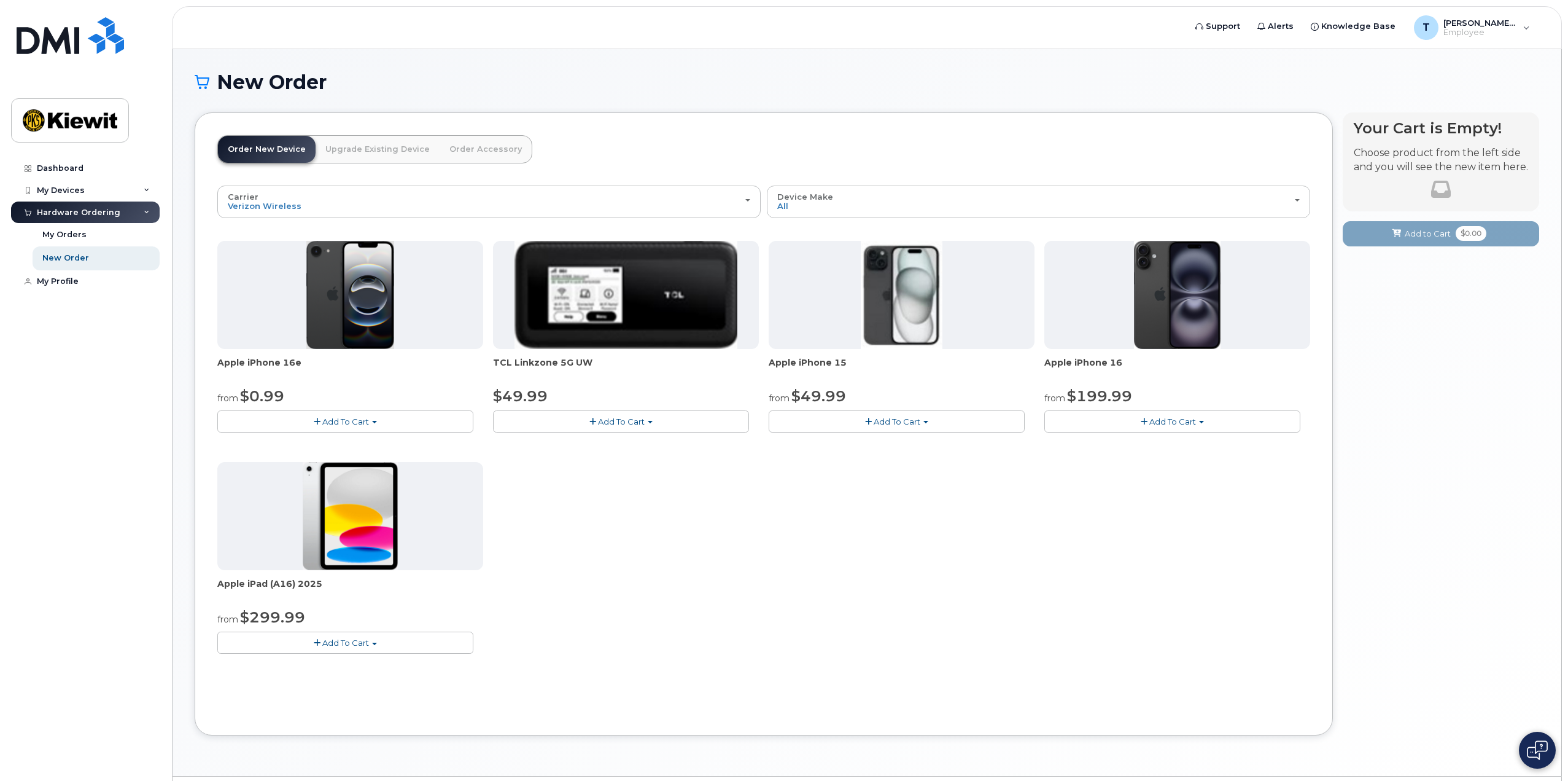
click at [580, 512] on div "Apple iPhone 16e from $0.99 Add To Cart $0.99 - 2 Year Activation (128GB) $599.…" at bounding box center [764, 457] width 1093 height 433
click at [384, 527] on img at bounding box center [351, 516] width 95 height 108
click at [510, 551] on div "Apple iPhone 16e from $0.99 Add To Cart $0.99 - 2 Year Activation (128GB) $599.…" at bounding box center [764, 457] width 1093 height 433
drag, startPoint x: 326, startPoint y: 585, endPoint x: 207, endPoint y: 587, distance: 119.0
click at [207, 587] on div "Order New Device Upgrade Existing Device Order Accessory Order new device and n…" at bounding box center [764, 424] width 1138 height 623
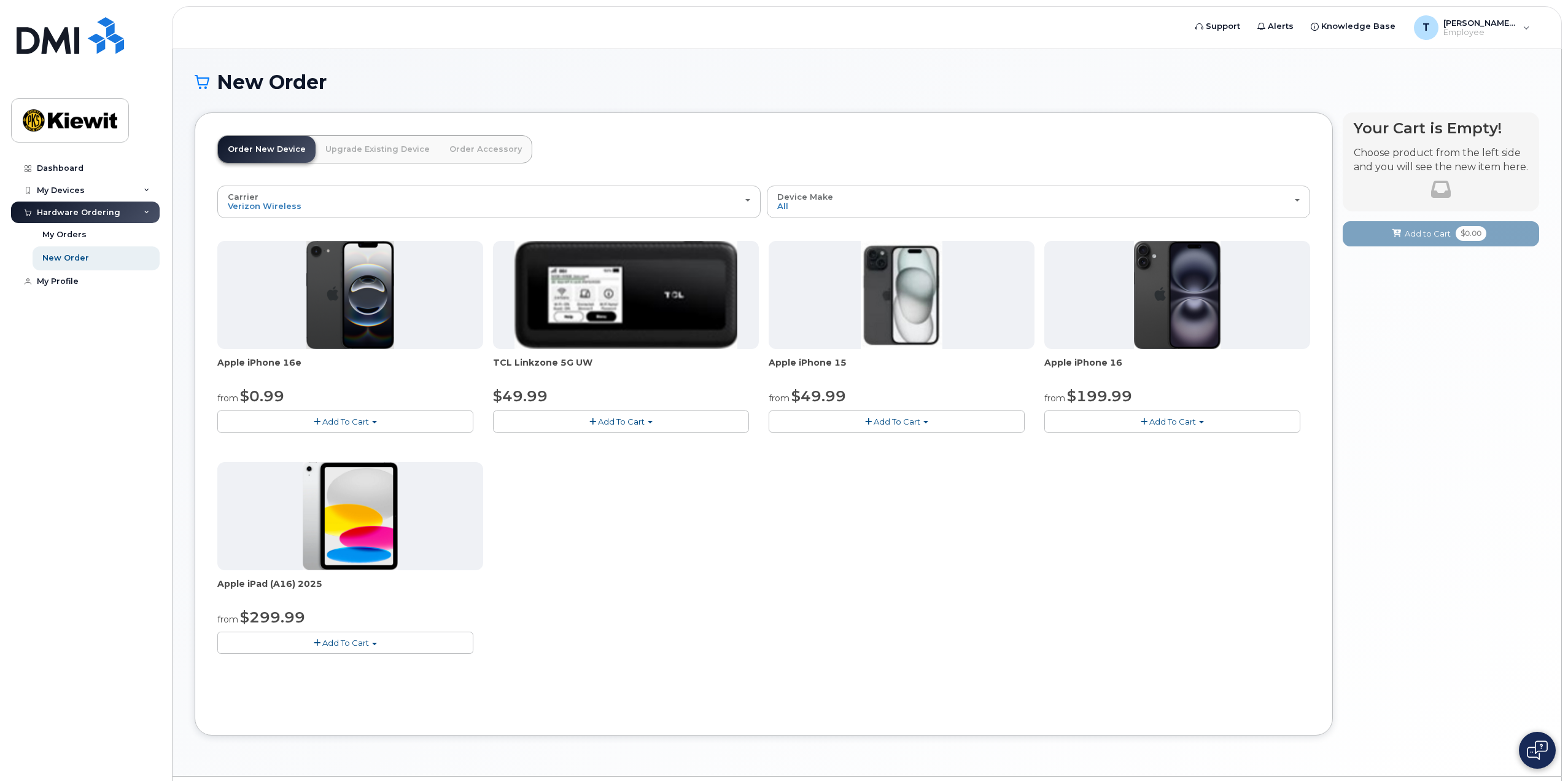
copy span "Apple iPad (A16) 2025"
click at [346, 484] on img at bounding box center [351, 516] width 95 height 108
click at [264, 619] on span "$299.99" at bounding box center [273, 616] width 65 height 18
click at [366, 601] on span "Apple iPad (A16) 2025" at bounding box center [351, 589] width 266 height 24
click at [342, 648] on button "Add To Cart" at bounding box center [346, 642] width 256 height 22
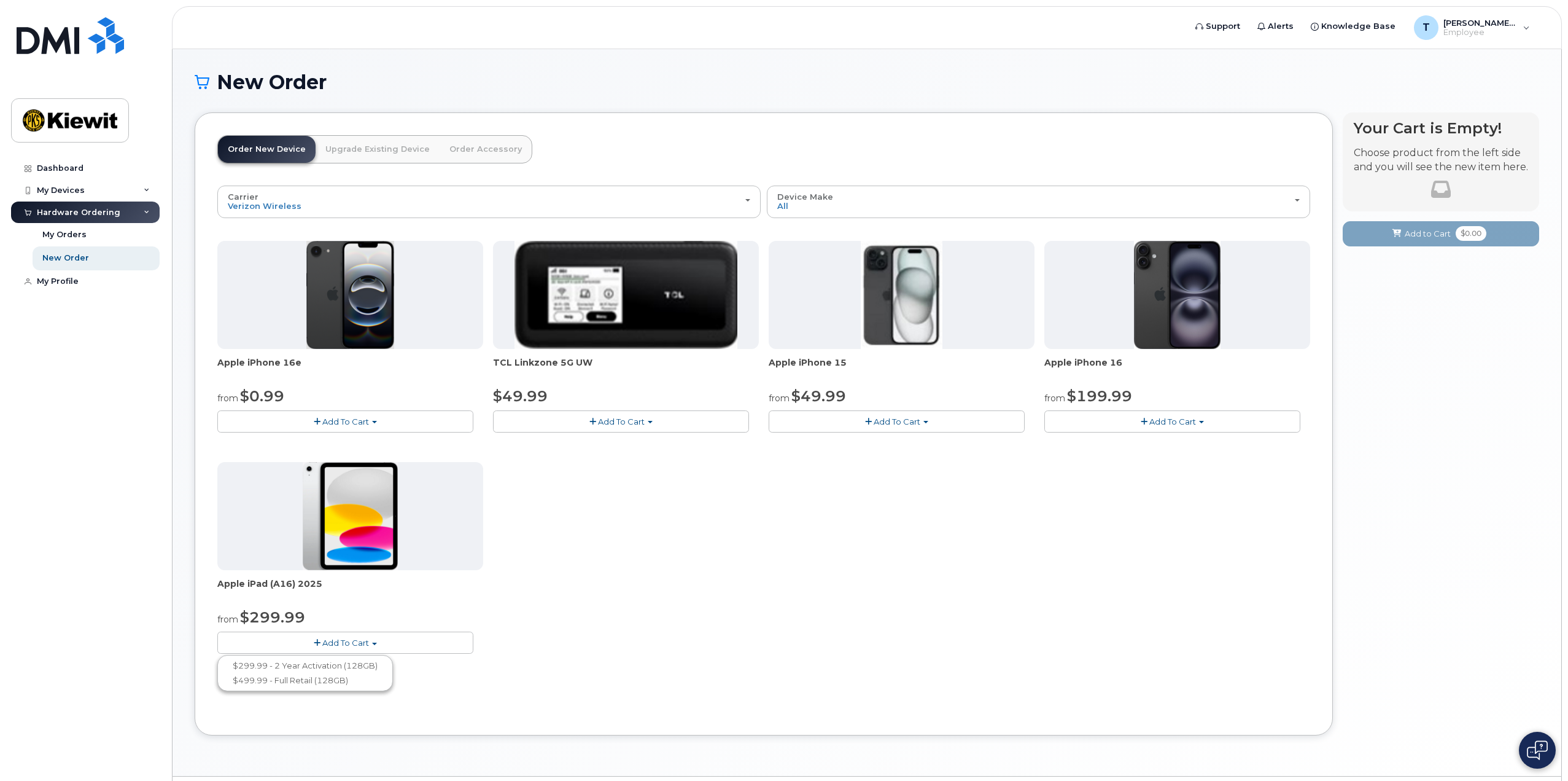
click at [418, 607] on div "from $299.99" at bounding box center [351, 617] width 266 height 21
click at [574, 626] on div "Apple iPhone 16e from $0.99 Add To Cart $0.99 - 2 Year Activation (128GB) $599.…" at bounding box center [764, 457] width 1093 height 433
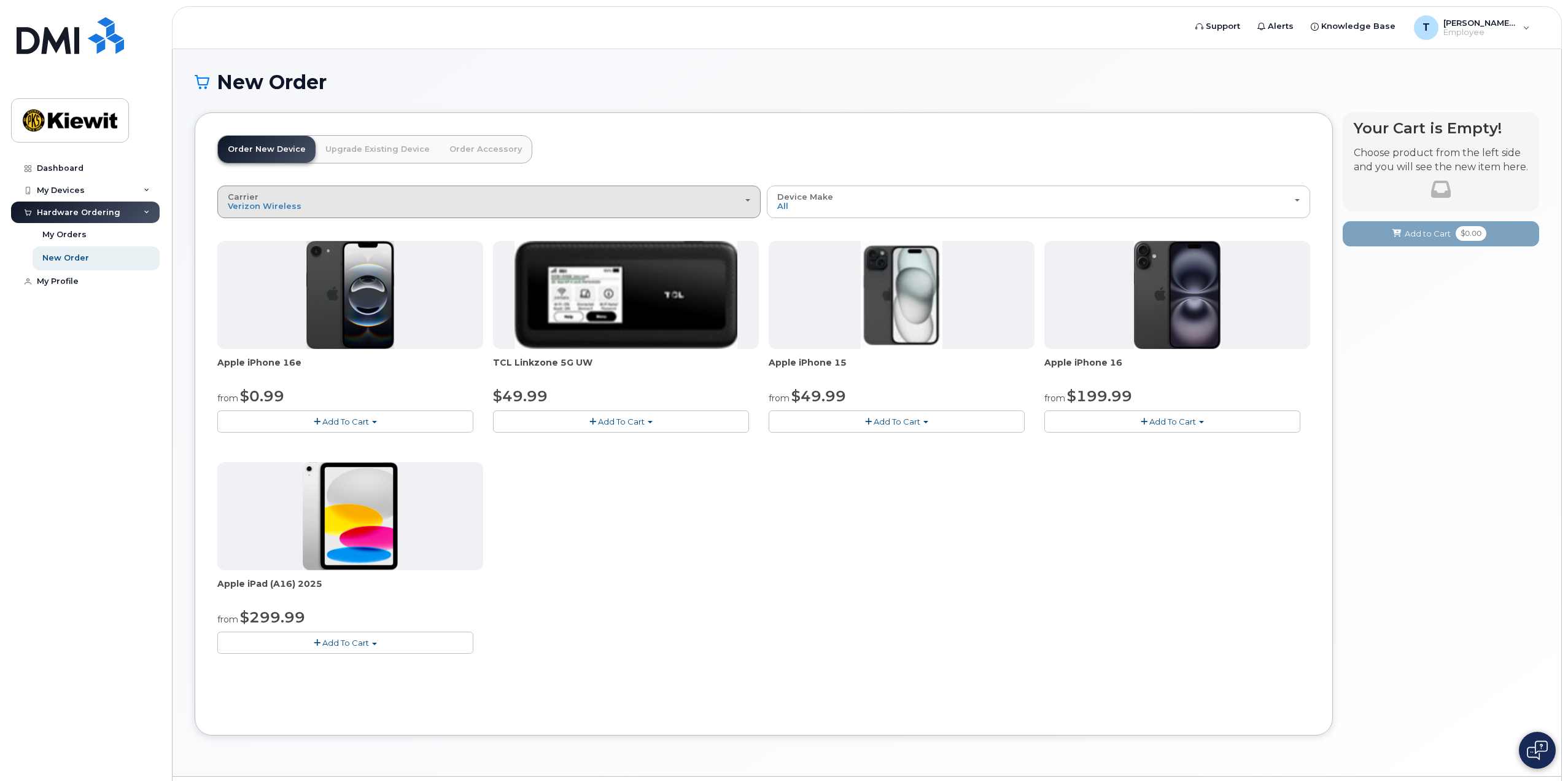
click at [481, 202] on div "Carrier Verizon Wireless T-Mobile AT&T Wireless" at bounding box center [489, 202] width 522 height 19
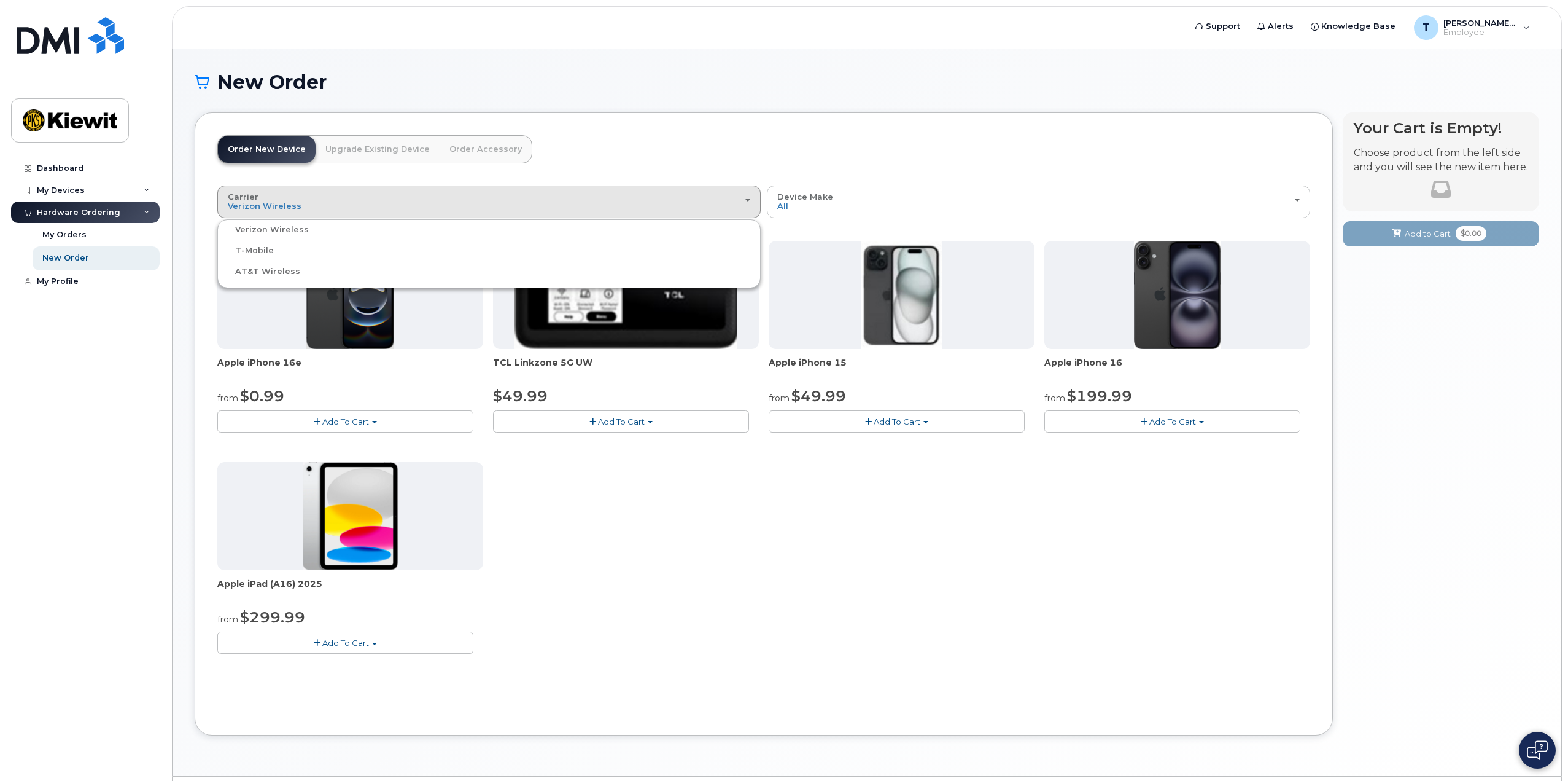
click at [347, 249] on div "T-Mobile" at bounding box center [489, 251] width 537 height 15
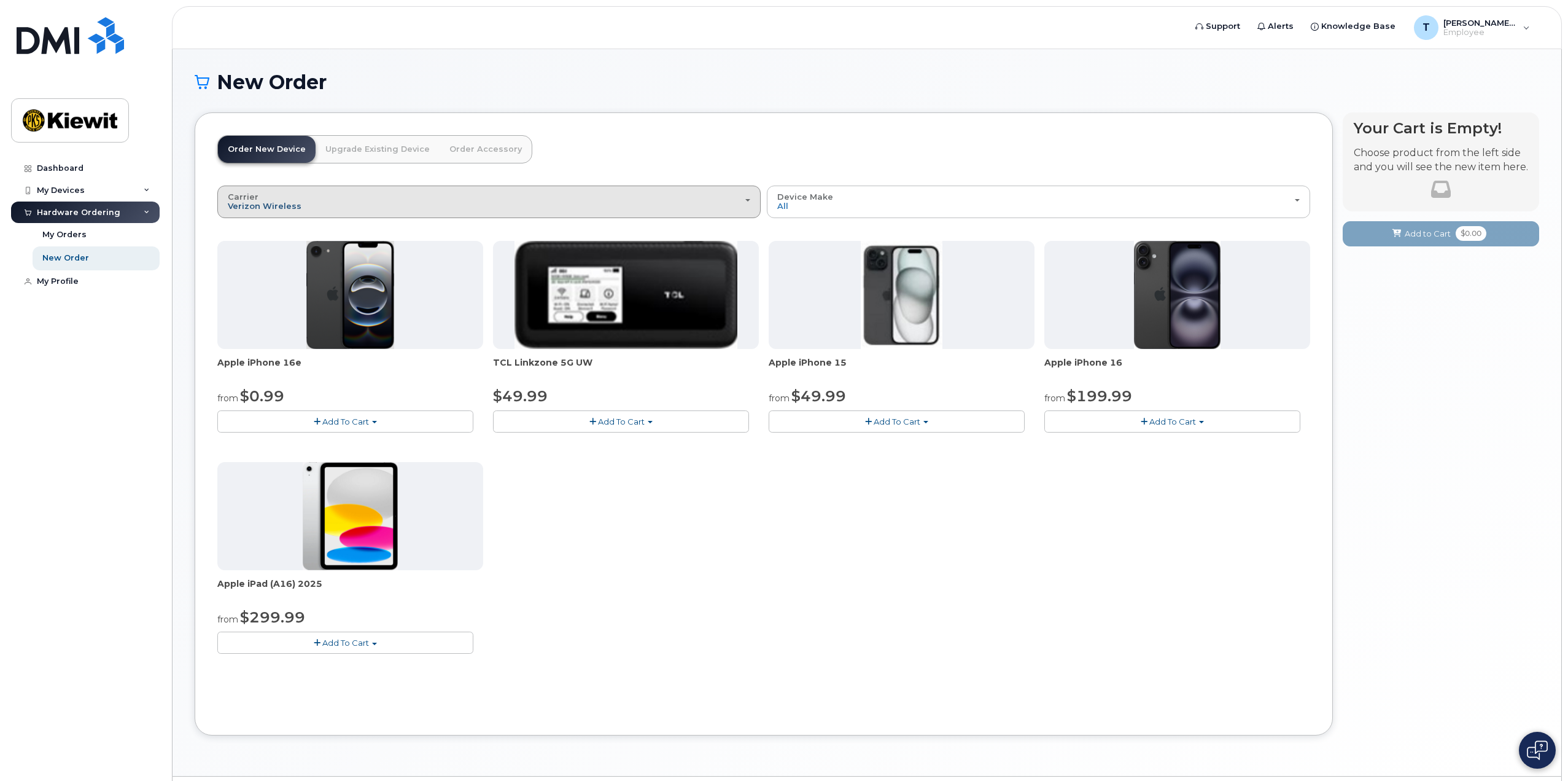
click at [271, 204] on span "Verizon Wireless" at bounding box center [264, 206] width 74 height 10
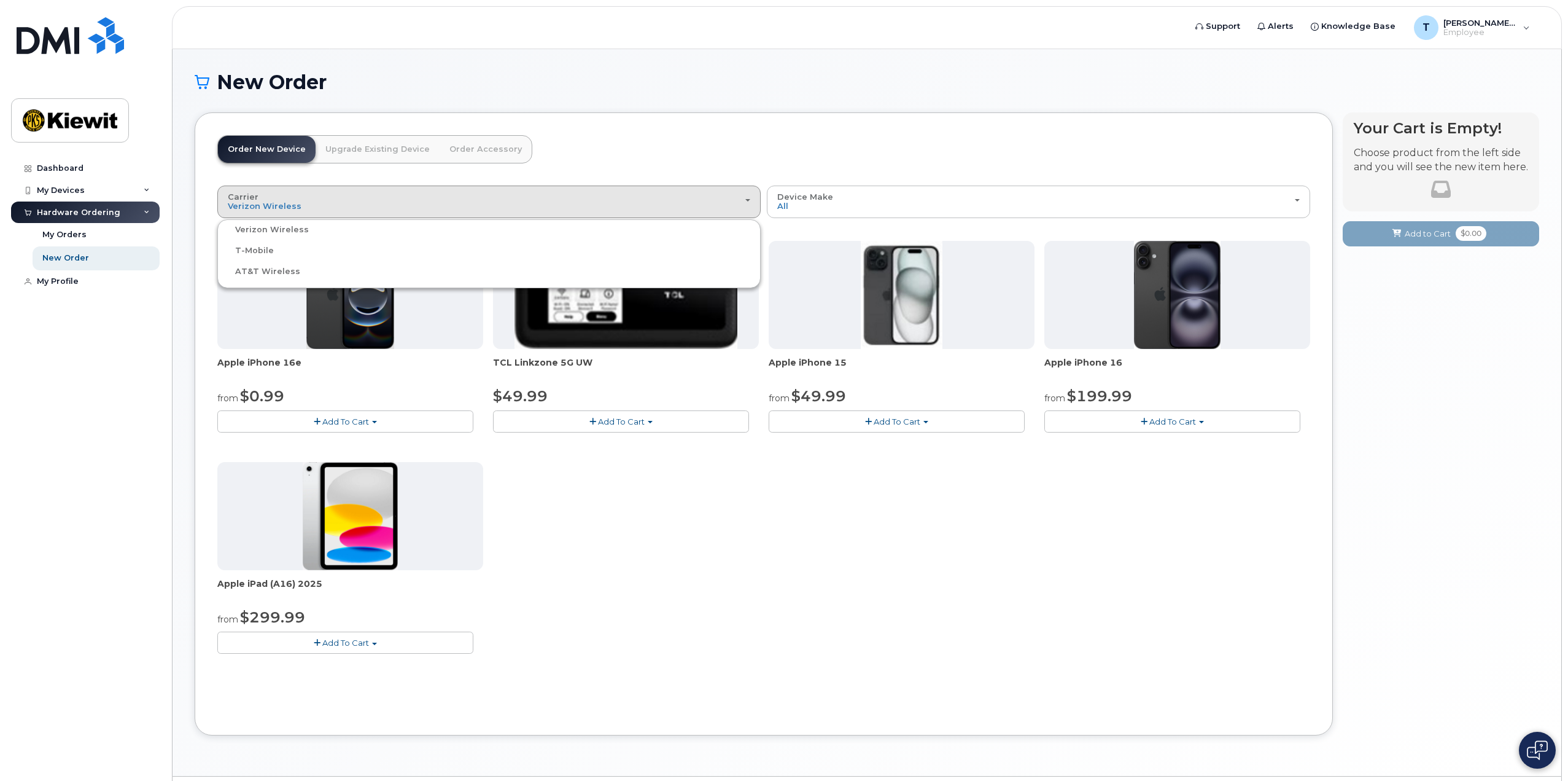
click at [237, 250] on label "T-Mobile" at bounding box center [247, 251] width 54 height 15
click at [0, 0] on input "T-Mobile" at bounding box center [0, 0] width 0 height 0
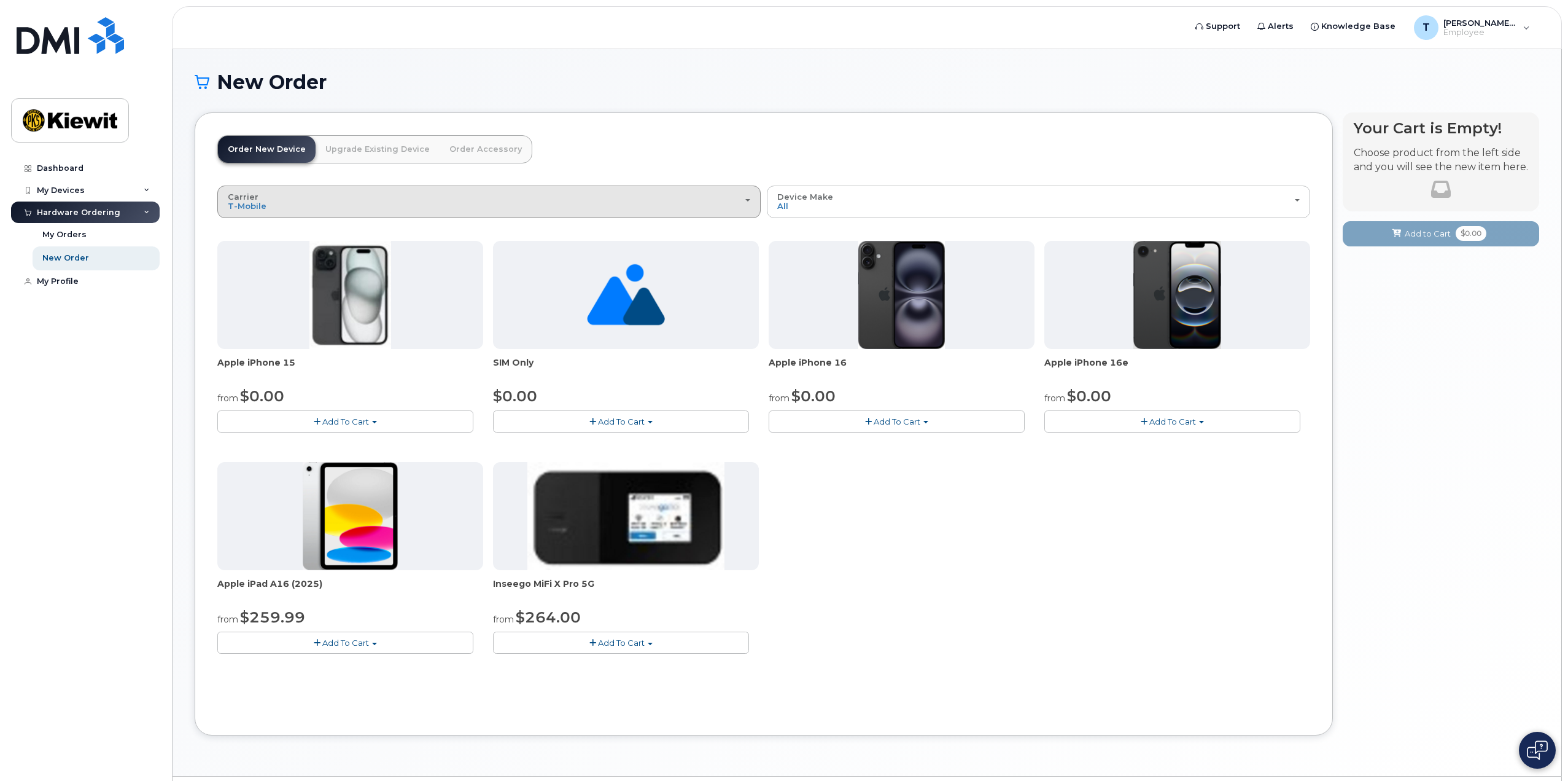
click at [453, 209] on div "Carrier Verizon Wireless T-Mobile AT&T Wireless" at bounding box center [489, 202] width 522 height 19
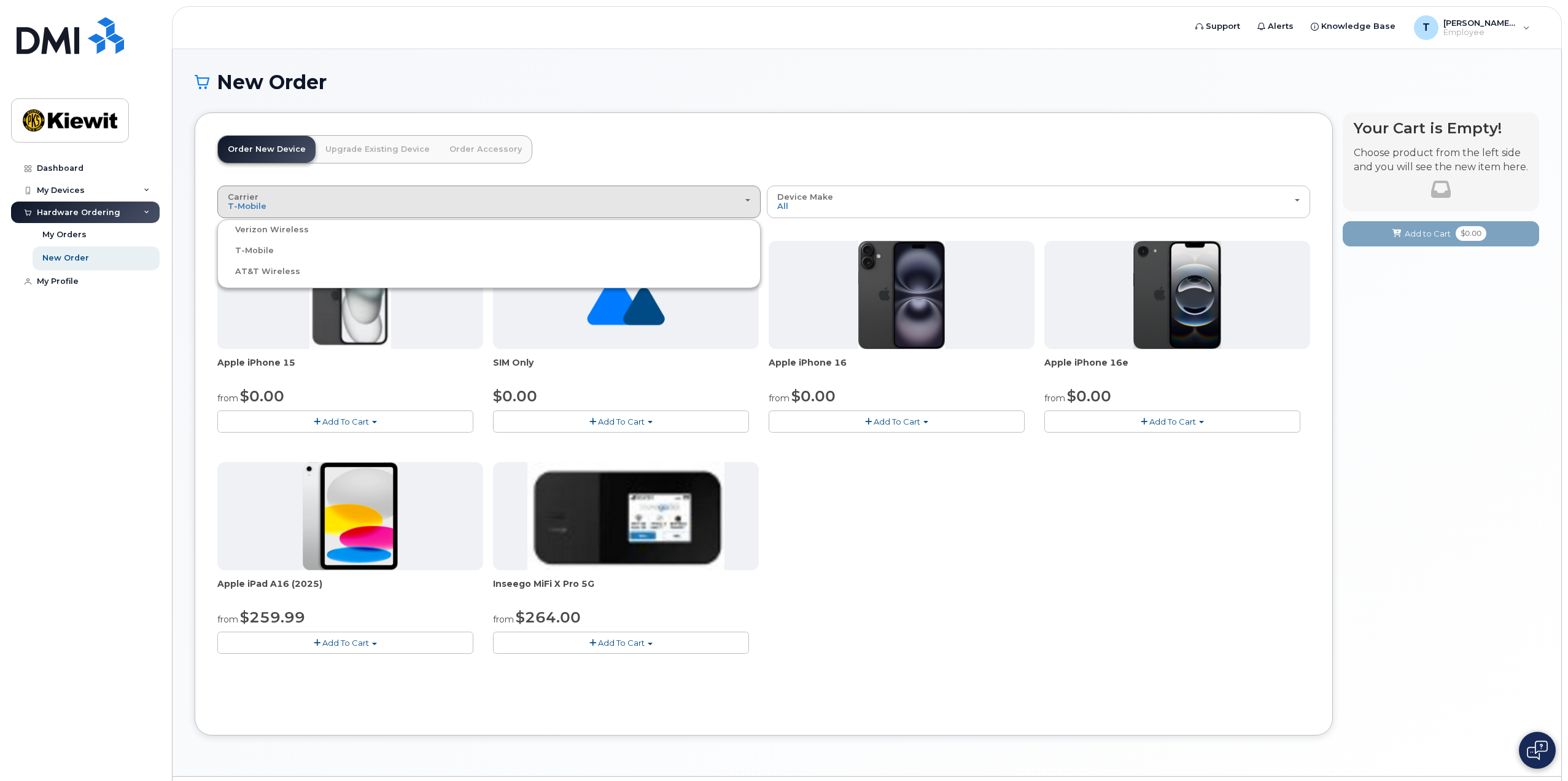
click at [356, 145] on link "Upgrade Existing Device" at bounding box center [377, 149] width 124 height 27
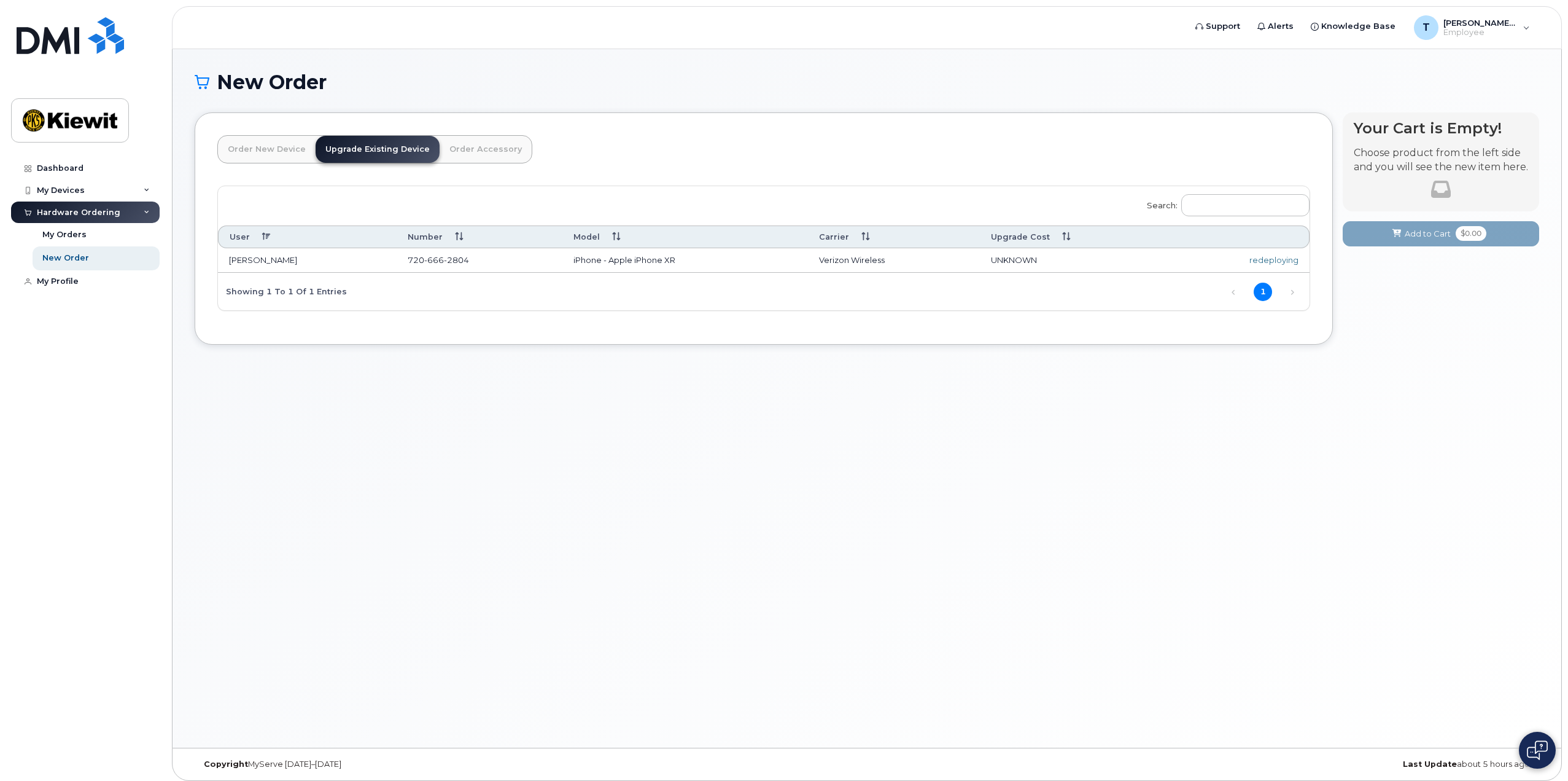
drag, startPoint x: 1268, startPoint y: 261, endPoint x: 1244, endPoint y: 261, distance: 24.0
click at [1266, 261] on div "redeploying" at bounding box center [1240, 260] width 116 height 12
click at [902, 288] on div "Search: User Number Model Carrier Upgrade Cost TYLER DIEDRICH 720 666 2804 iPho…" at bounding box center [764, 248] width 1092 height 124
click at [253, 152] on link "Order New Device" at bounding box center [267, 149] width 98 height 27
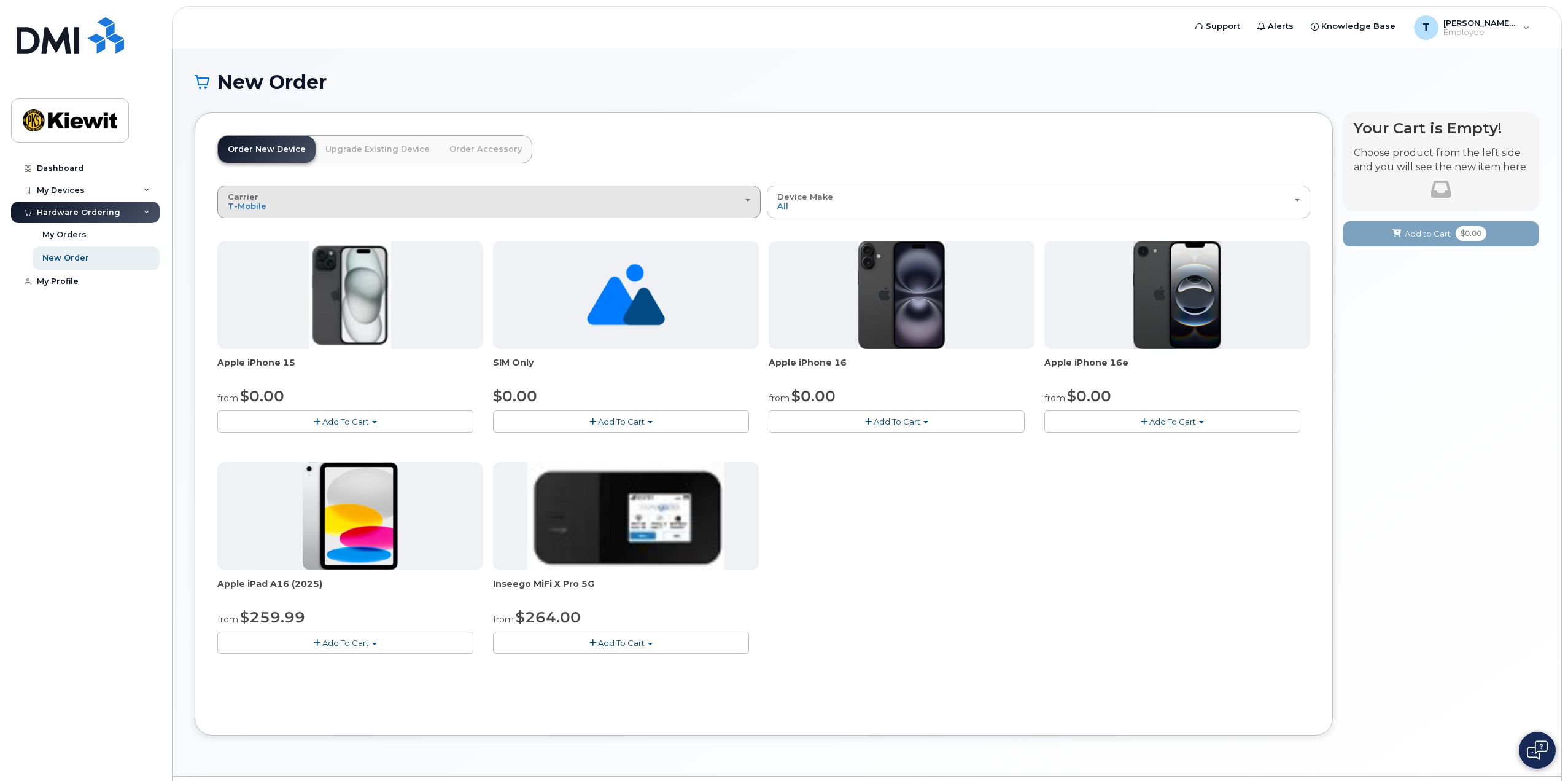
click at [322, 204] on div "Carrier Verizon Wireless T-Mobile AT&T Wireless" at bounding box center [489, 202] width 522 height 19
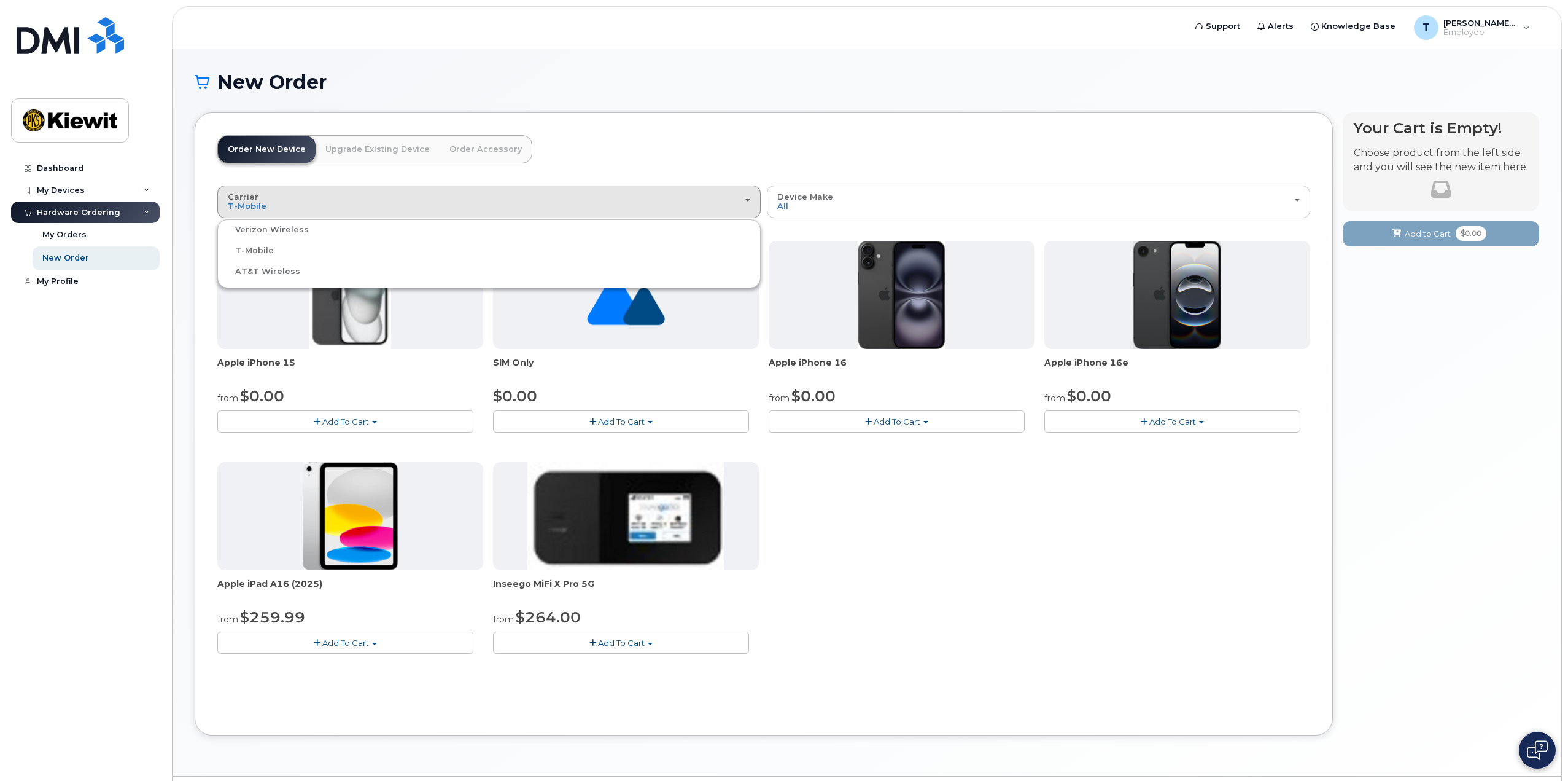
click at [263, 275] on label "AT&T Wireless" at bounding box center [259, 272] width 79 height 15
click at [0, 0] on input "AT&T Wireless" at bounding box center [0, 0] width 0 height 0
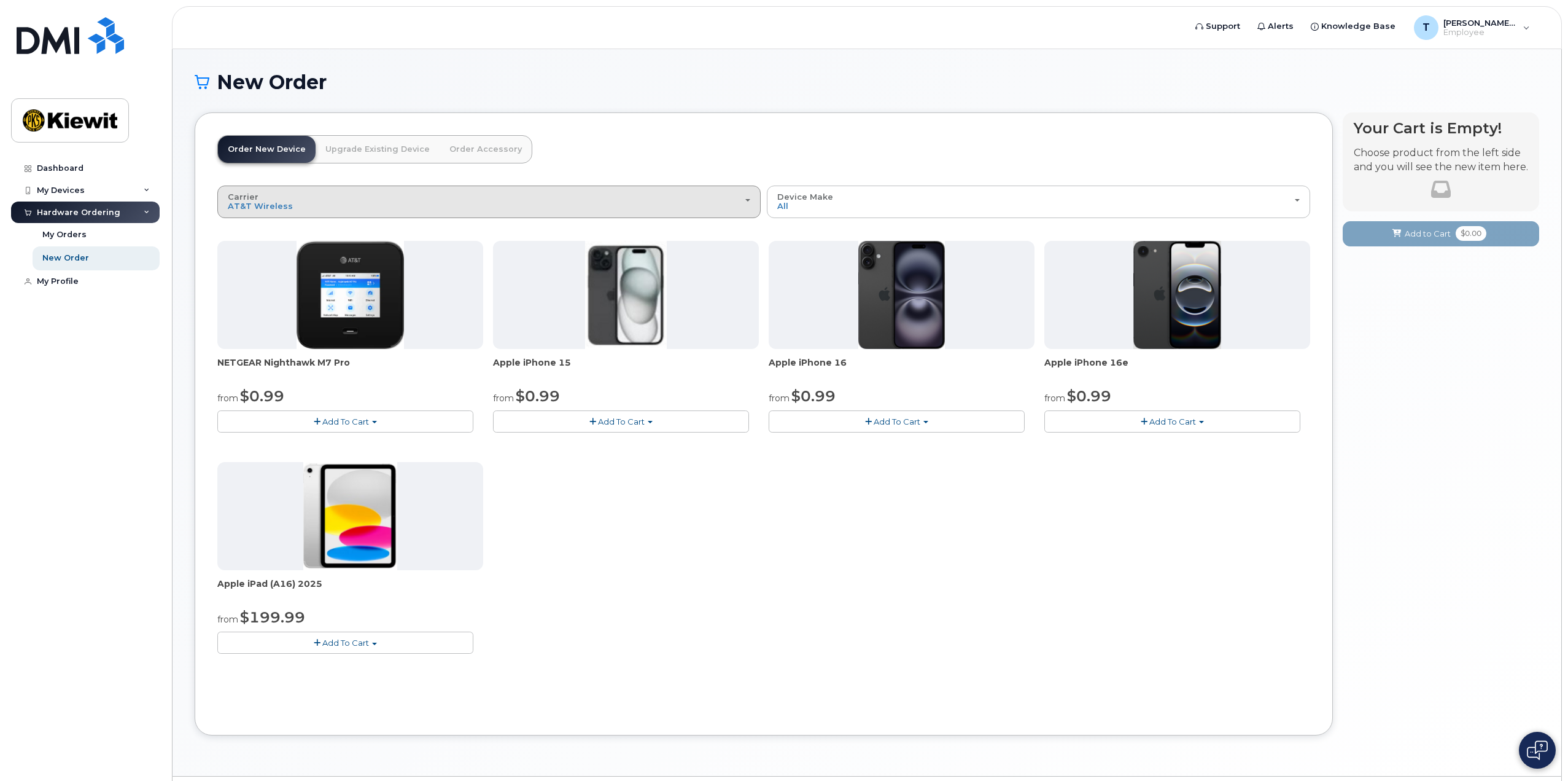
click at [372, 198] on div "Carrier Verizon Wireless T-Mobile AT&T Wireless" at bounding box center [489, 202] width 522 height 19
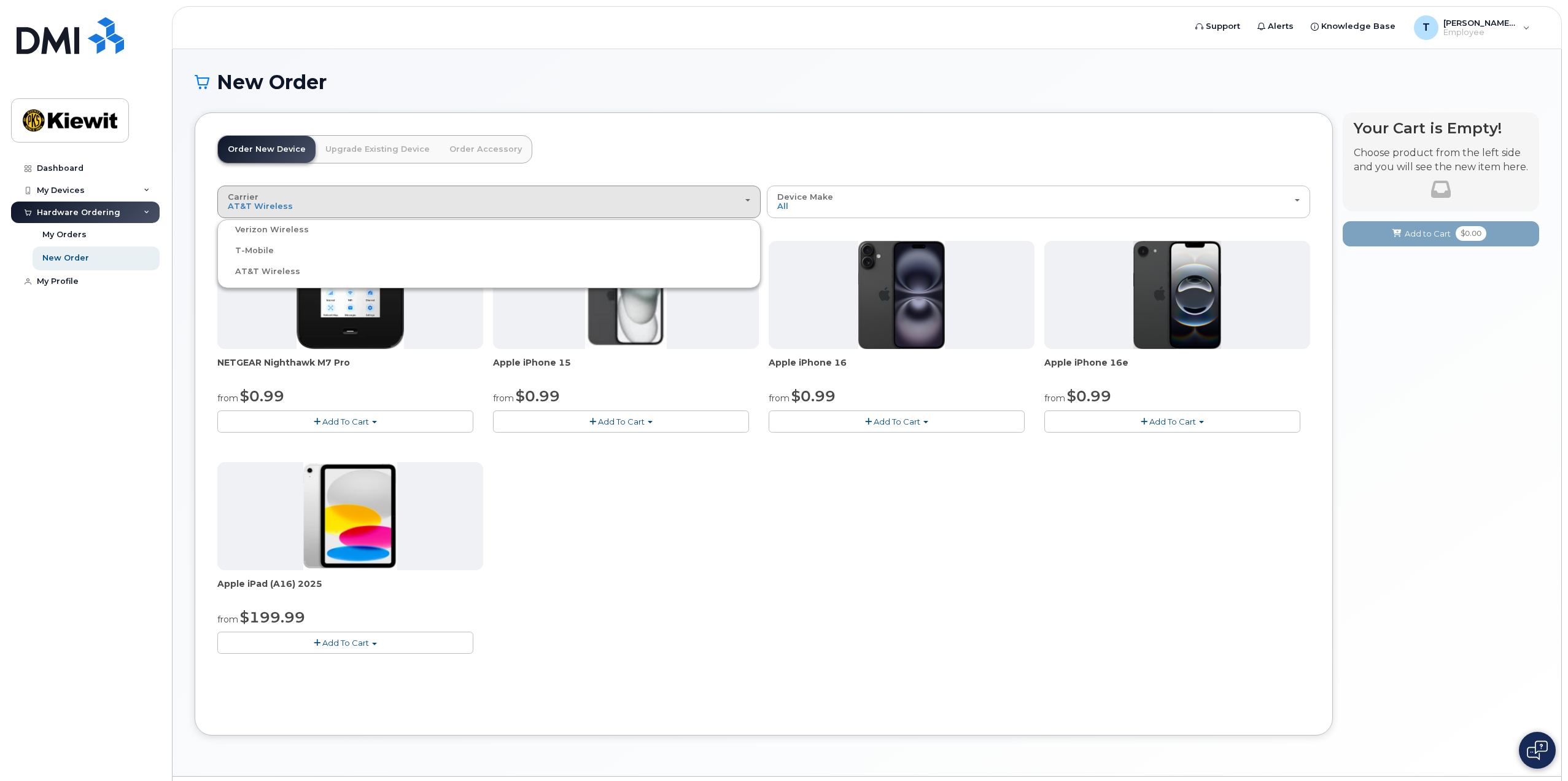
click at [274, 228] on label "Verizon Wireless" at bounding box center [264, 230] width 89 height 15
click at [0, 0] on input "Verizon Wireless" at bounding box center [0, 0] width 0 height 0
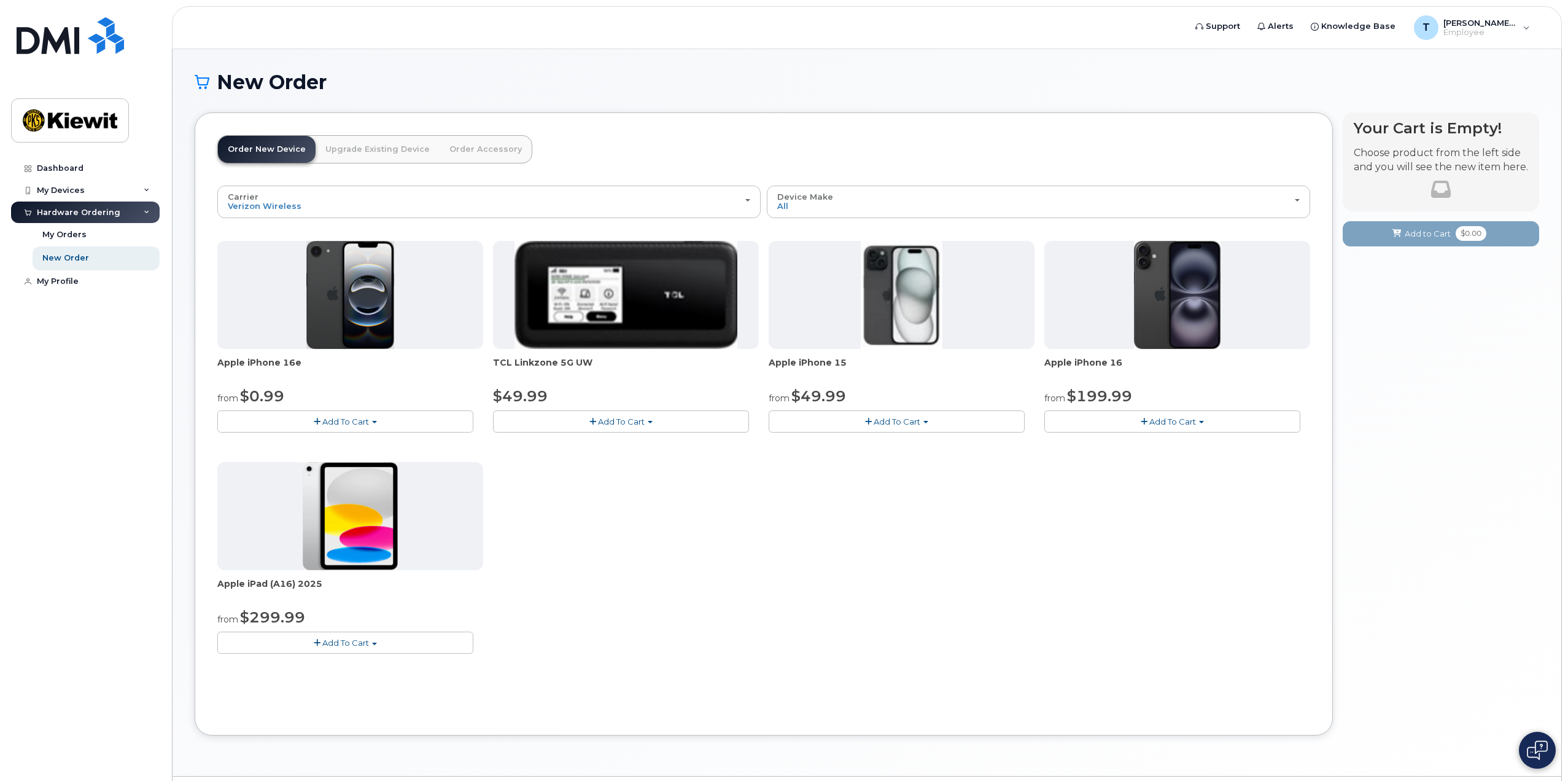
click at [1143, 573] on div "Apple iPhone 16e from $0.99 Add To Cart $0.99 - 2 Year Activation (128GB) $599.…" at bounding box center [764, 457] width 1093 height 433
click at [636, 486] on div "Apple iPhone 16e from $0.99 Add To Cart $0.99 - 2 Year Activation (128GB) $599.…" at bounding box center [764, 457] width 1093 height 433
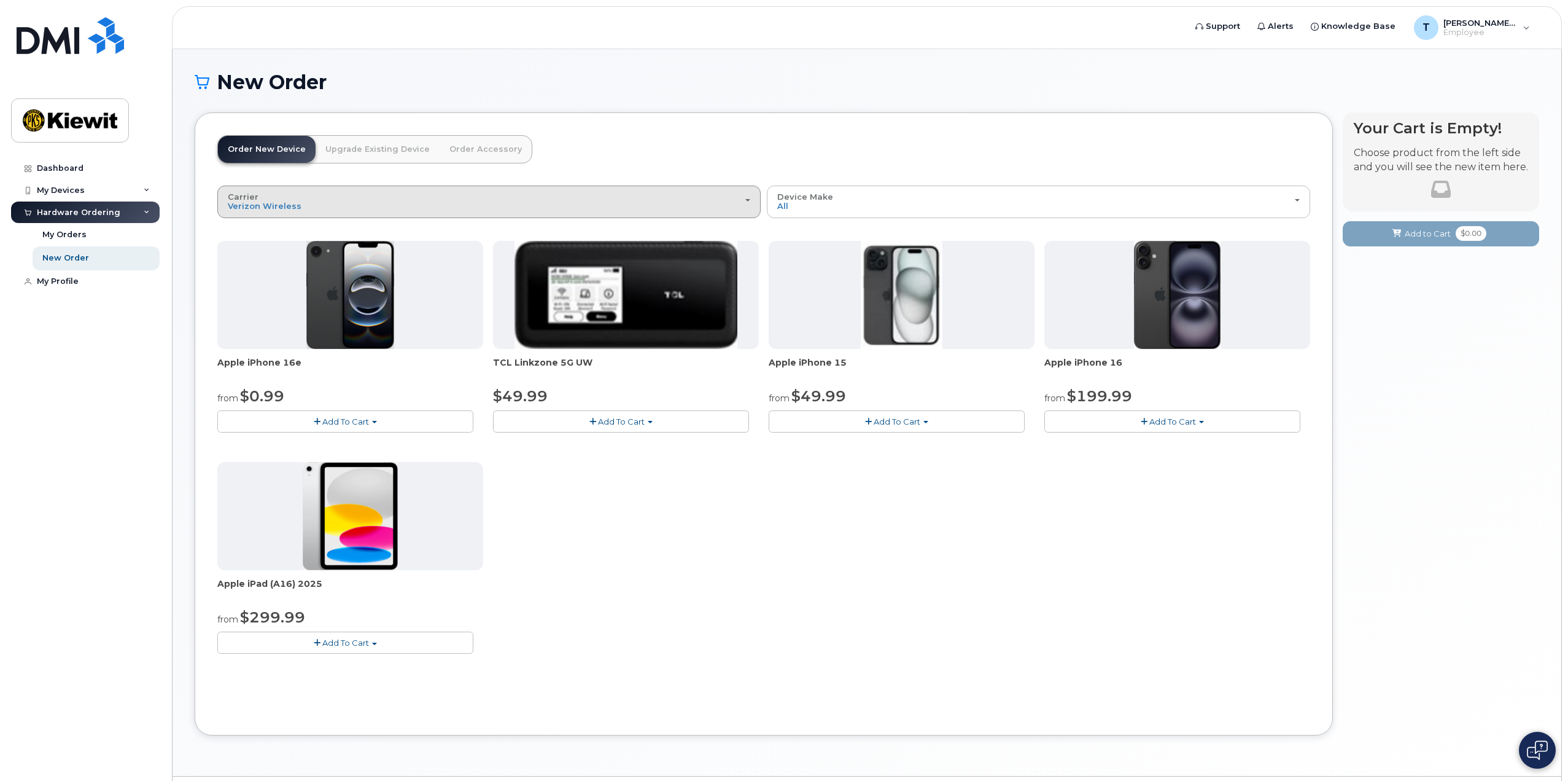
click at [322, 198] on div "Carrier Verizon Wireless T-Mobile AT&T Wireless" at bounding box center [489, 202] width 522 height 19
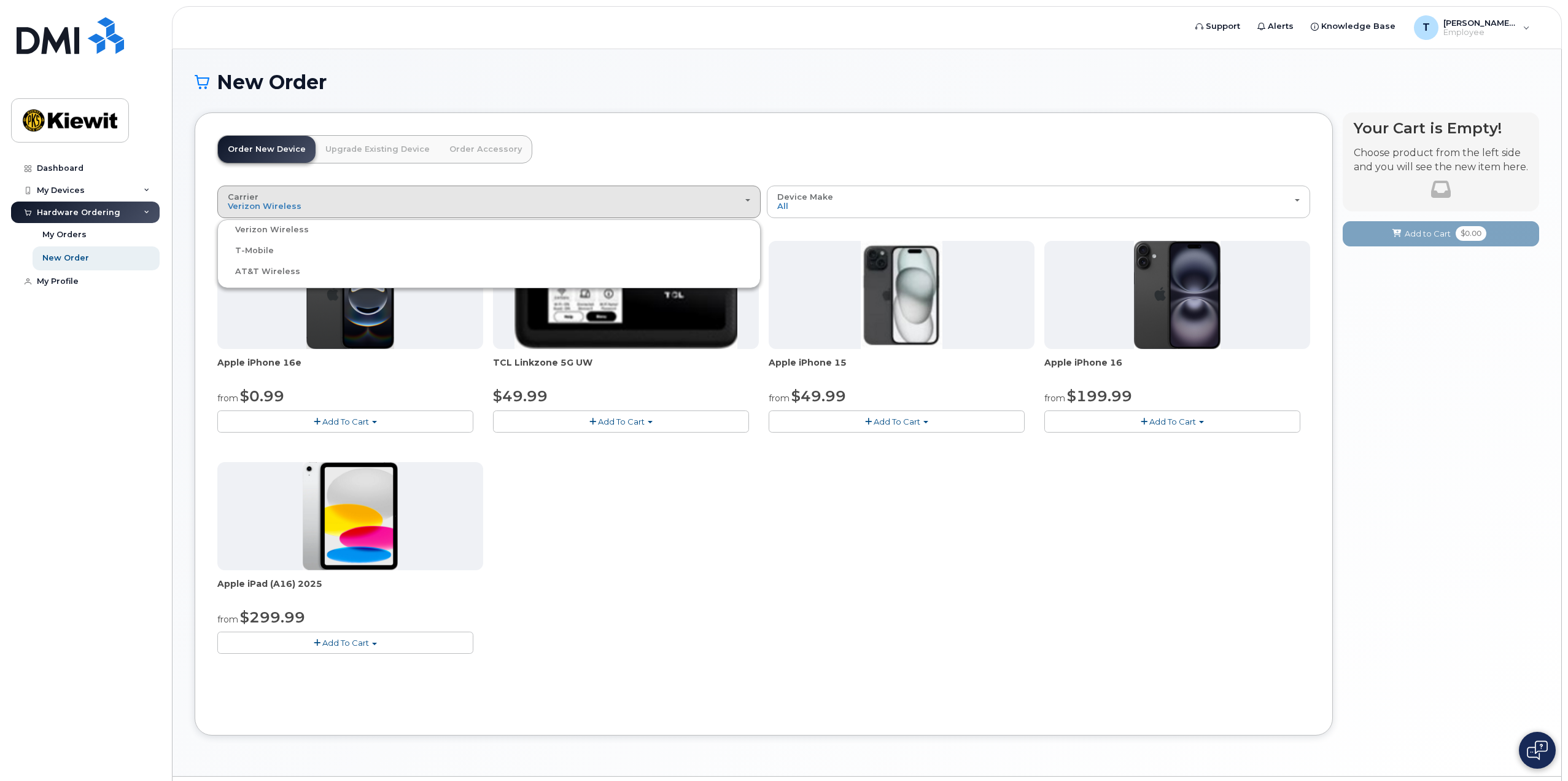
click at [241, 251] on label "T-Mobile" at bounding box center [247, 251] width 54 height 15
click at [0, 0] on input "T-Mobile" at bounding box center [0, 0] width 0 height 0
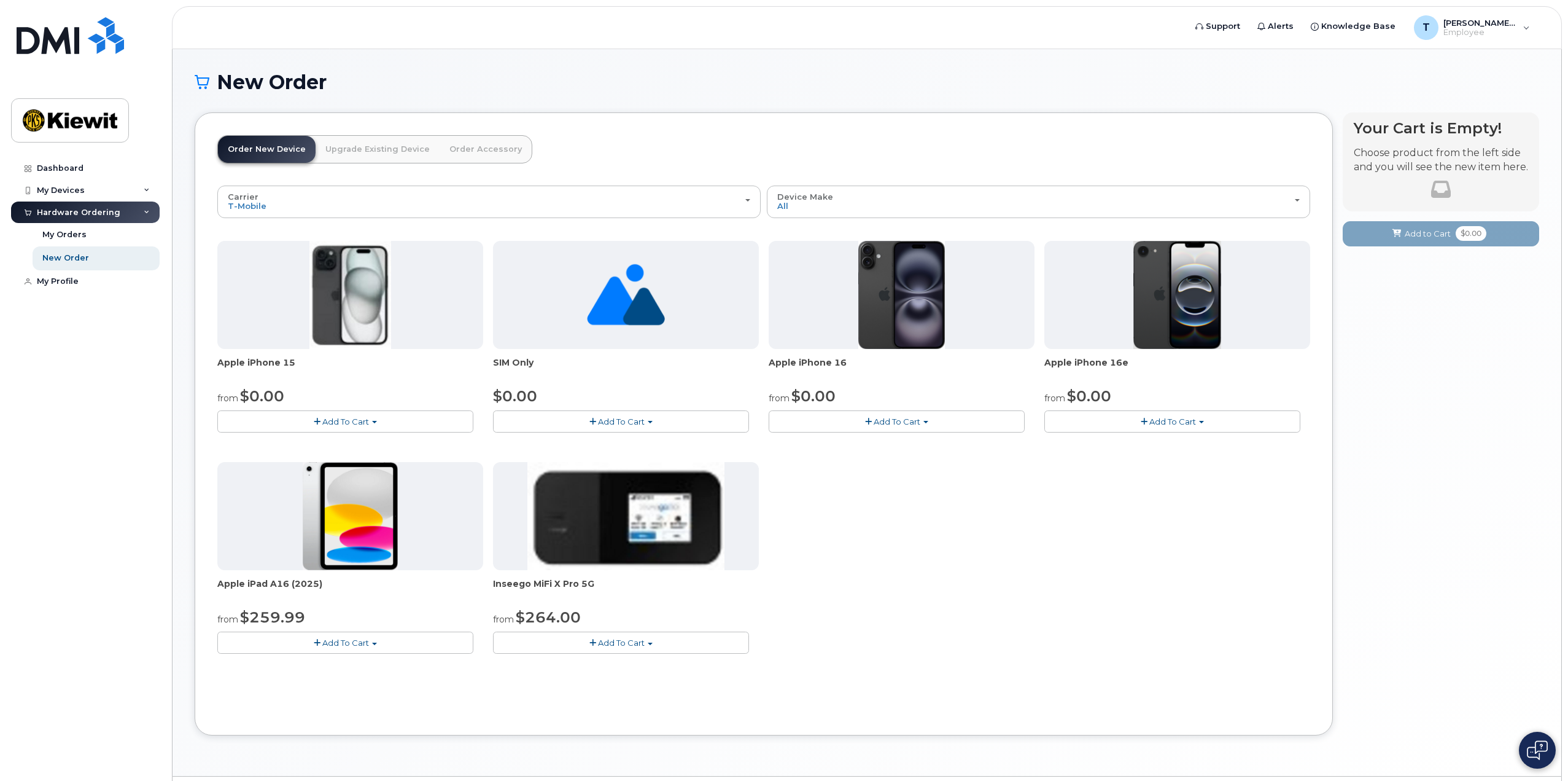
click at [365, 640] on span "Add To Cart" at bounding box center [346, 643] width 47 height 10
click at [809, 588] on div "Apple iPhone 15 from $0.00 Add To Cart $0.00 - 2 year Activation (128GB) $729.9…" at bounding box center [764, 457] width 1093 height 433
click at [344, 647] on button "Add To Cart" at bounding box center [346, 642] width 256 height 22
click at [326, 665] on link "$259.99 - 2 Year Activation (128GB)" at bounding box center [305, 665] width 170 height 15
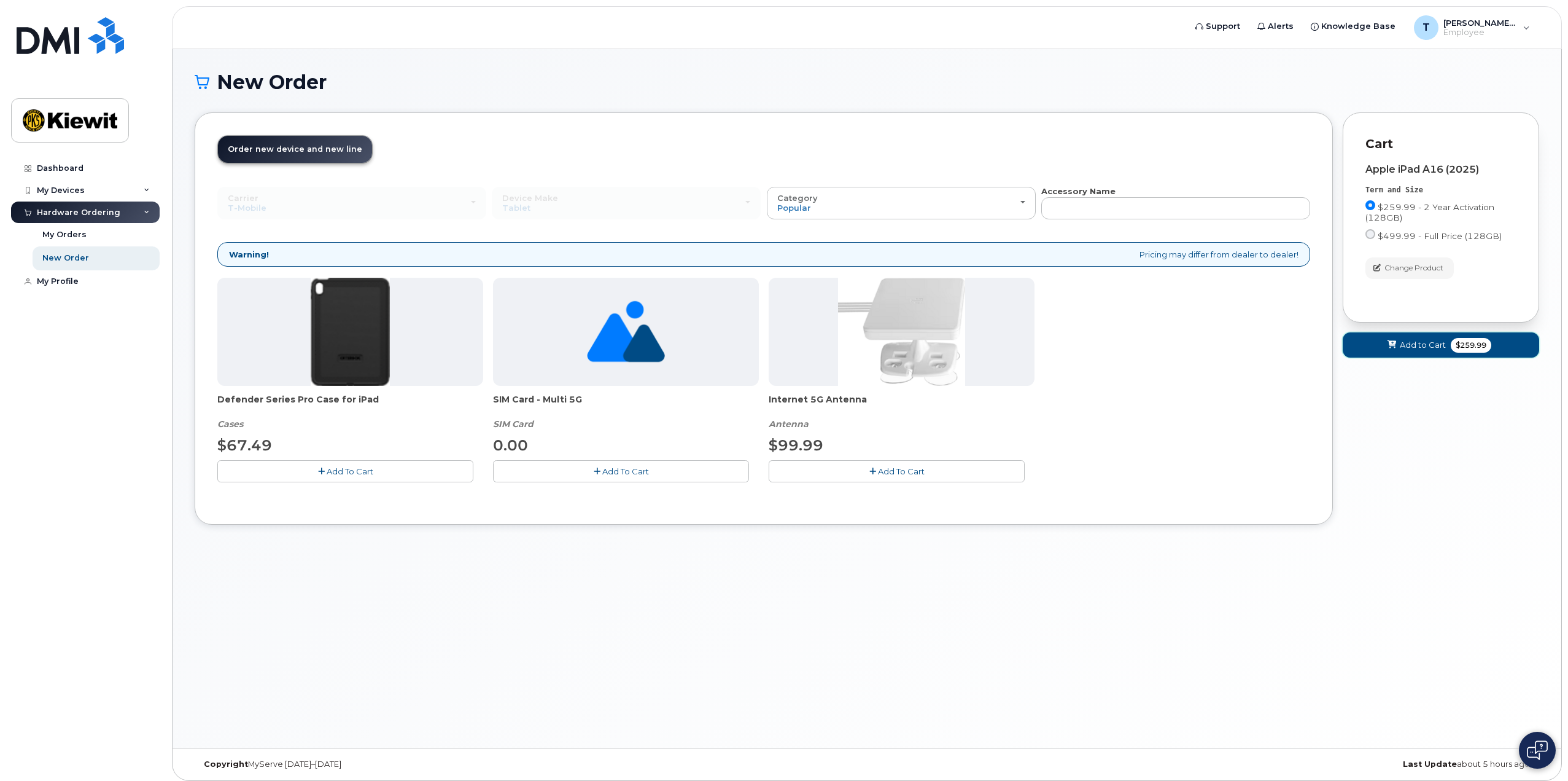
click at [1431, 340] on span "Add to Cart" at bounding box center [1422, 345] width 46 height 12
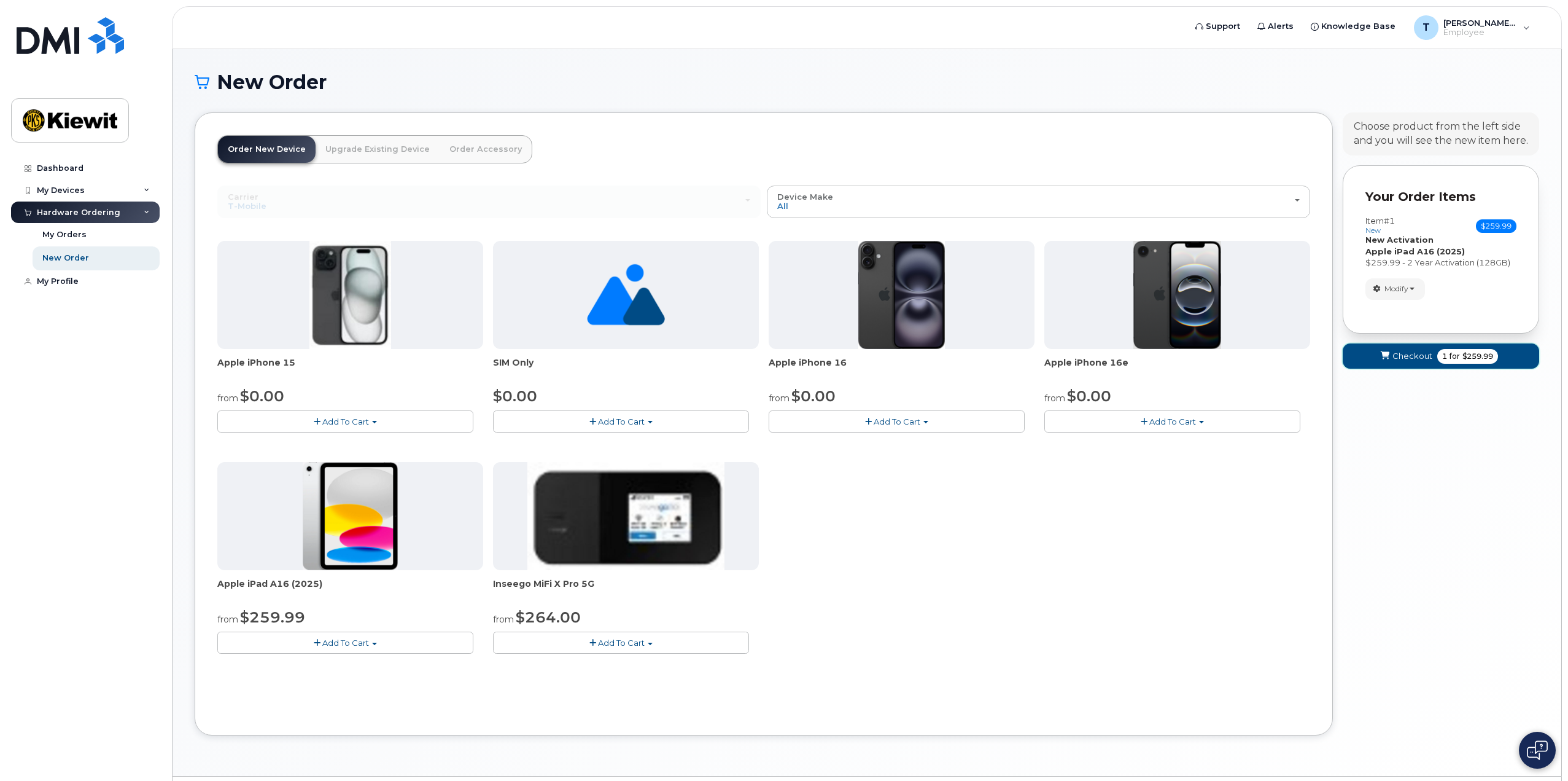
click at [1412, 357] on span "Checkout" at bounding box center [1412, 356] width 40 height 12
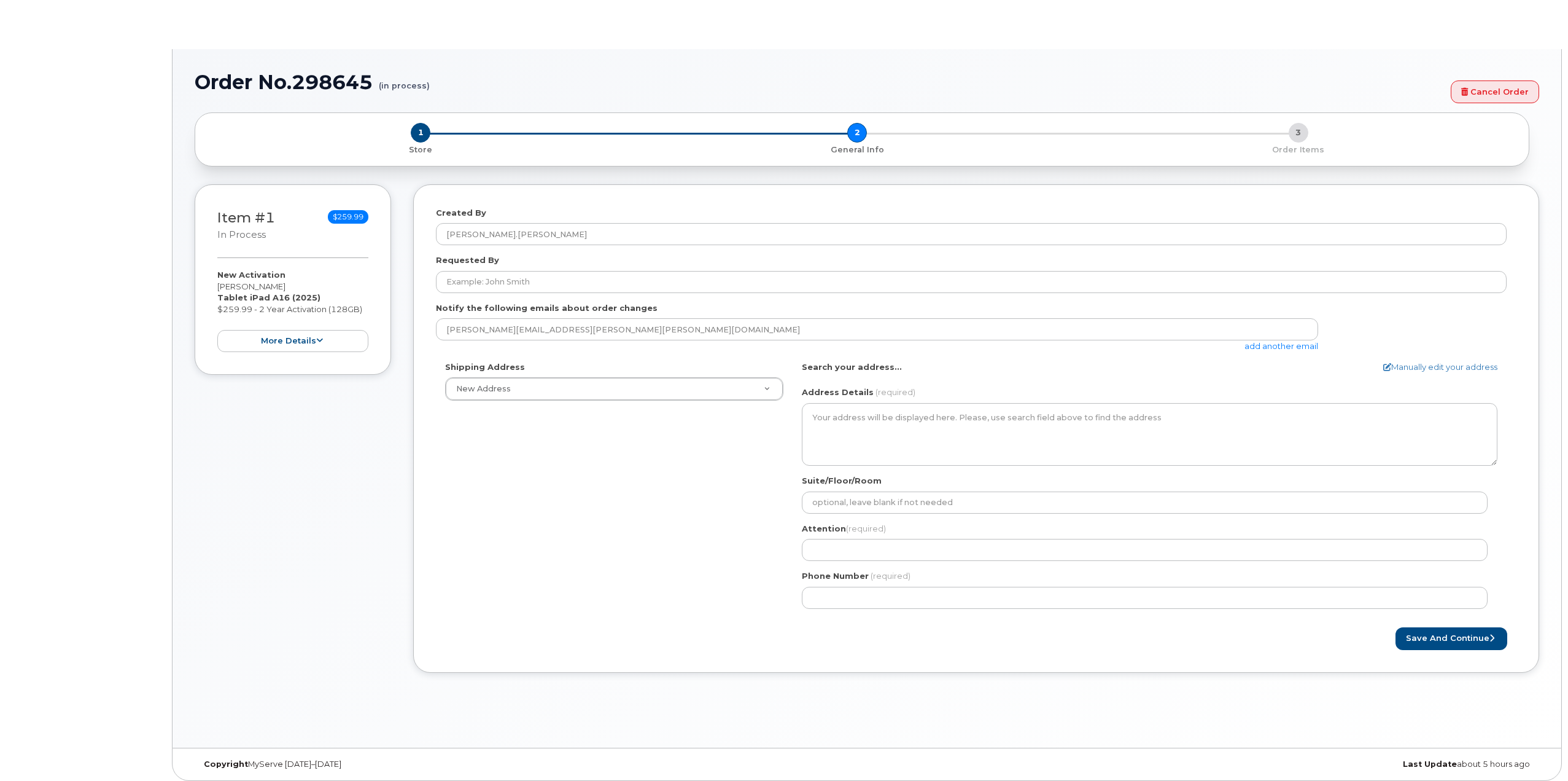
select select
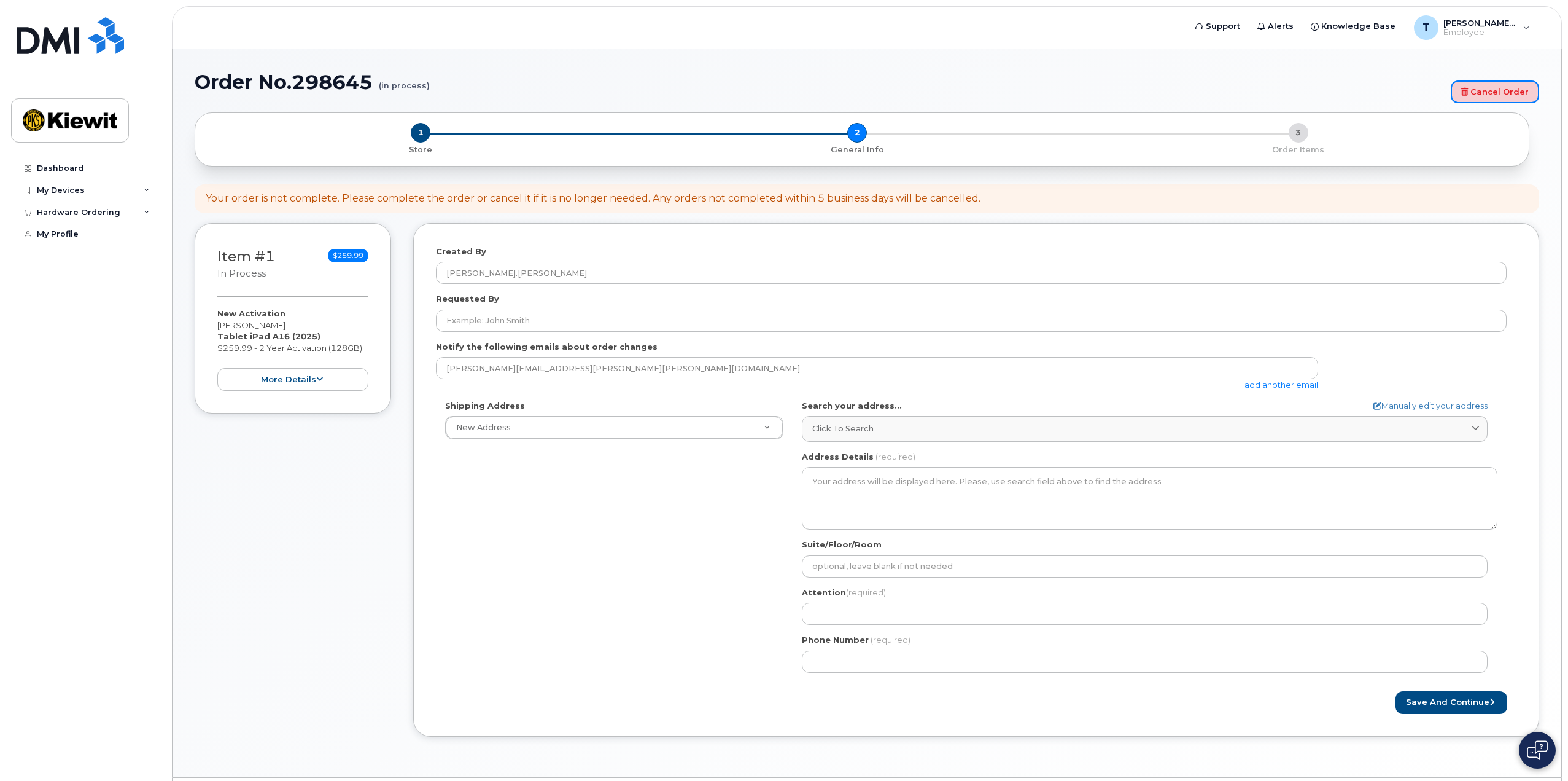
click at [1495, 94] on link "Cancel Order" at bounding box center [1495, 91] width 89 height 23
